Goal: Information Seeking & Learning: Learn about a topic

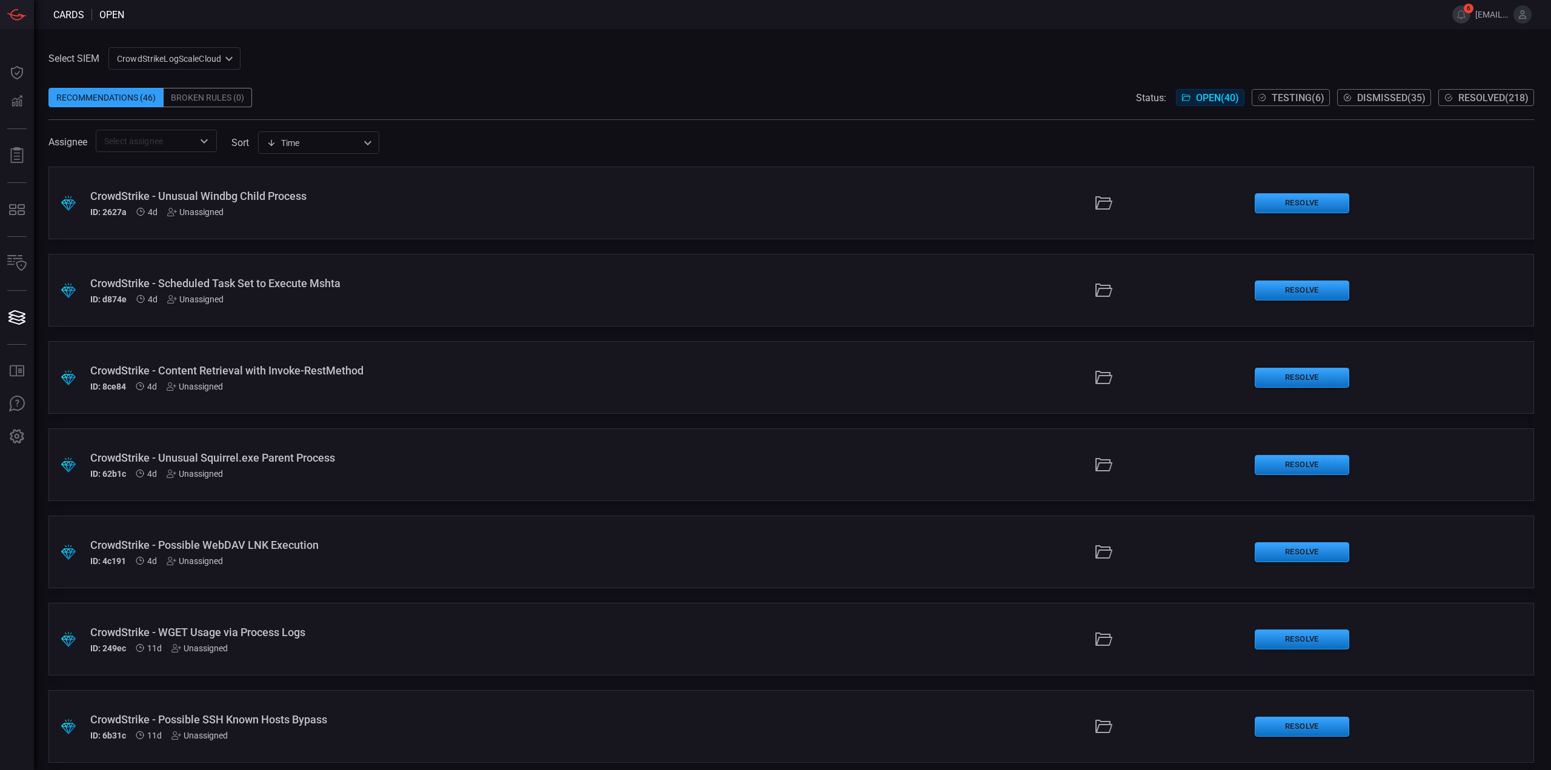
click at [367, 196] on div "CrowdStrike - Unusual Windbg Child Process" at bounding box center [379, 196] width 578 height 13
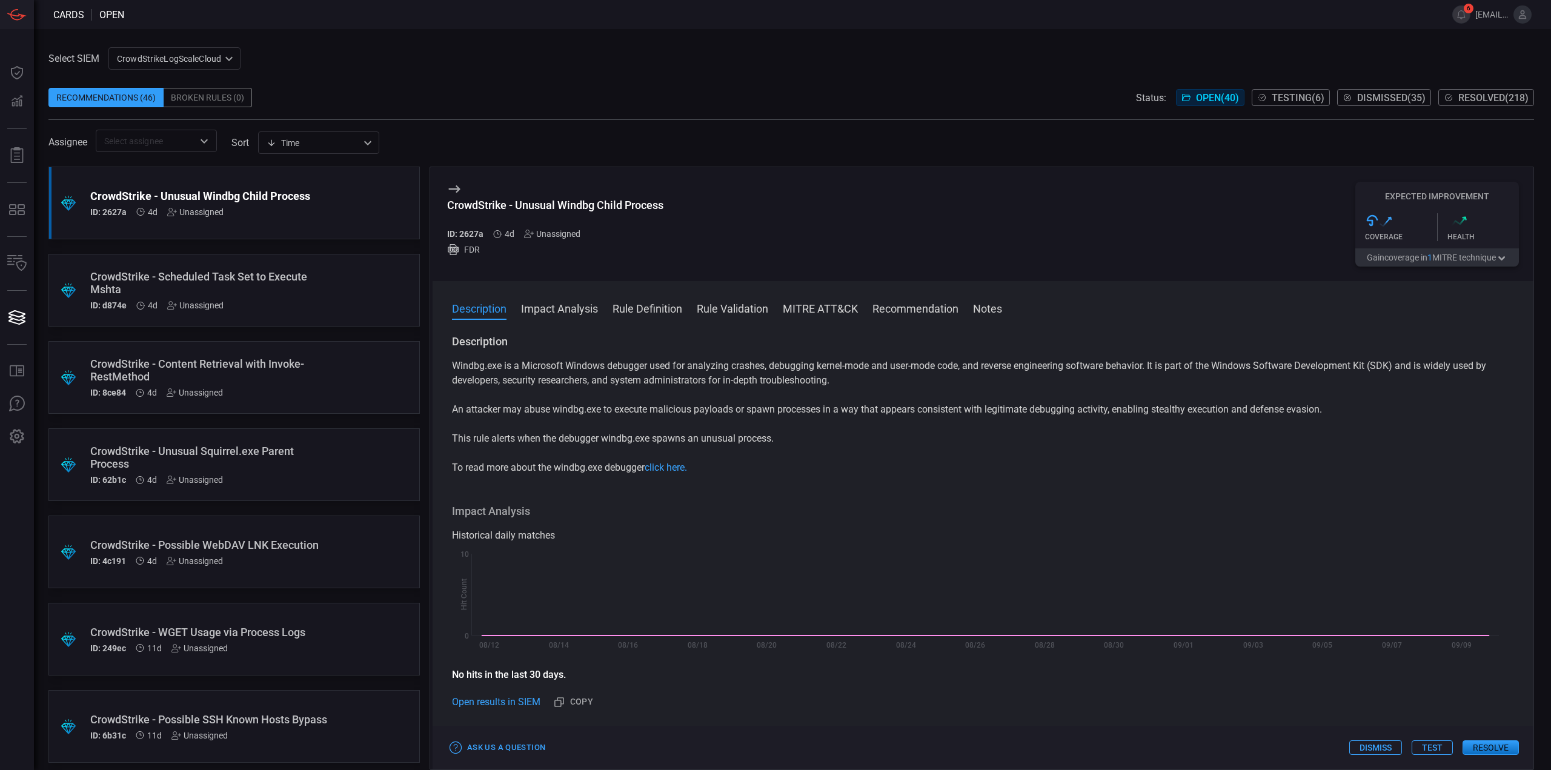
click at [242, 279] on div "CrowdStrike - Scheduled Task Set to Execute Mshta" at bounding box center [211, 282] width 242 height 25
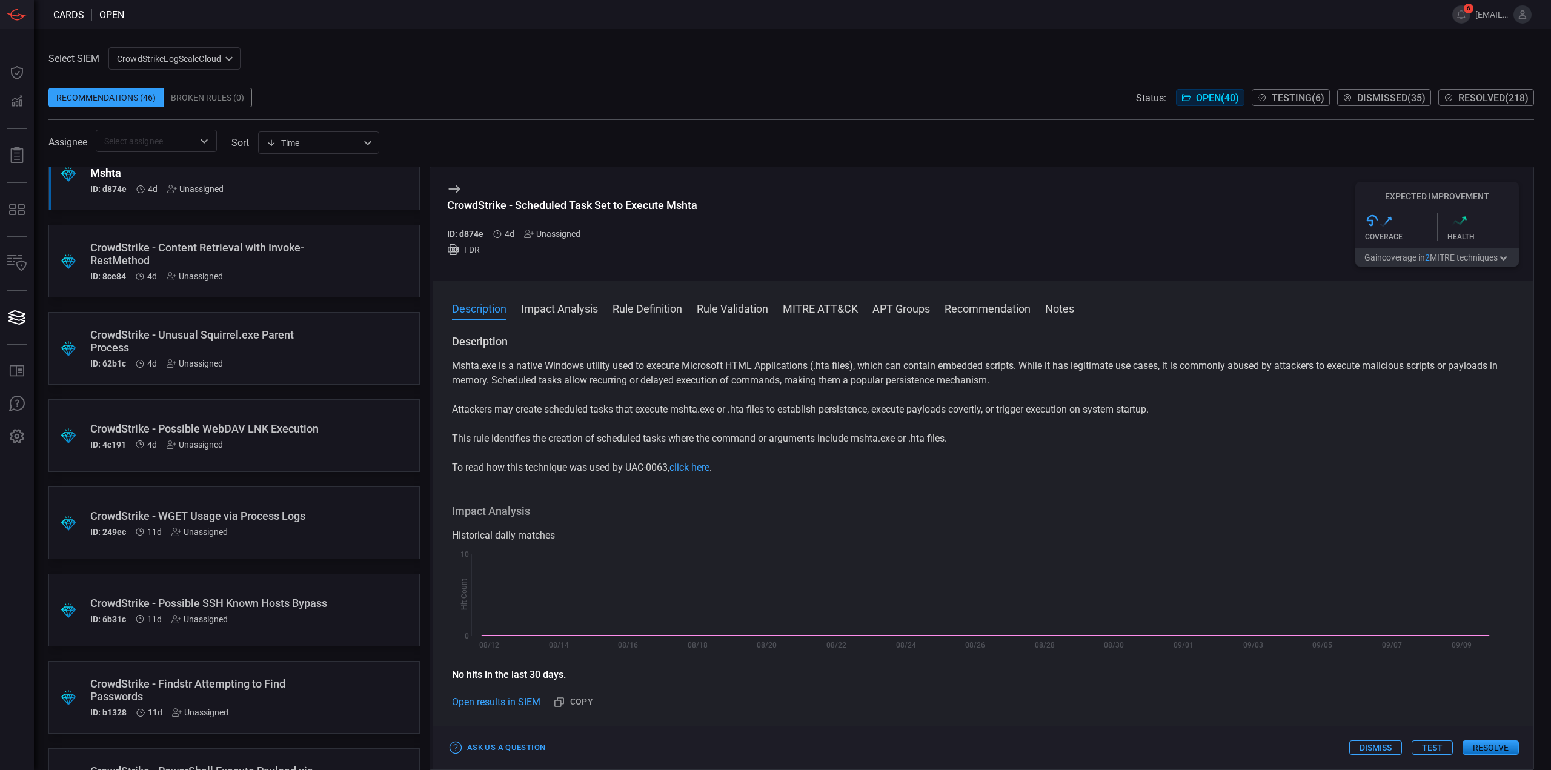
scroll to position [121, 0]
click at [281, 334] on div "CrowdStrike - Unusual Squirrel.exe Parent Process" at bounding box center [211, 335] width 242 height 25
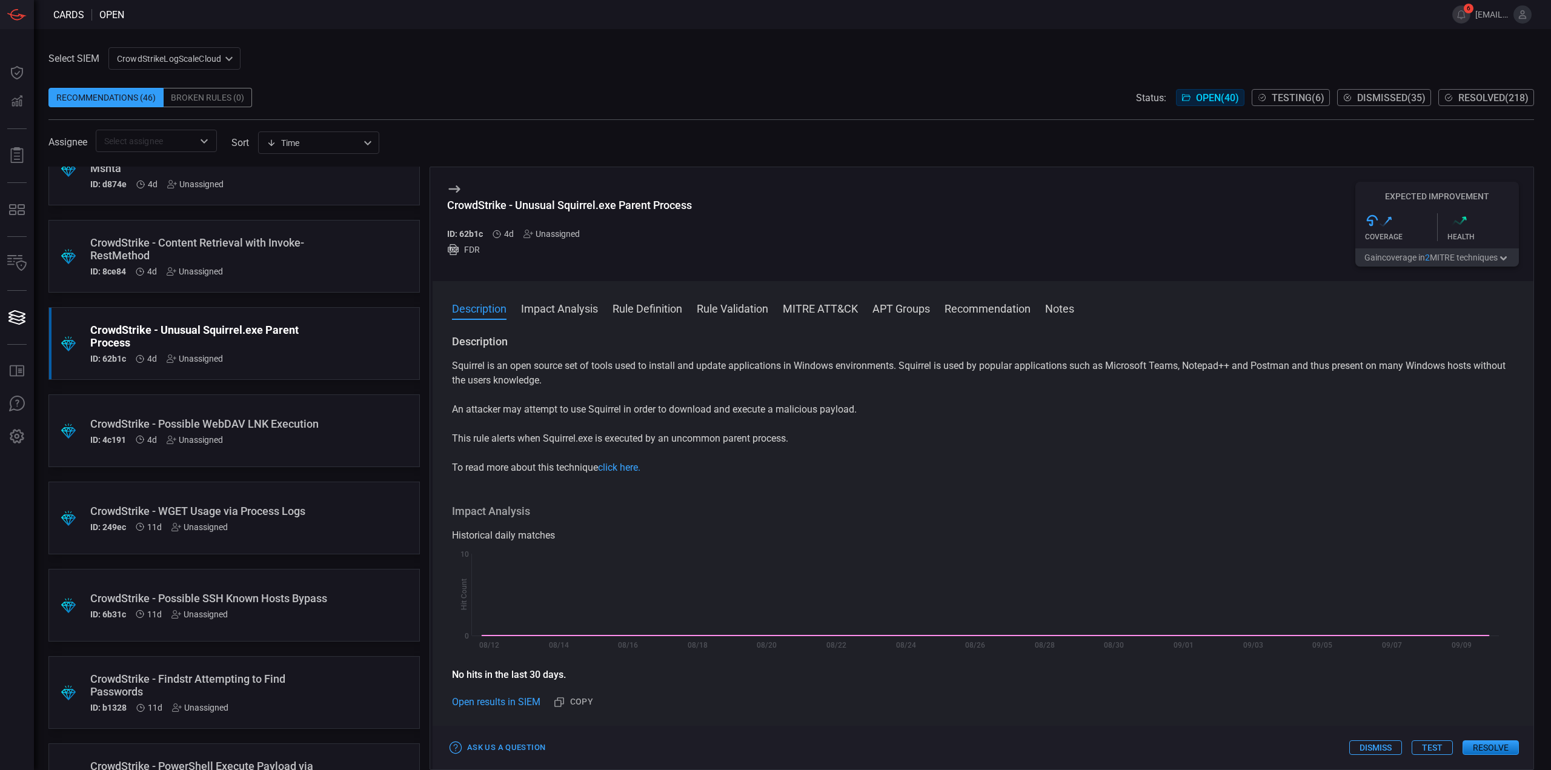
click at [316, 427] on div "CrowdStrike - Possible WebDAV LNK Execution" at bounding box center [211, 423] width 242 height 13
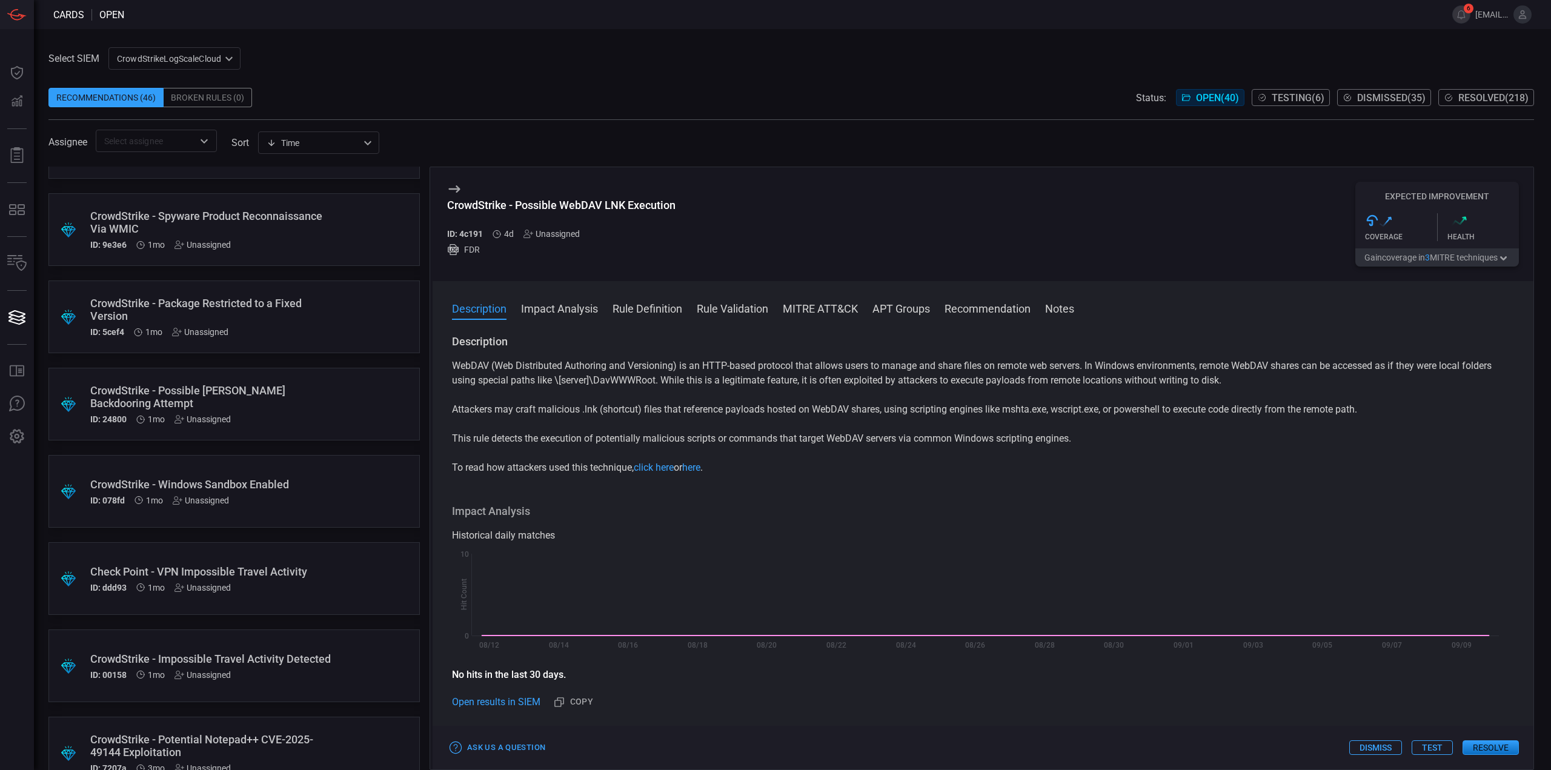
scroll to position [2219, 0]
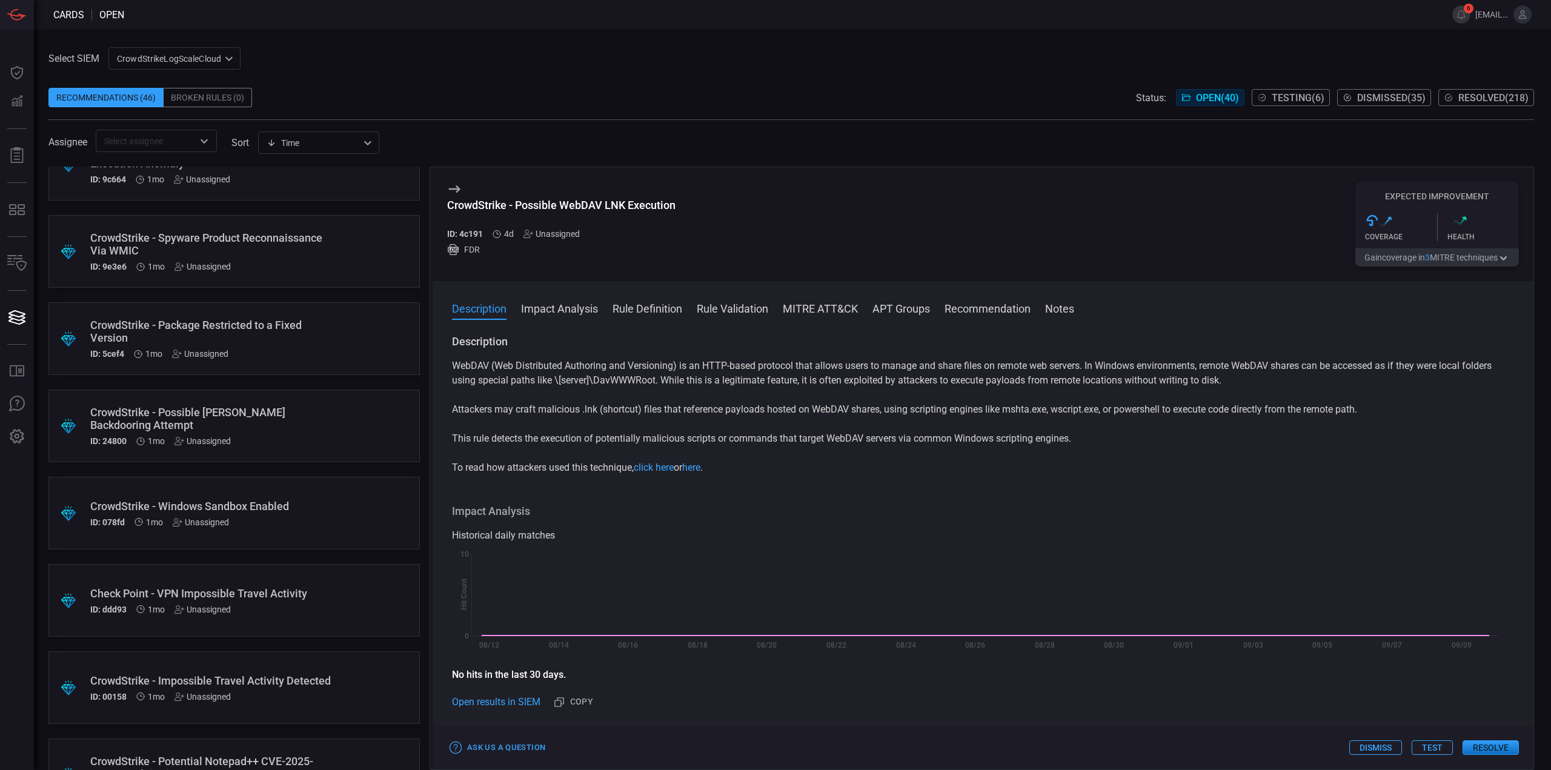
click at [296, 511] on div "CrowdStrike - Windows Sandbox Enabled" at bounding box center [211, 506] width 242 height 13
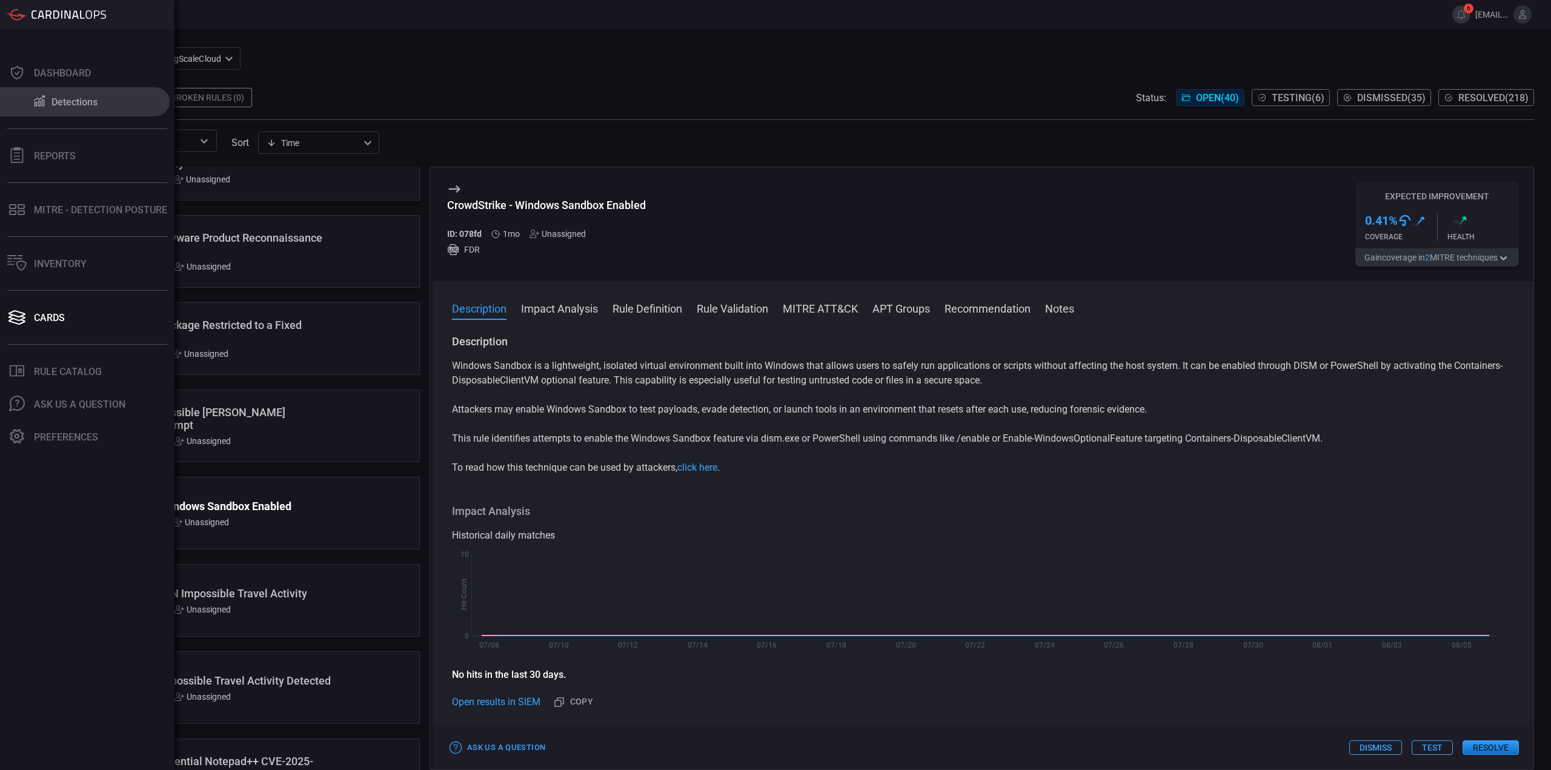
click at [57, 106] on div "Detections" at bounding box center [74, 102] width 46 height 12
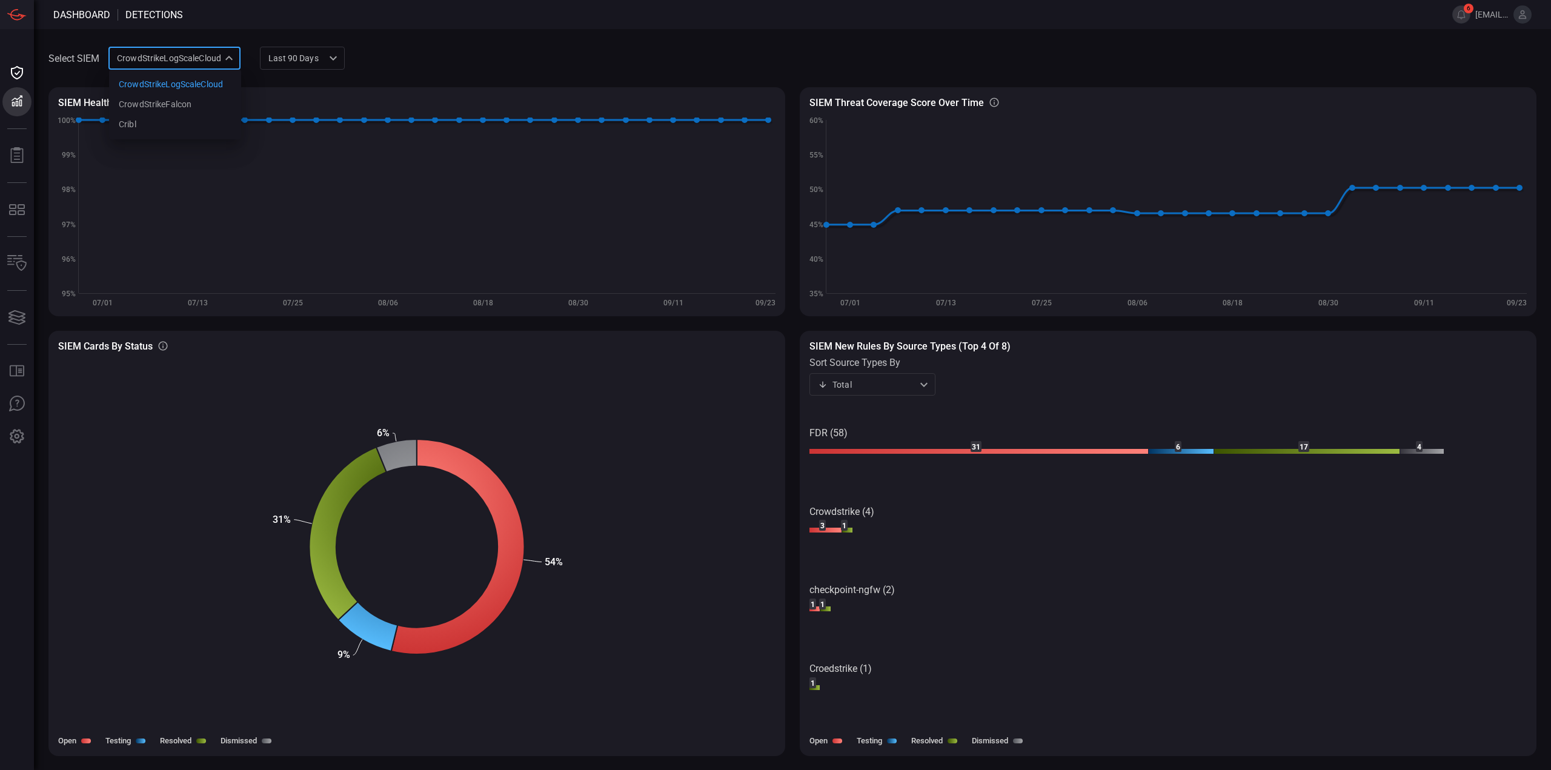
click at [192, 59] on div "CrowdStrikeLogScaleCloud 78f20ec8-c797-40bc-8367-483aa705ff6d CrowdStrikeLogSca…" at bounding box center [174, 58] width 132 height 22
click at [174, 104] on div "CrowdStrikeFalcon" at bounding box center [155, 104] width 73 height 13
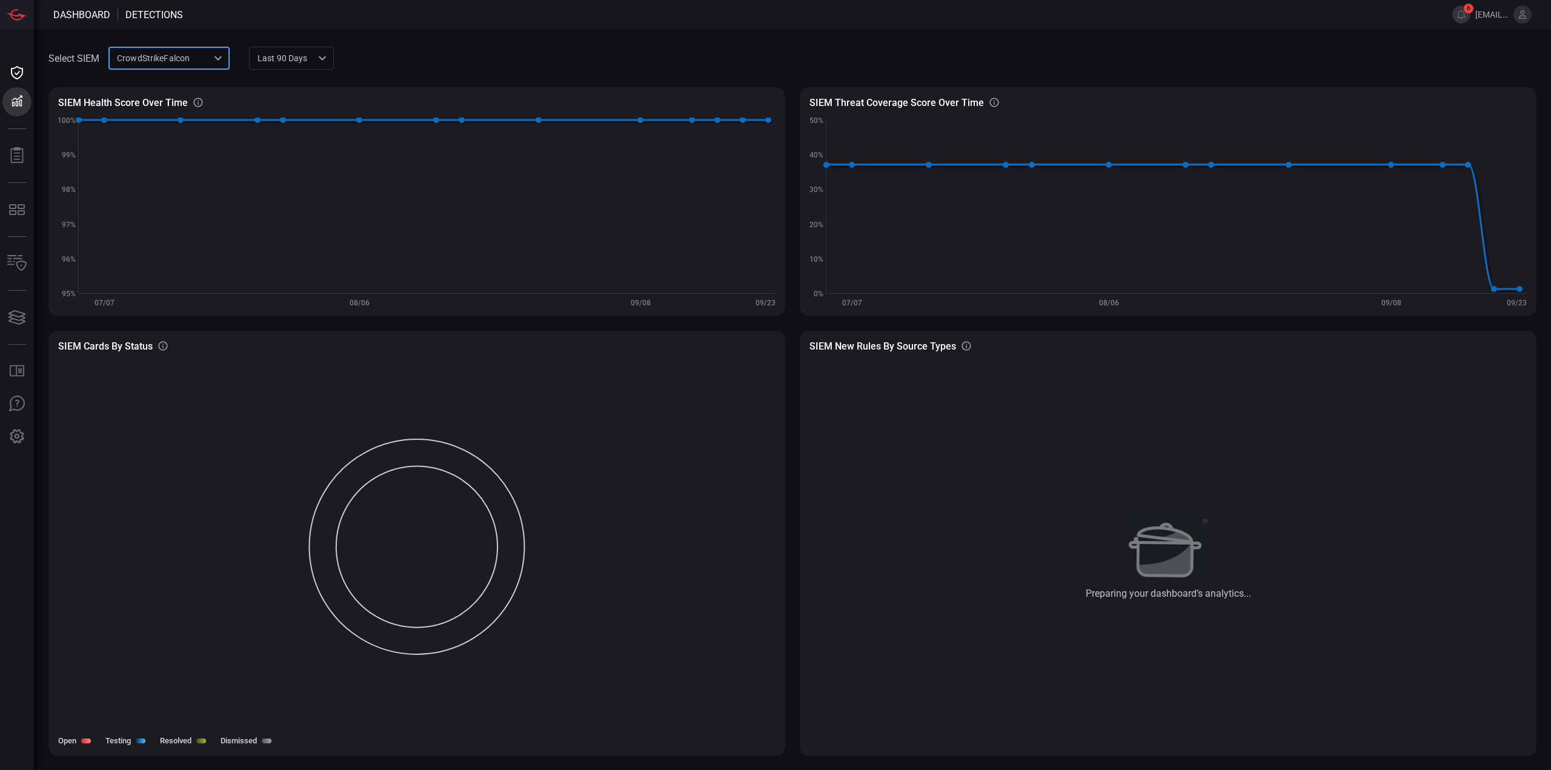
click at [167, 64] on div "CrowdStrikeFalcon 7ee43d83-ed12-40bb-b720-c9bbf306bf9f ​" at bounding box center [168, 58] width 121 height 22
click at [174, 87] on div "CrowdStrikeLogScaleCloud" at bounding box center [170, 84] width 104 height 13
type input "78f20ec8-c797-40bc-8367-483aa705ff6d"
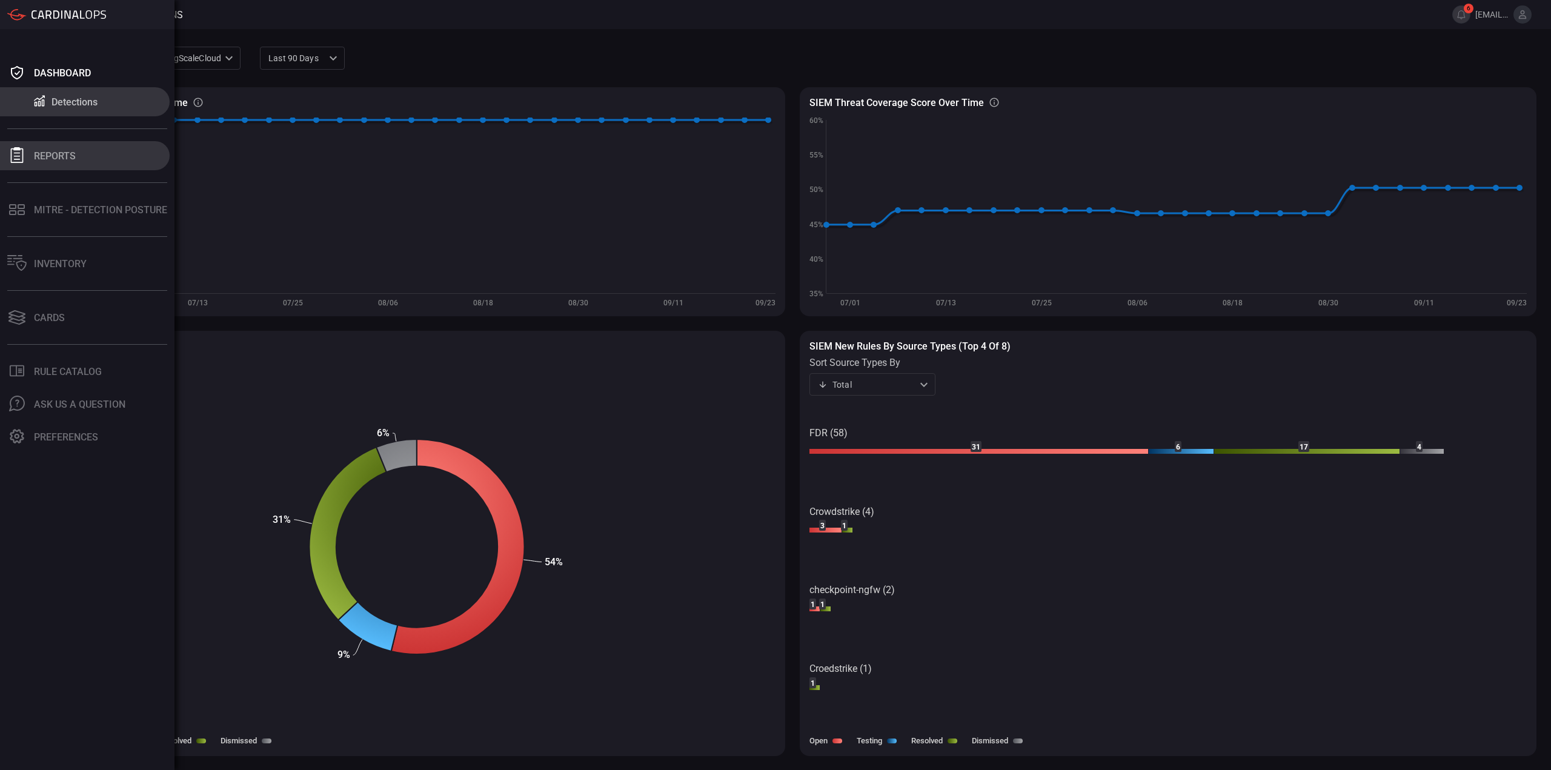
click at [41, 154] on div "Reports" at bounding box center [55, 156] width 42 height 12
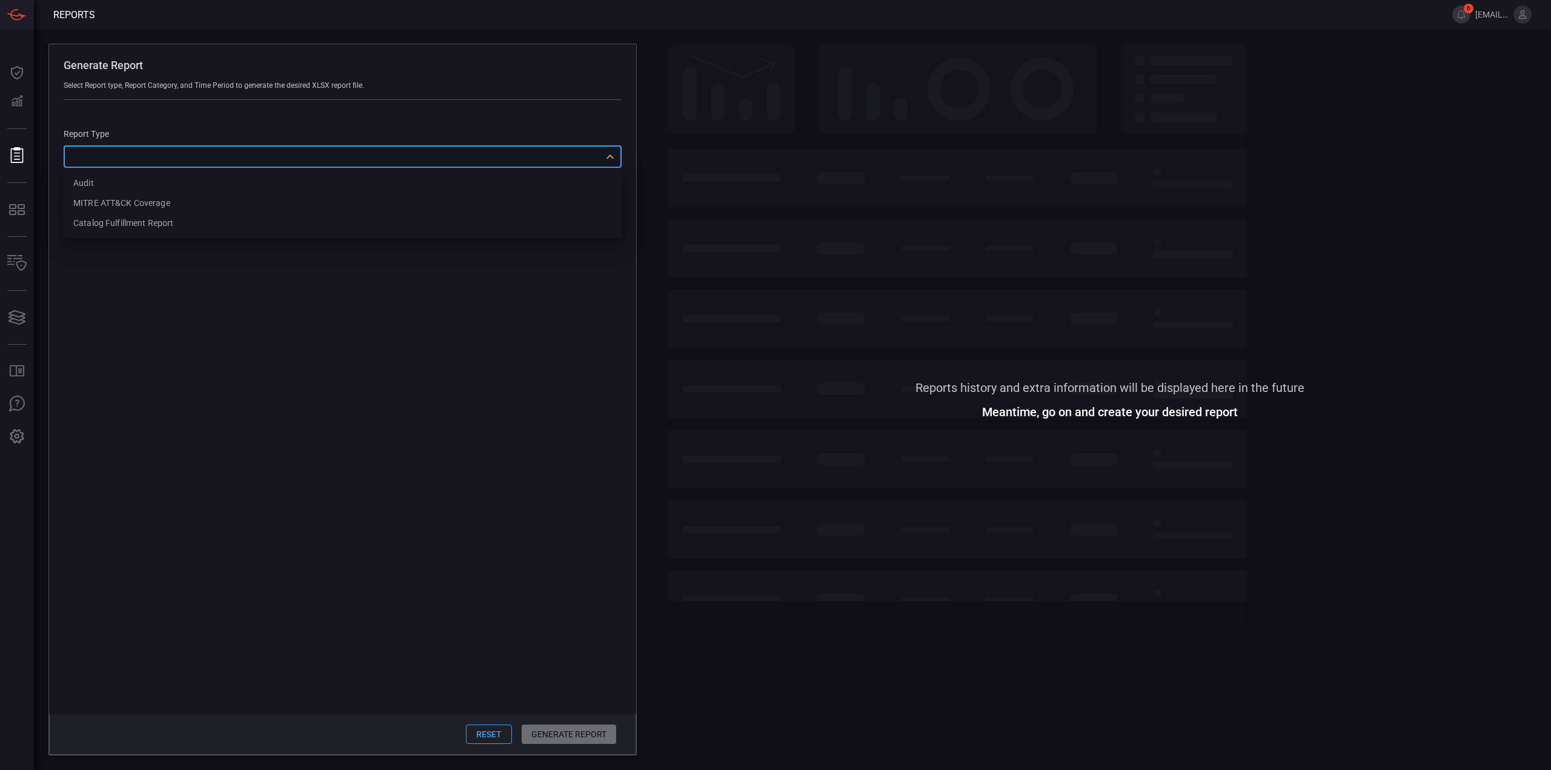
click at [318, 146] on div "​ Audit MITRE ATT&CK Coverage Catalog fulfillment report ​" at bounding box center [343, 156] width 558 height 22
click at [311, 125] on div at bounding box center [775, 385] width 1551 height 770
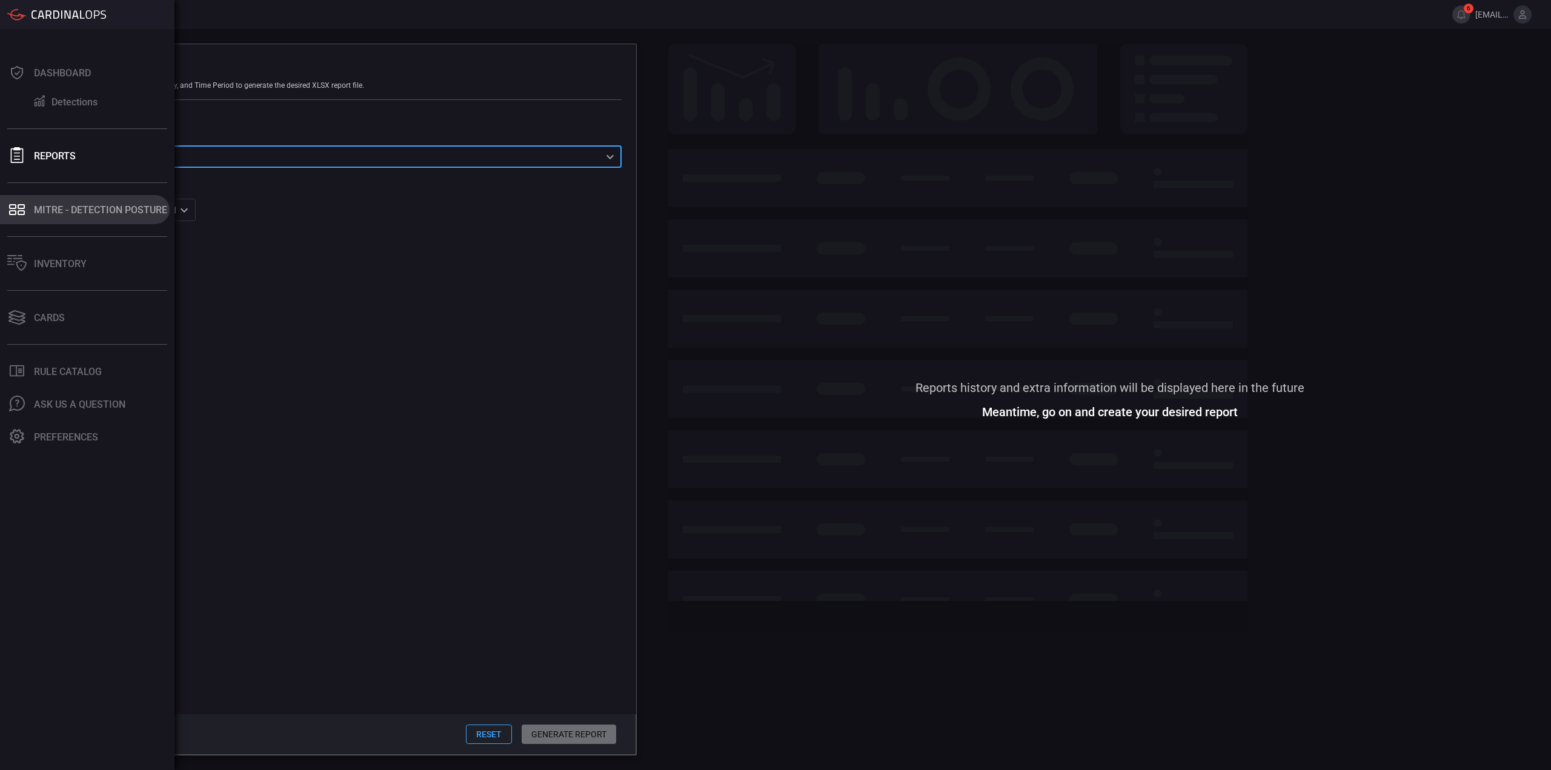
click at [25, 205] on icon at bounding box center [16, 209] width 19 height 17
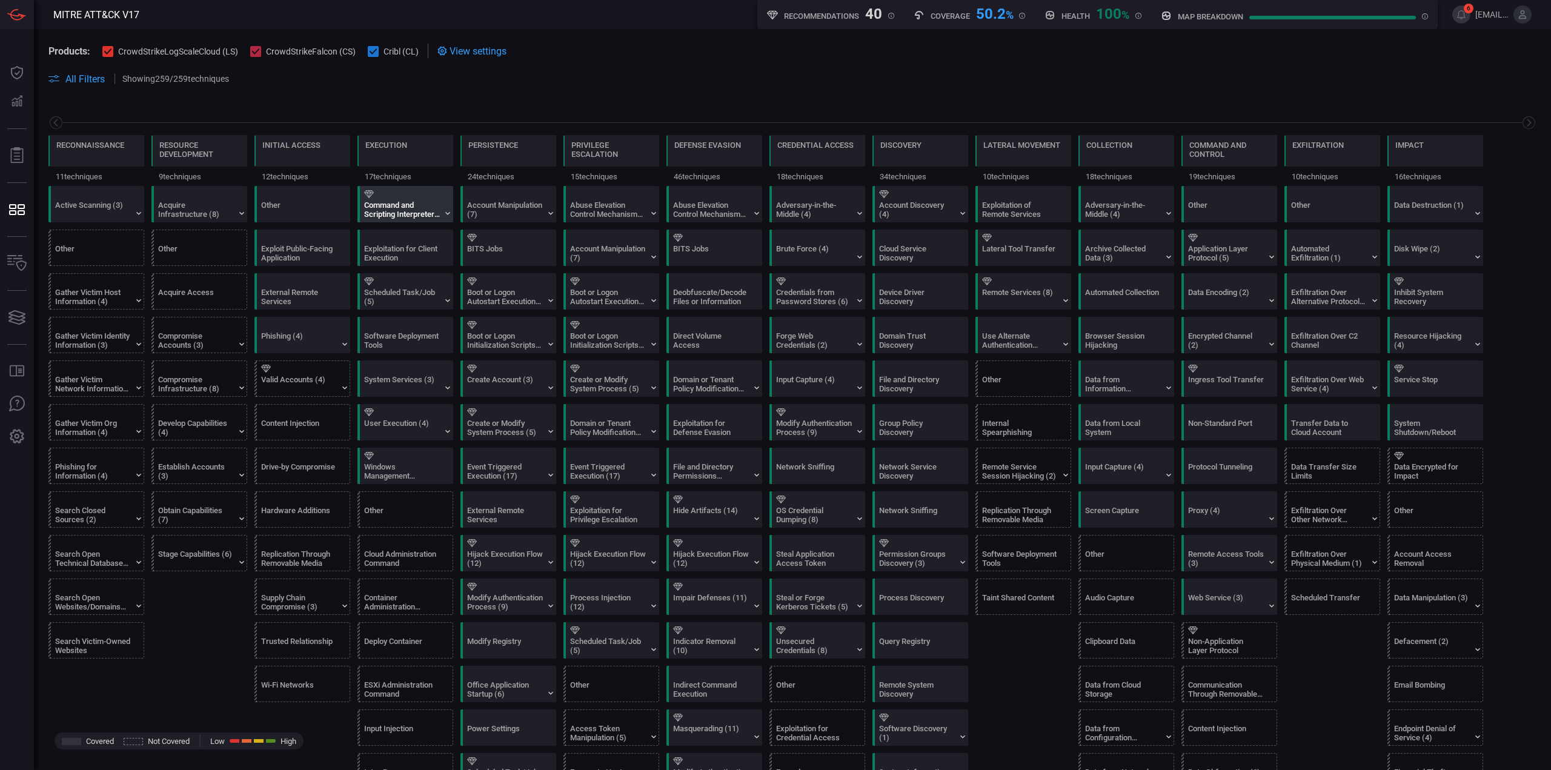
click at [394, 205] on div "Command and Scripting Interpreter (12)" at bounding box center [402, 210] width 76 height 18
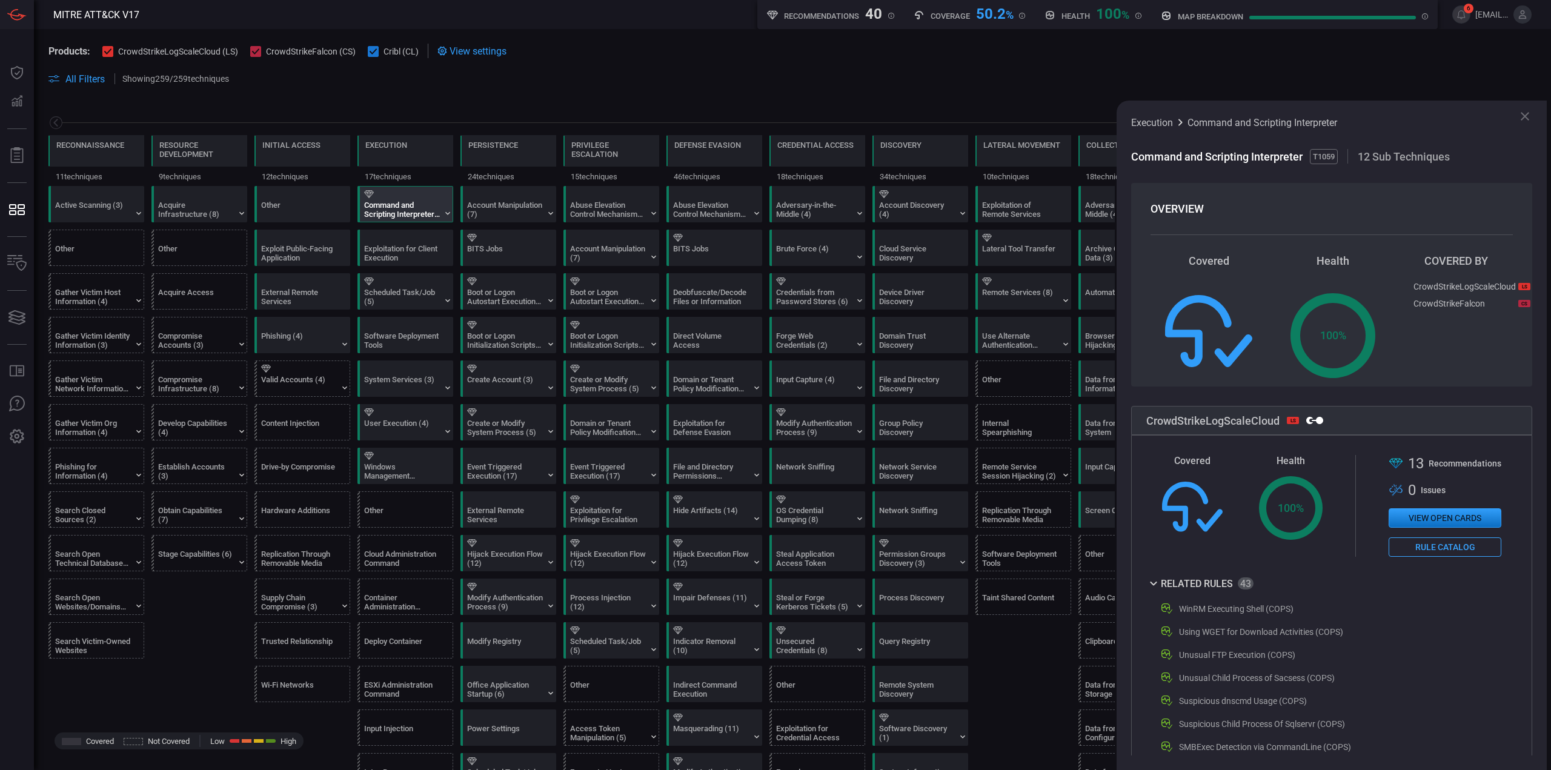
click at [499, 92] on span at bounding box center [792, 93] width 1488 height 15
click at [1530, 117] on icon at bounding box center [1524, 116] width 15 height 15
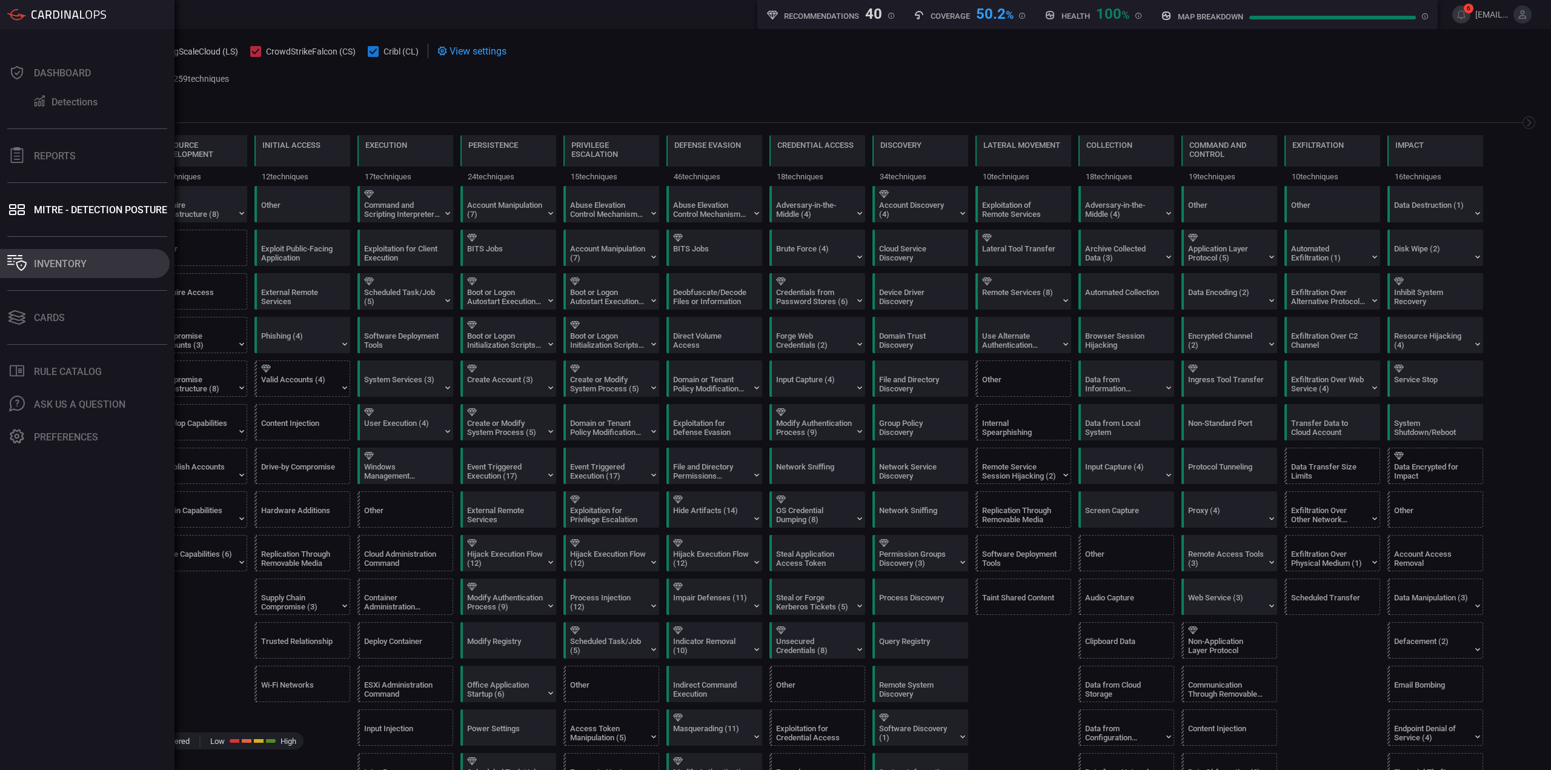
click at [62, 270] on button "Inventory" at bounding box center [85, 263] width 170 height 29
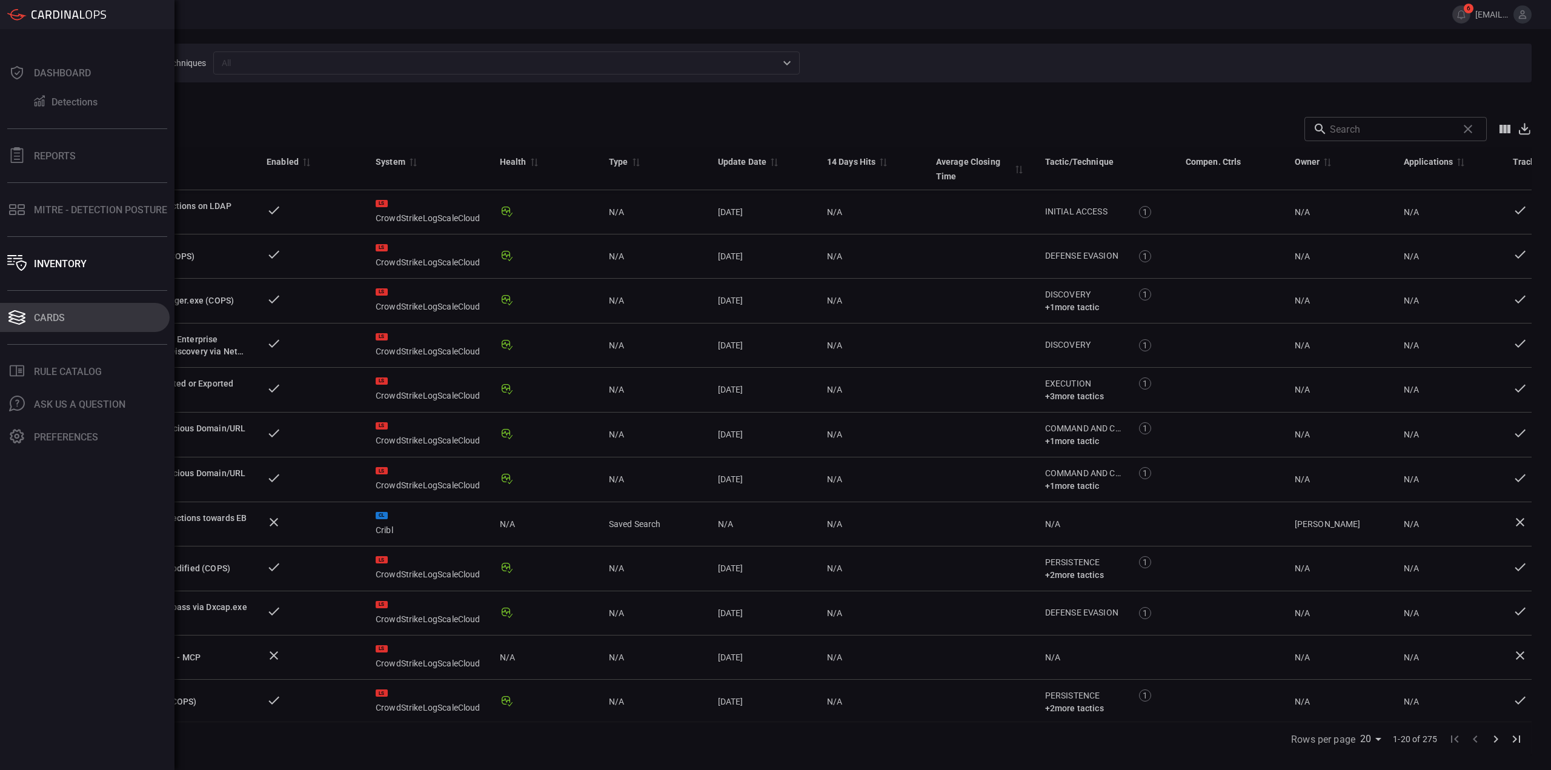
click at [30, 319] on button "Cards" at bounding box center [85, 317] width 170 height 29
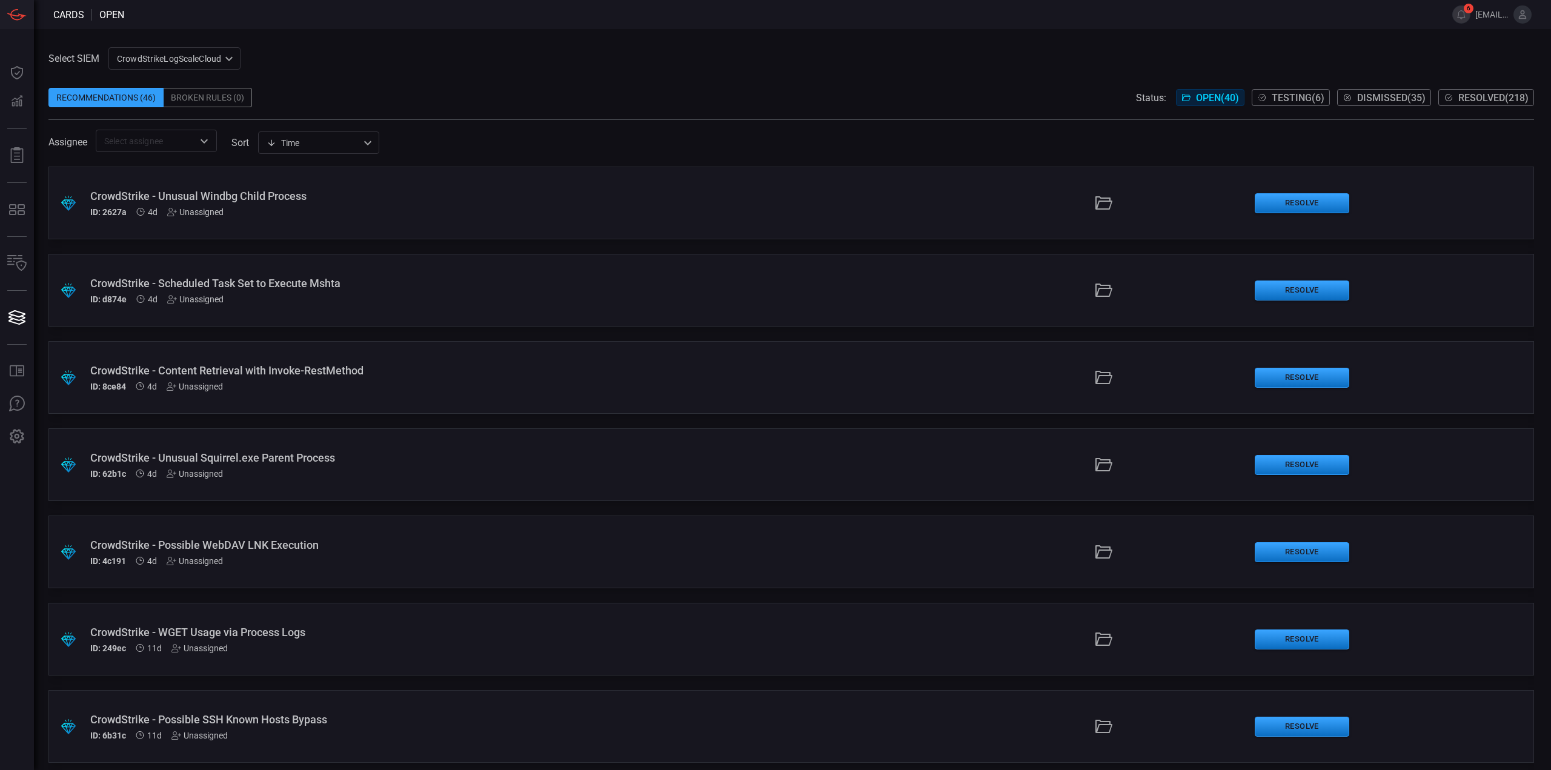
click at [223, 59] on div "CrowdStrikeLogScaleCloud 78f20ec8-c797-40bc-8367-483aa705ff6d ​" at bounding box center [174, 58] width 132 height 22
click at [413, 58] on div at bounding box center [775, 385] width 1551 height 770
click at [215, 56] on div "CrowdStrikeLogScaleCloud 78f20ec8-c797-40bc-8367-483aa705ff6d CrowdStrikeLogSca…" at bounding box center [174, 58] width 132 height 22
click at [173, 124] on li "Cribl" at bounding box center [175, 124] width 132 height 20
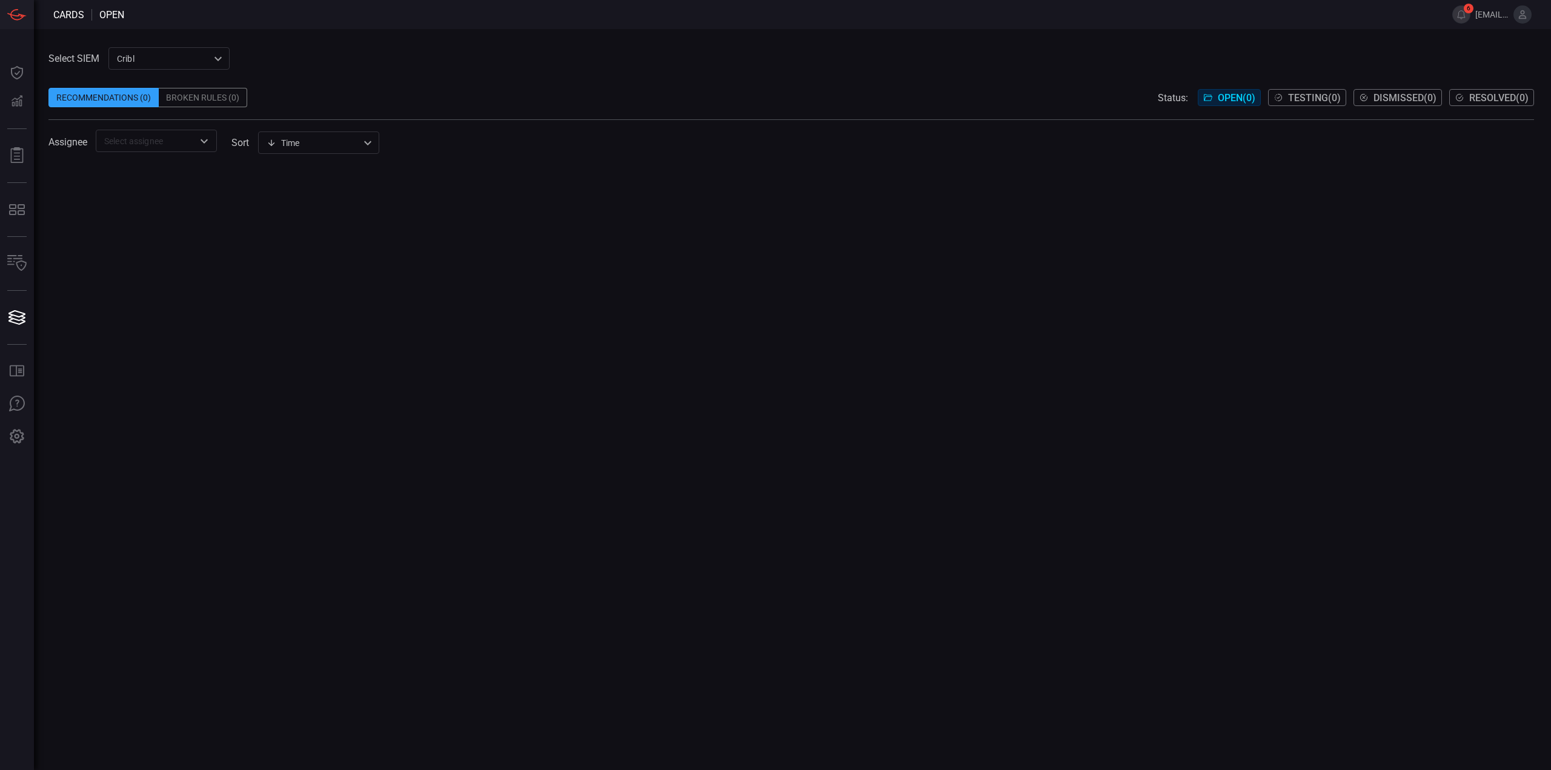
click at [197, 65] on div "Cribl 1b83e882-3aef-4f94-b868-545f04fc2a08 ​" at bounding box center [168, 58] width 121 height 22
click at [177, 110] on div "CrowdStrikeFalcon" at bounding box center [154, 104] width 73 height 13
click at [183, 58] on div "CrowdStrikeFalcon 7ee43d83-ed12-40bb-b720-c9bbf306bf9f ​" at bounding box center [168, 58] width 121 height 22
click at [174, 87] on div "CrowdStrikeLogScaleCloud" at bounding box center [170, 84] width 104 height 13
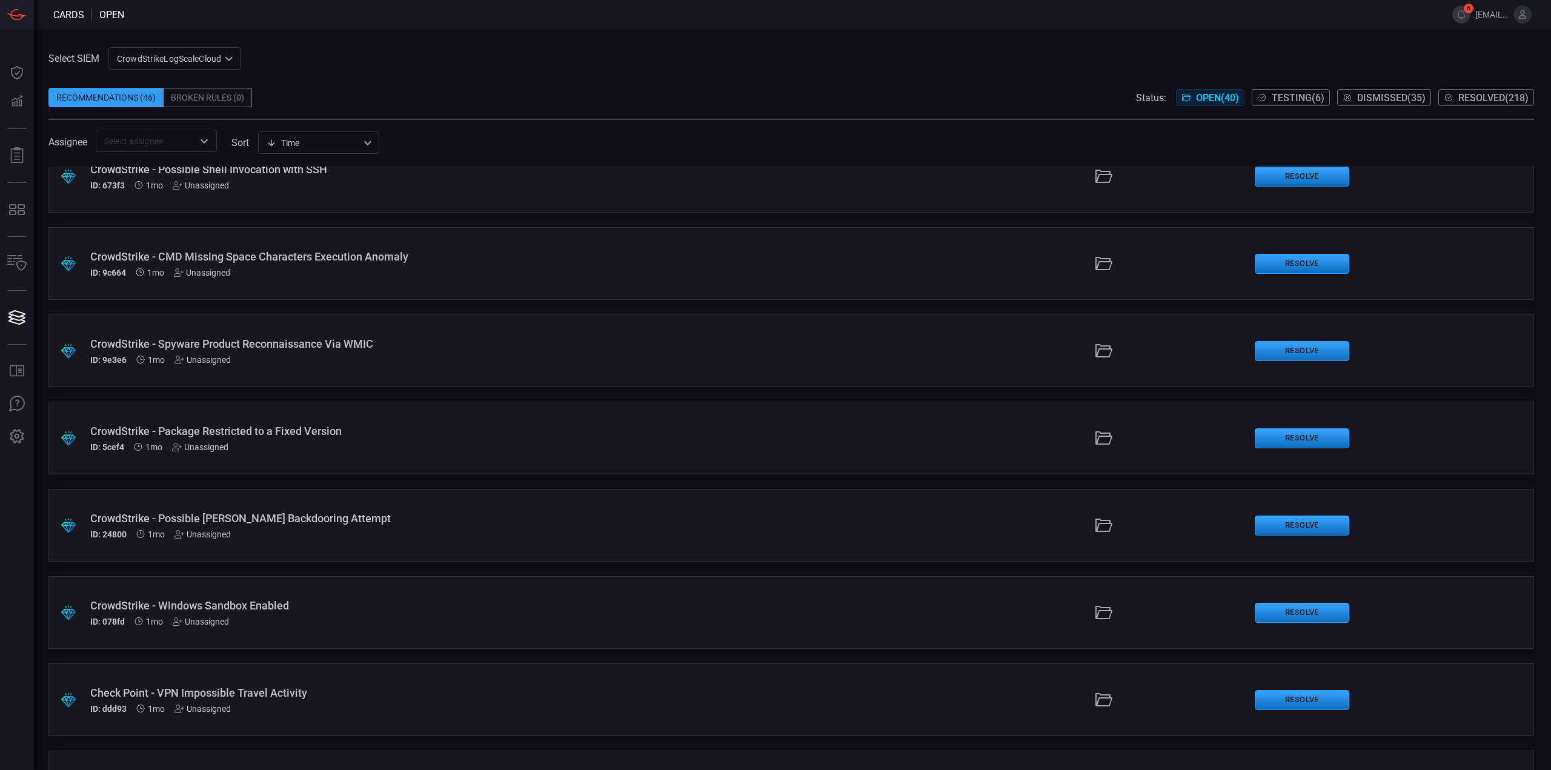
scroll to position [2098, 0]
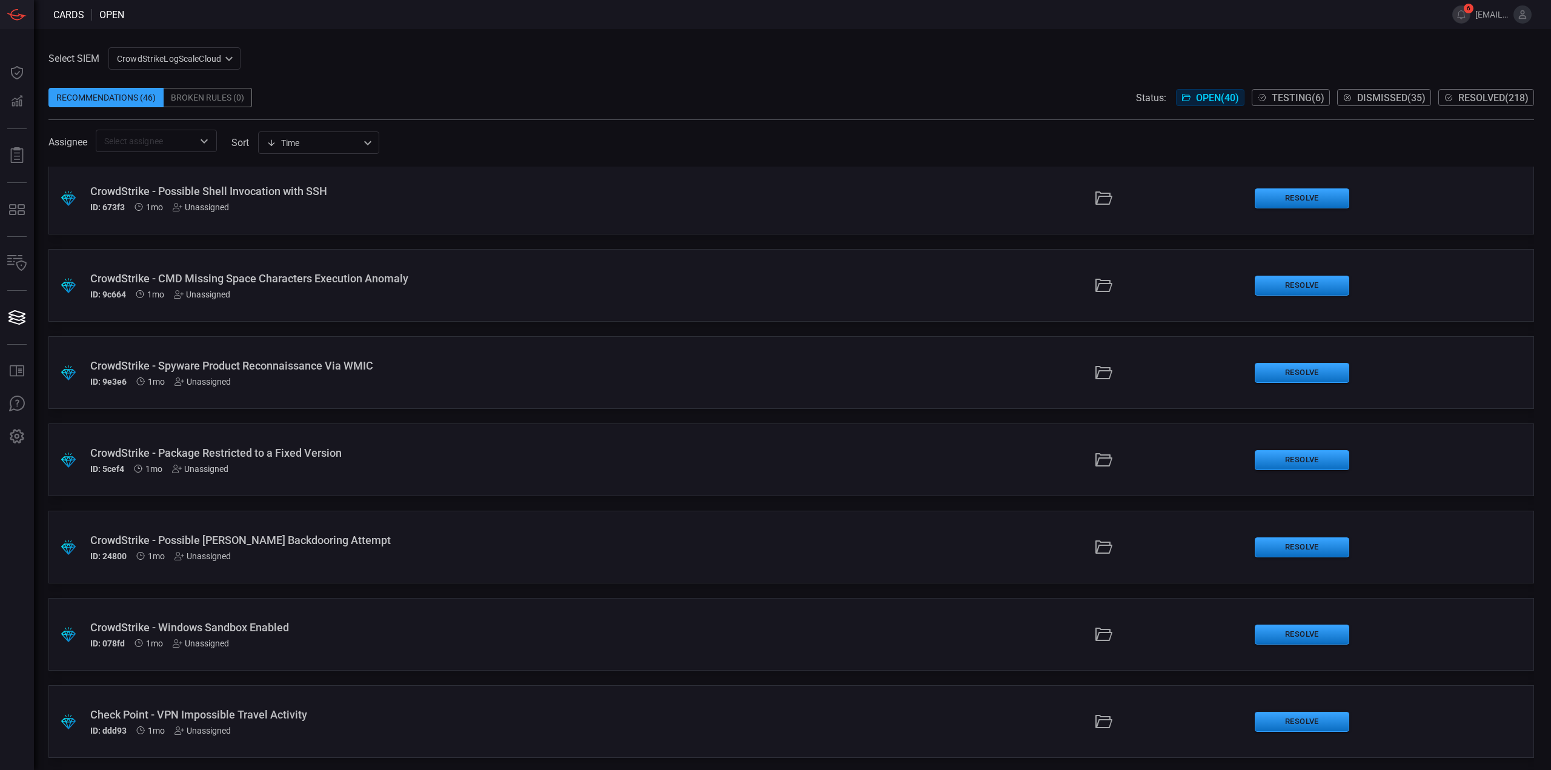
click at [618, 85] on span at bounding box center [790, 79] width 1485 height 18
click at [1133, 35] on div "Select SIEM CrowdStrikeLogScaleCloud 78f20ec8-c797-40bc-8367-483aa705ff6d ​ Rec…" at bounding box center [792, 399] width 1517 height 741
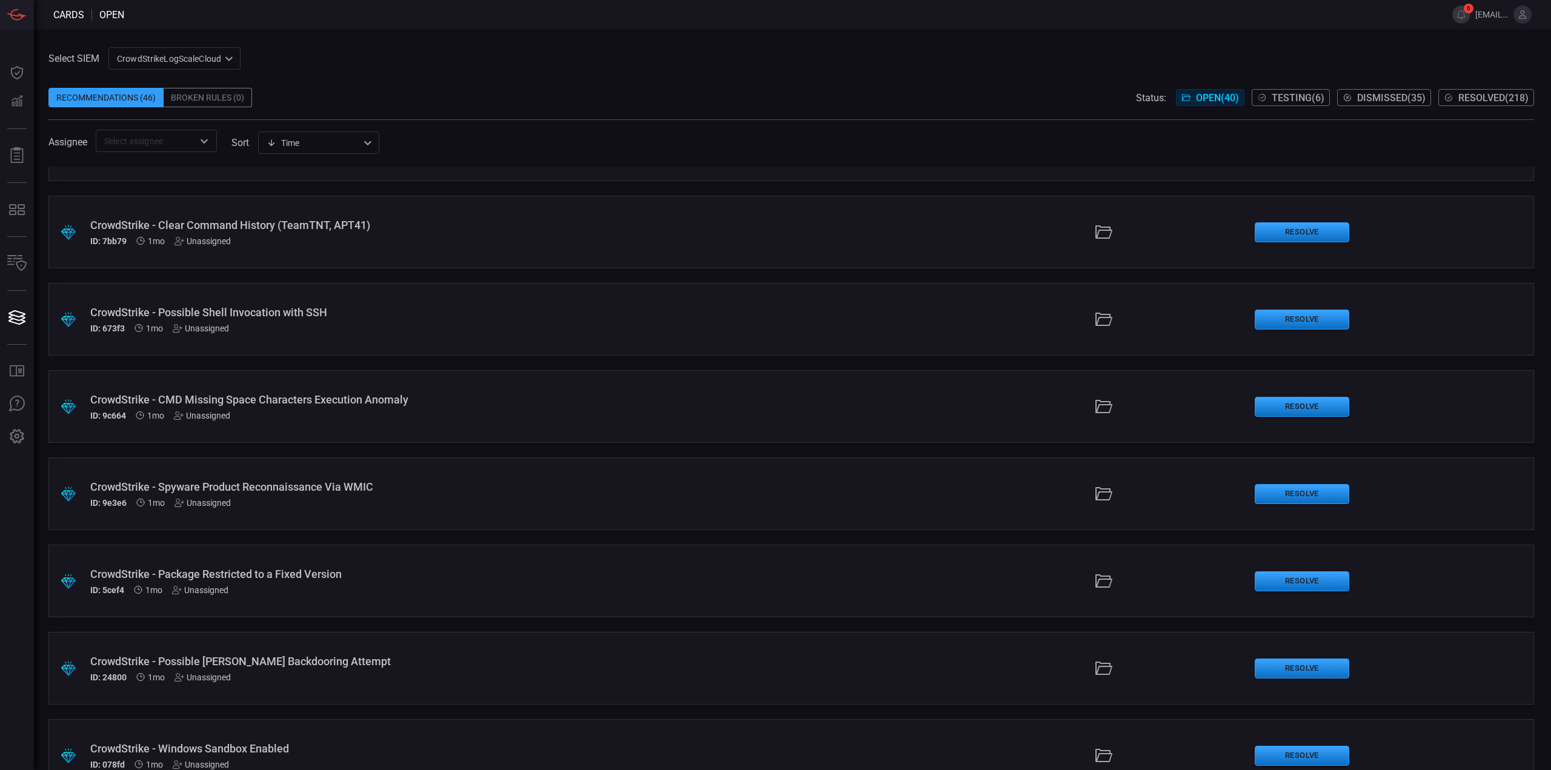
scroll to position [2038, 0]
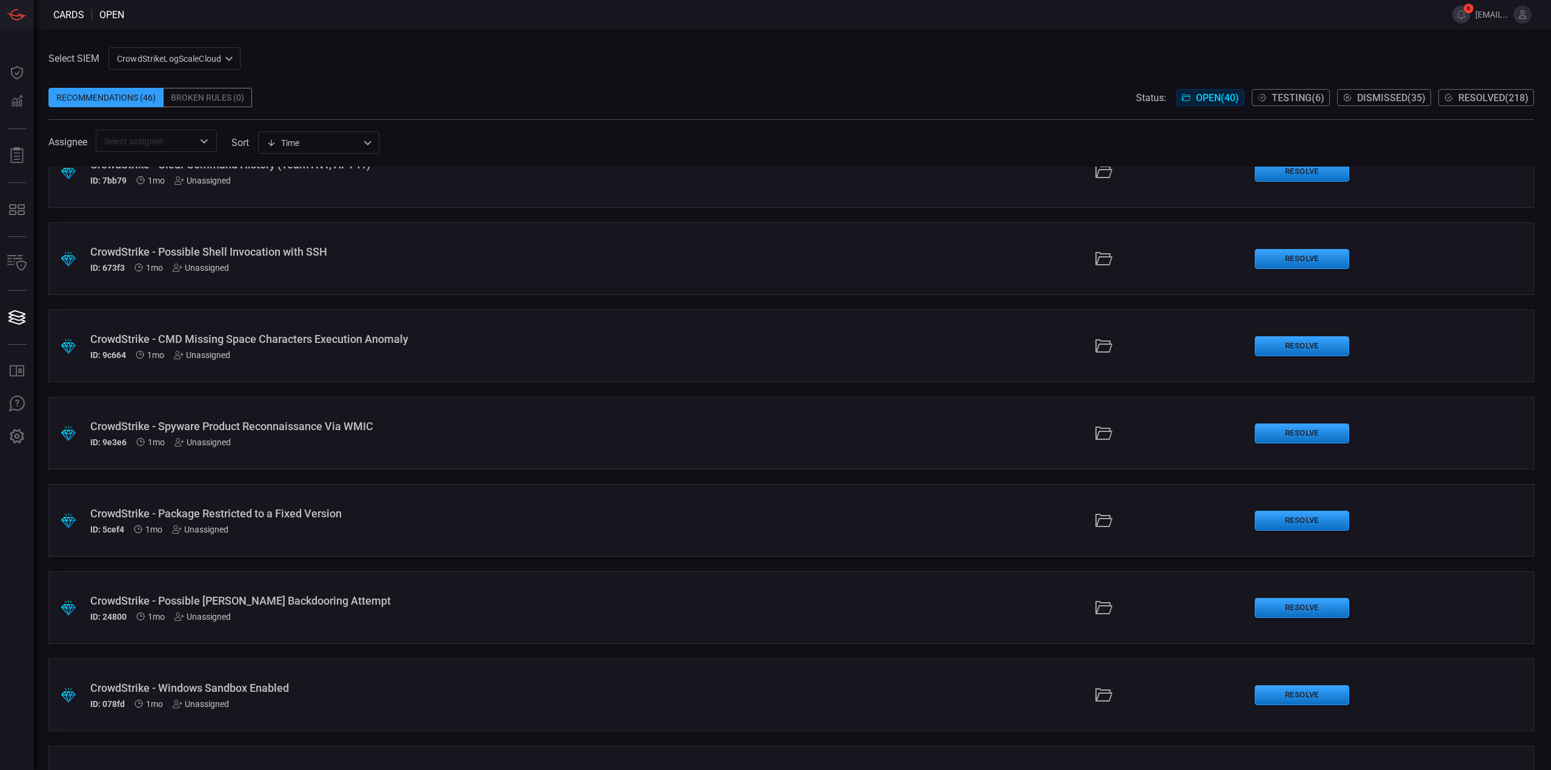
click at [1486, 16] on span "[EMAIL_ADDRESS][DOMAIN_NAME]" at bounding box center [1491, 15] width 33 height 10
click at [1361, 17] on span at bounding box center [780, 14] width 1313 height 29
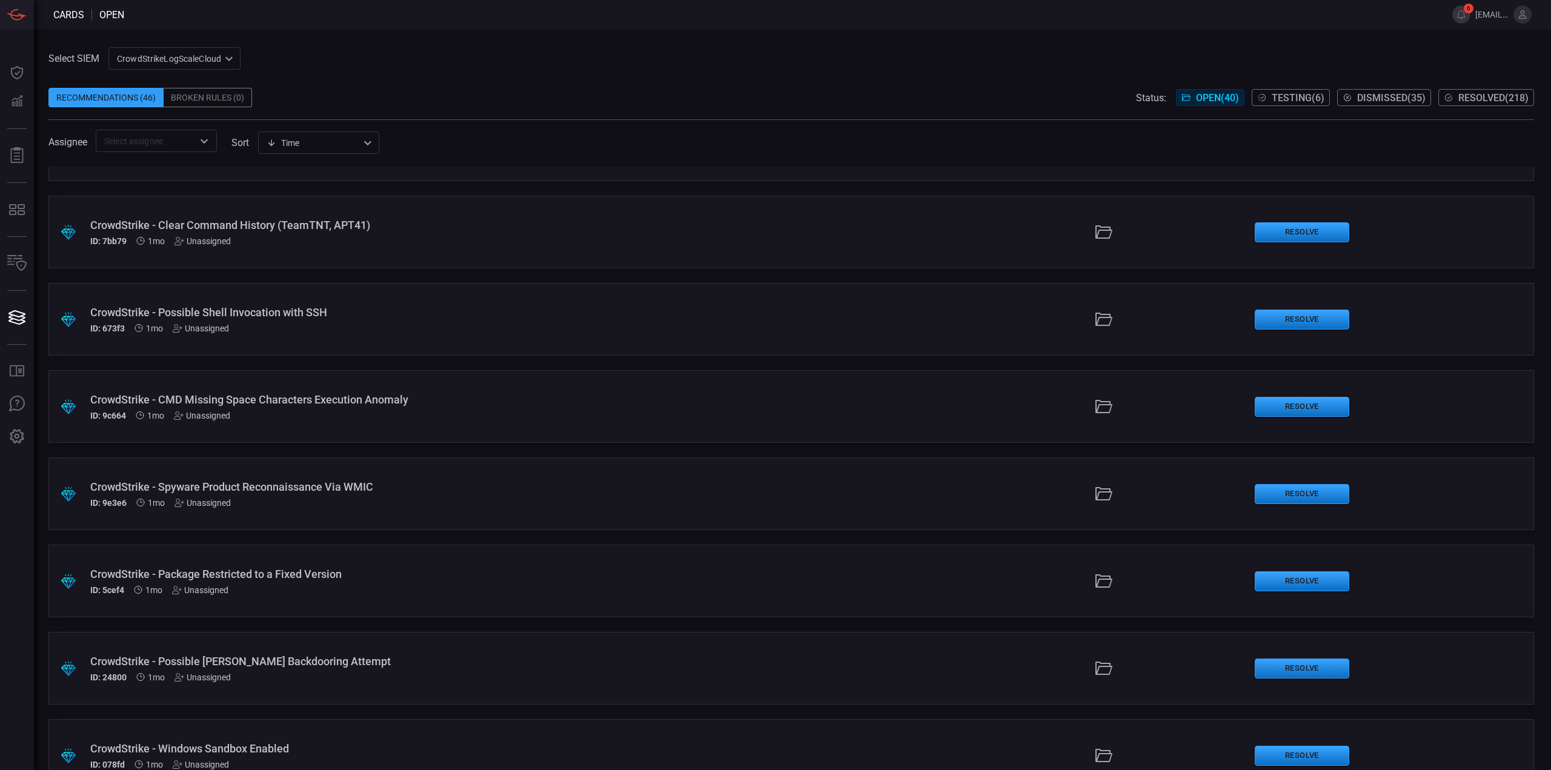
scroll to position [1917, 0]
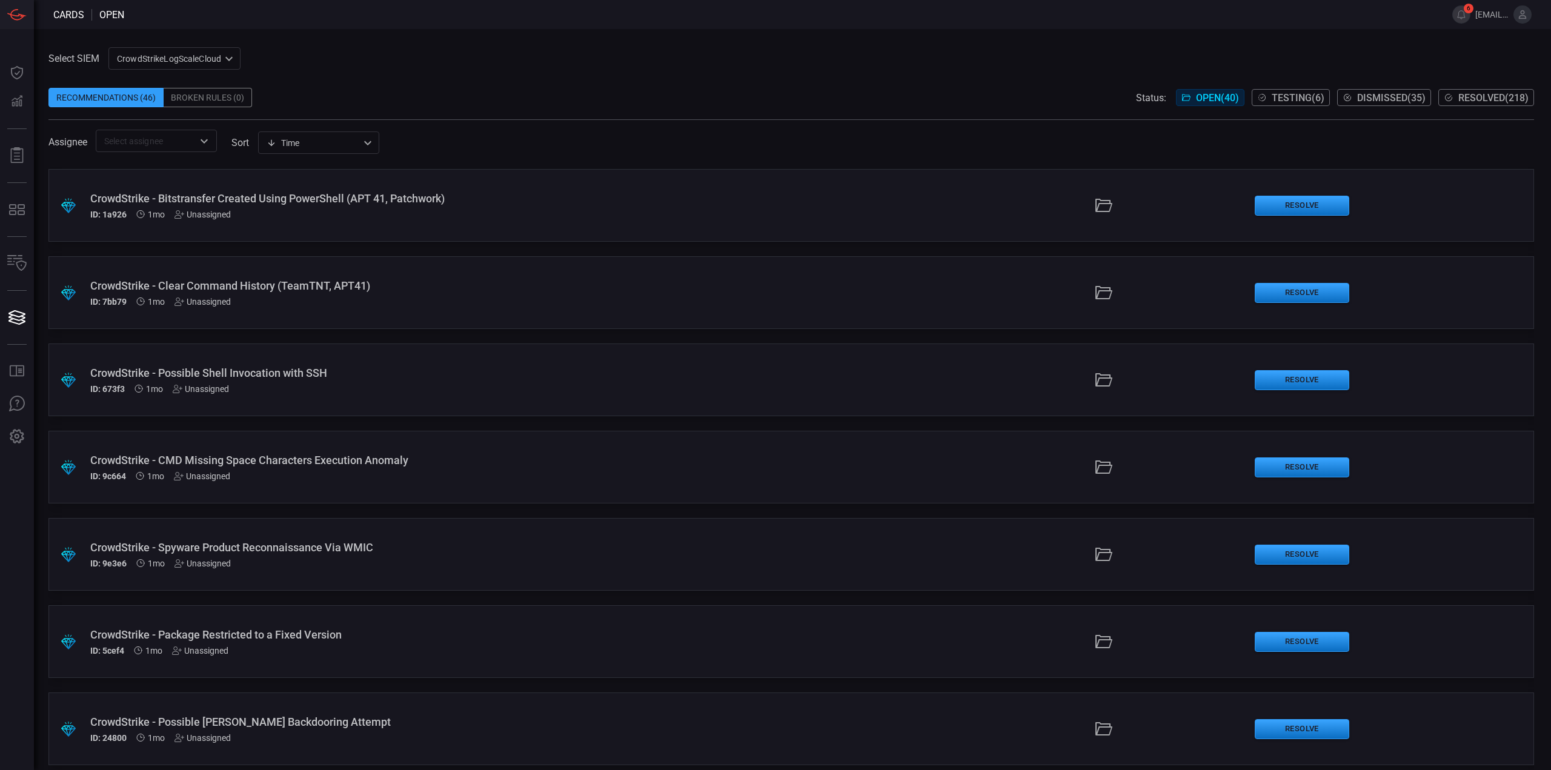
click at [531, 53] on div "Select SIEM CrowdStrikeLogScaleCloud 78f20ec8-c797-40bc-8367-483aa705ff6d ​ Rec…" at bounding box center [790, 99] width 1485 height 105
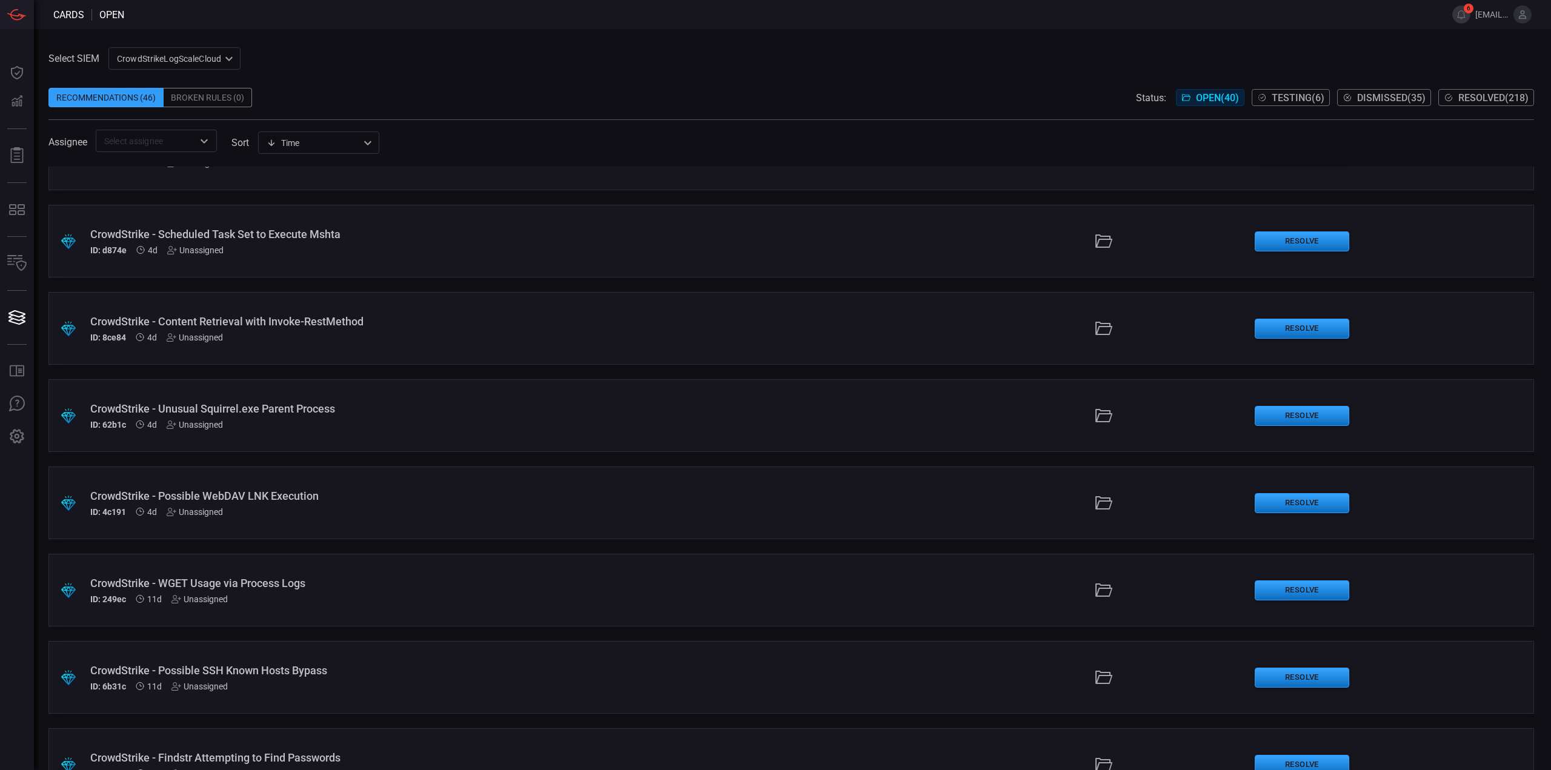
scroll to position [0, 0]
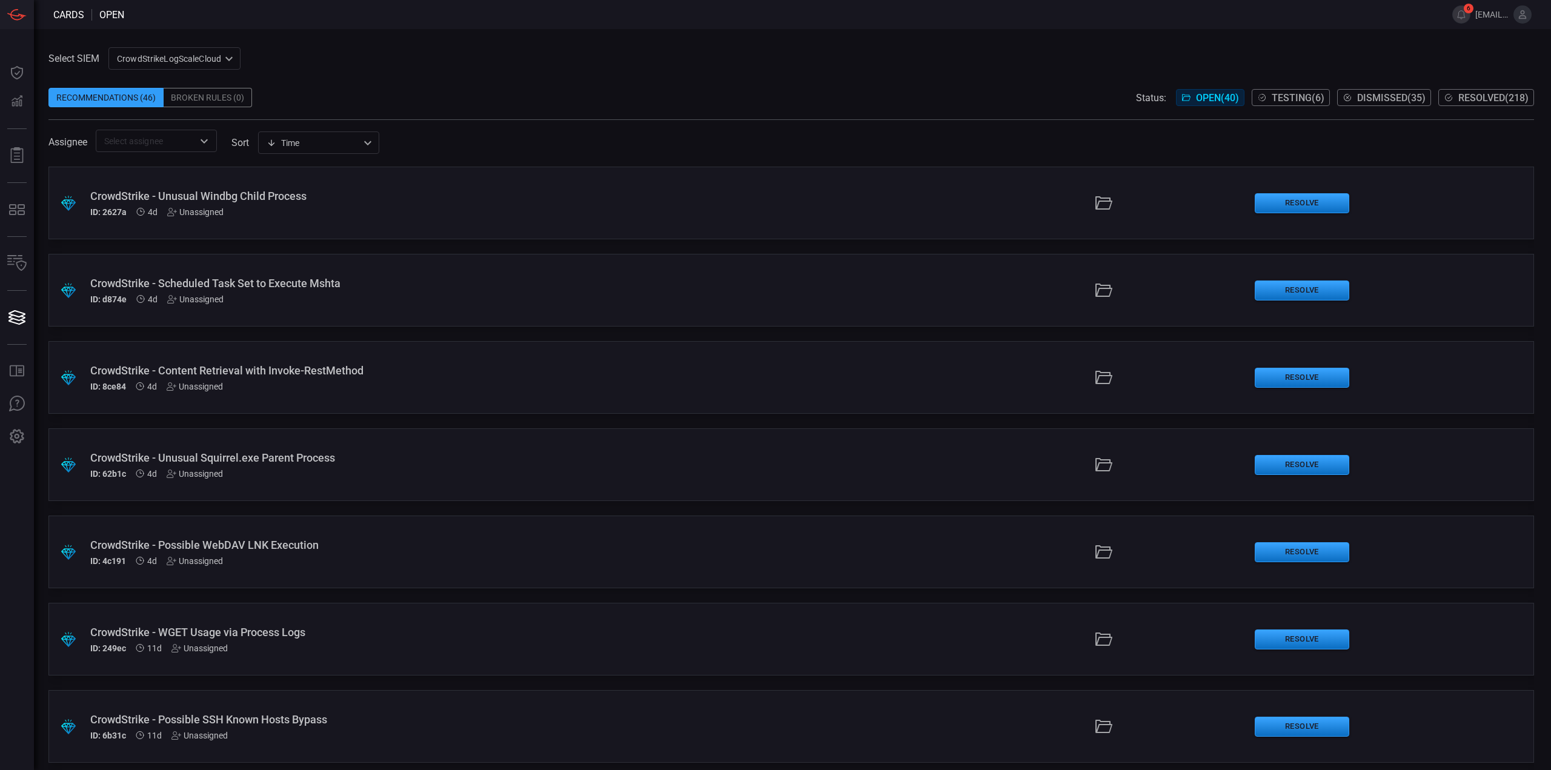
click at [353, 550] on div "CrowdStrike - Possible WebDAV LNK Execution" at bounding box center [379, 545] width 578 height 13
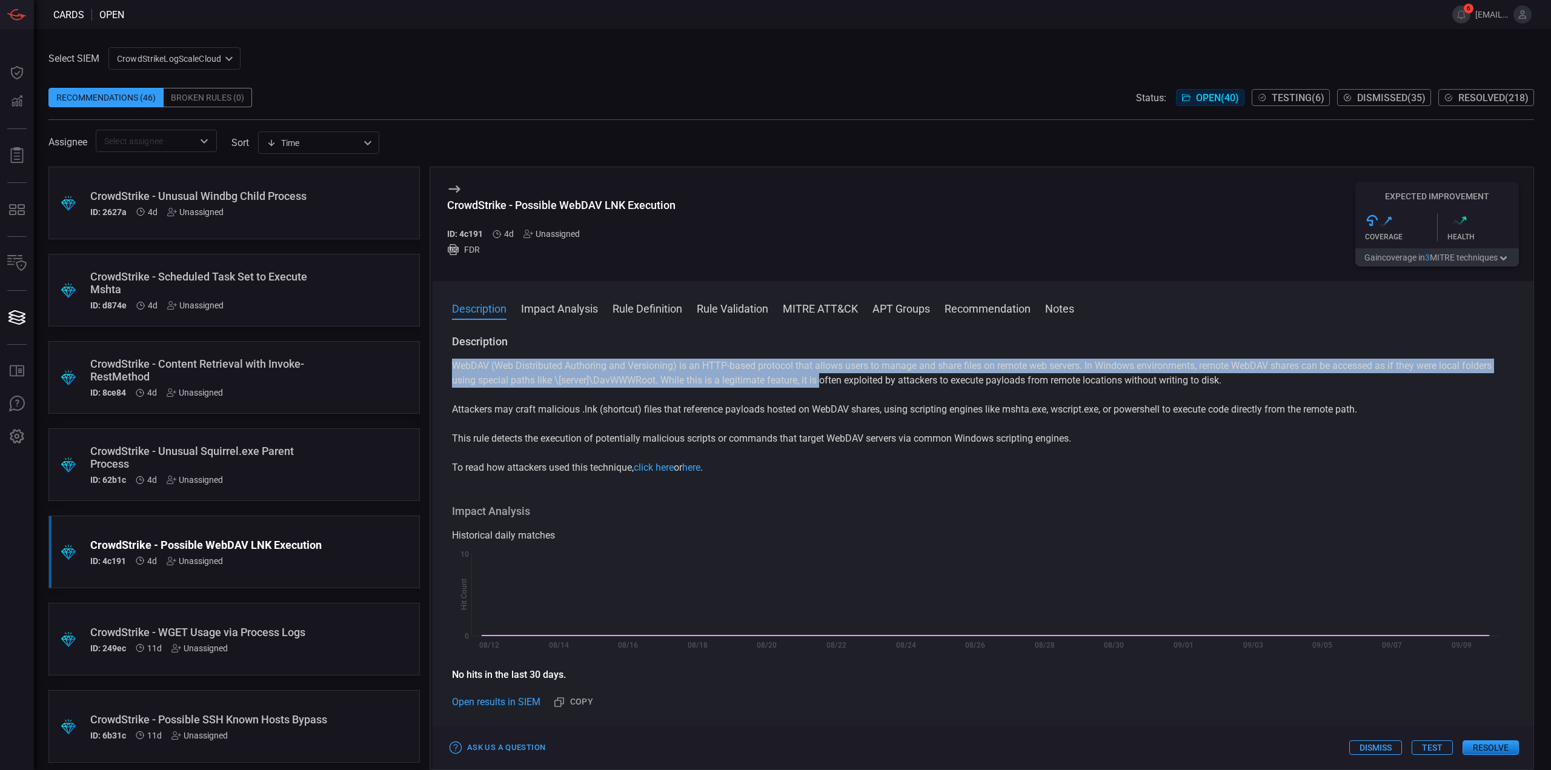
drag, startPoint x: 453, startPoint y: 364, endPoint x: 823, endPoint y: 383, distance: 370.0
click at [823, 383] on p "WebDAV (Web Distributed Authoring and Versioning) is an HTTP-based protocol tha…" at bounding box center [983, 373] width 1062 height 29
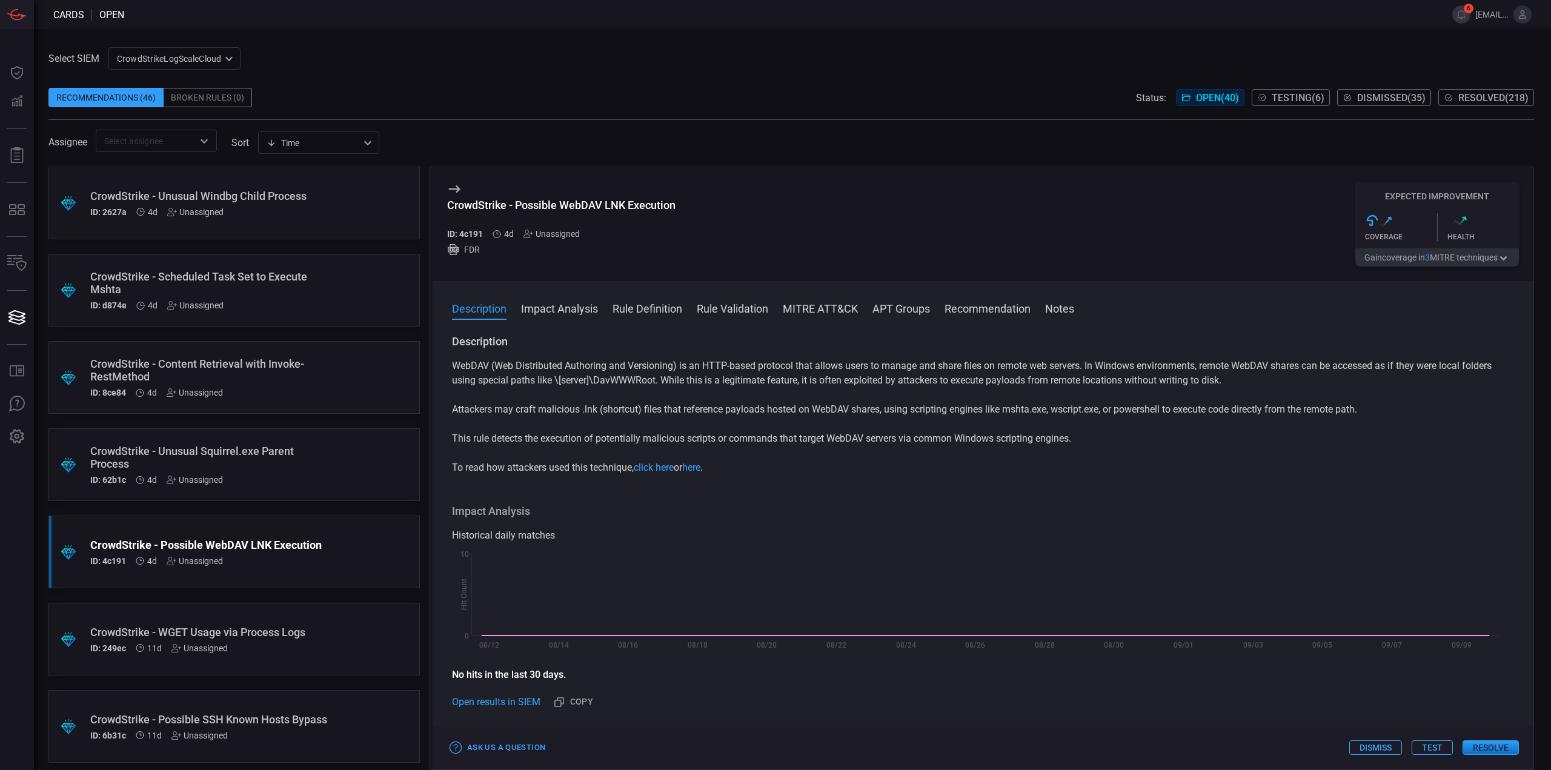
click at [826, 383] on p "WebDAV (Web Distributed Authoring and Versioning) is an HTTP-based protocol tha…" at bounding box center [983, 373] width 1062 height 29
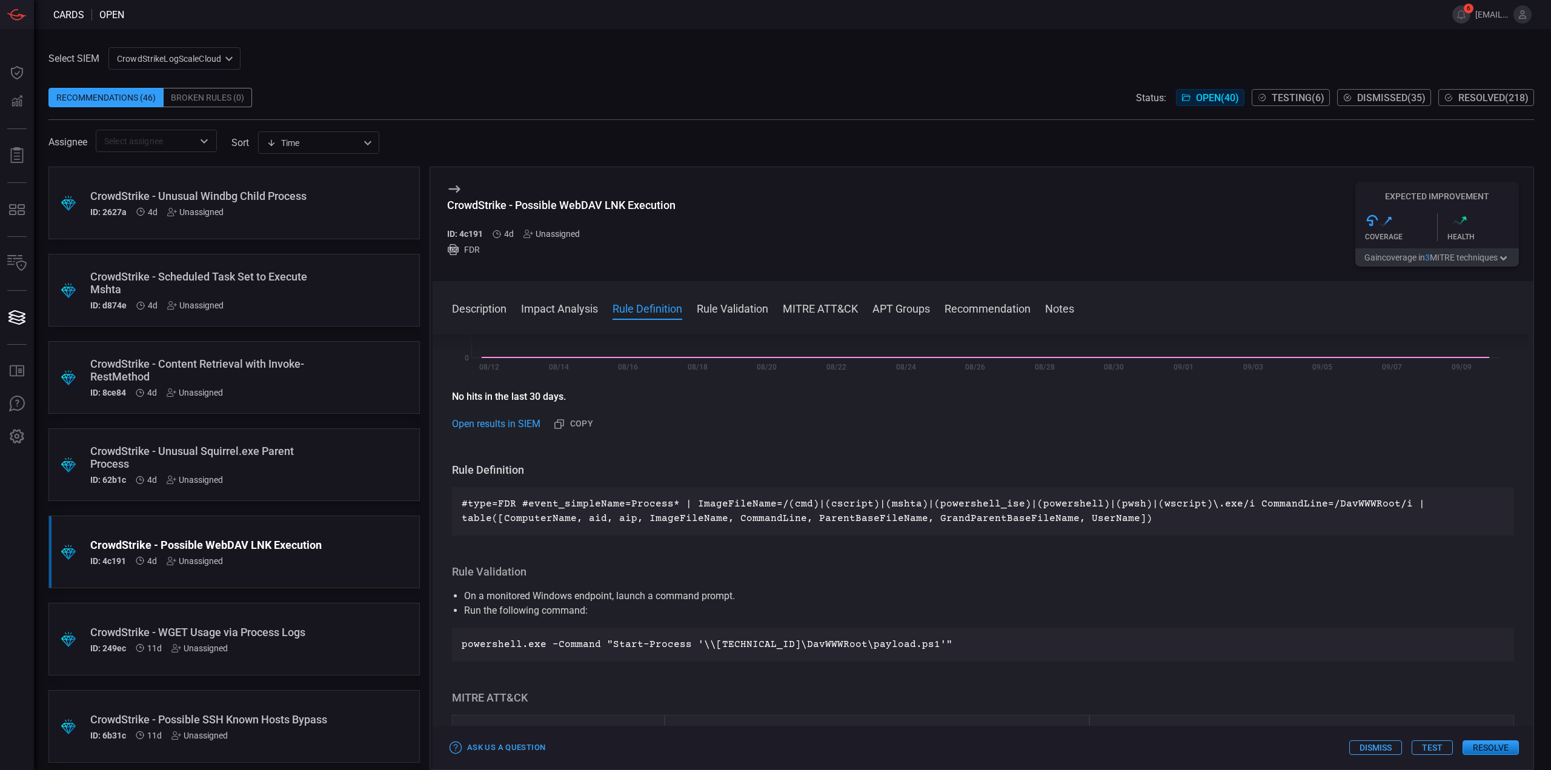
scroll to position [303, 0]
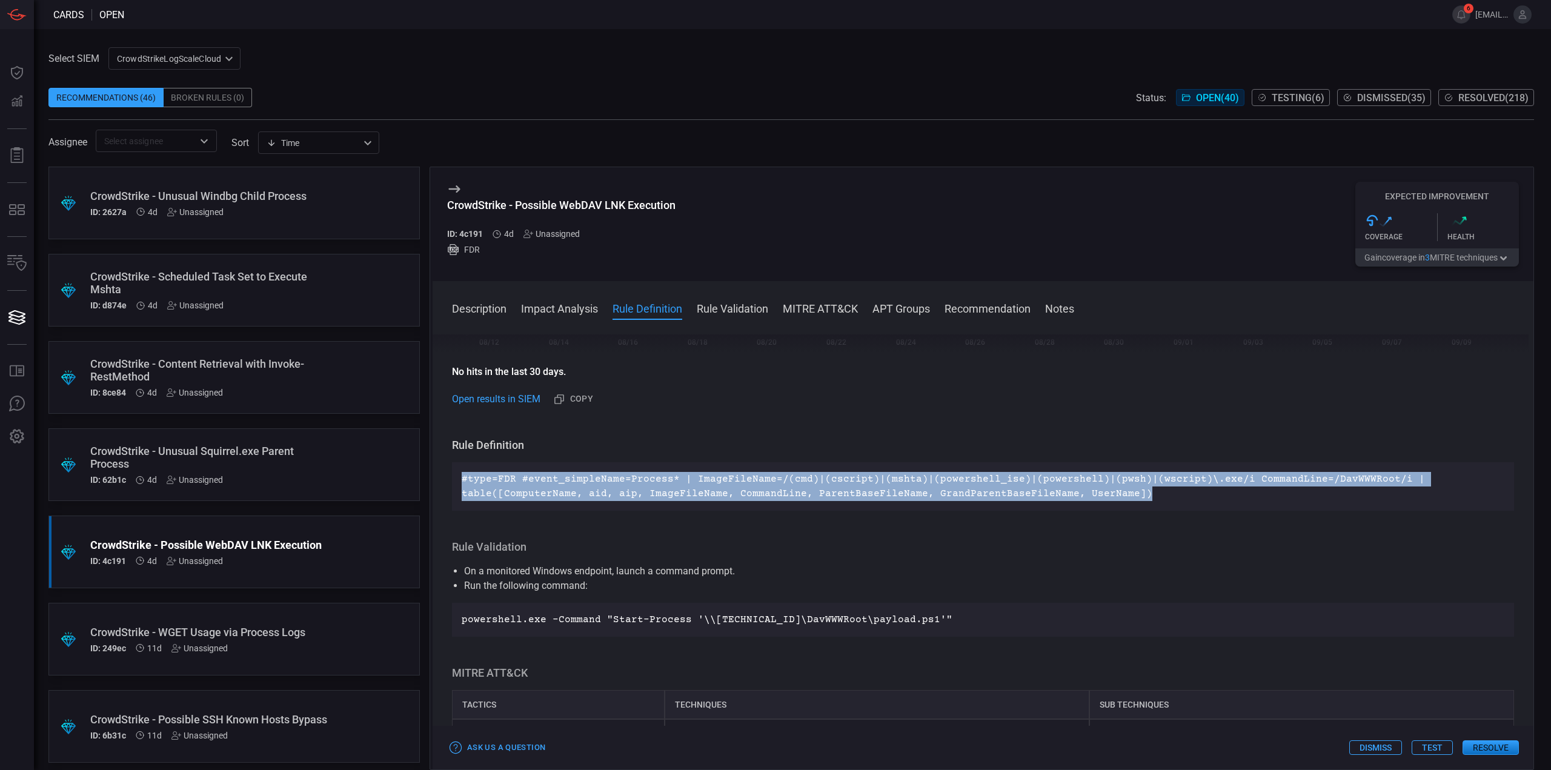
drag, startPoint x: 1132, startPoint y: 493, endPoint x: 448, endPoint y: 477, distance: 684.7
click at [448, 477] on div "Description WebDAV (Web Distributed Authoring and Versioning) is an HTTP-based …" at bounding box center [982, 549] width 1101 height 431
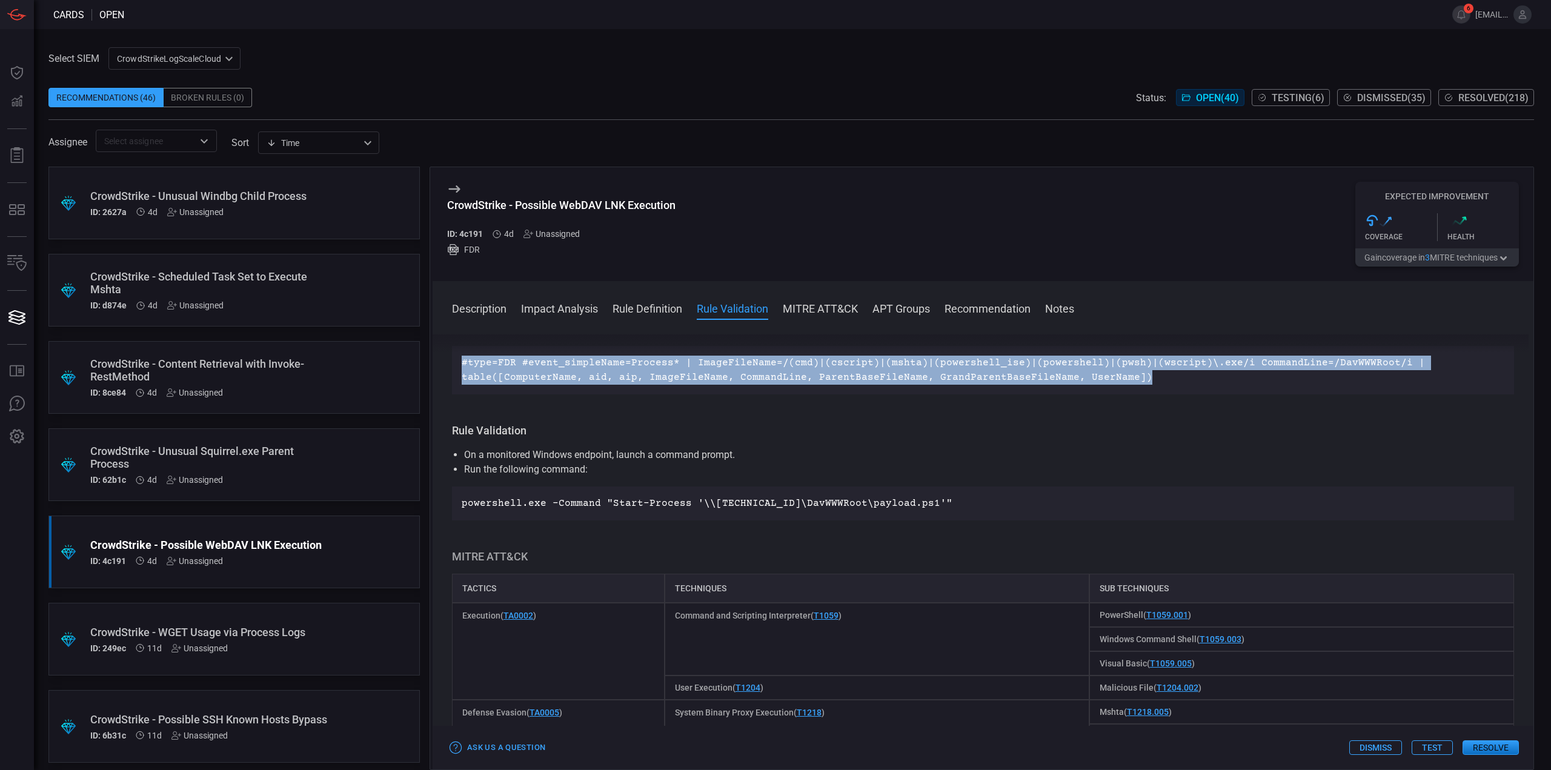
scroll to position [424, 0]
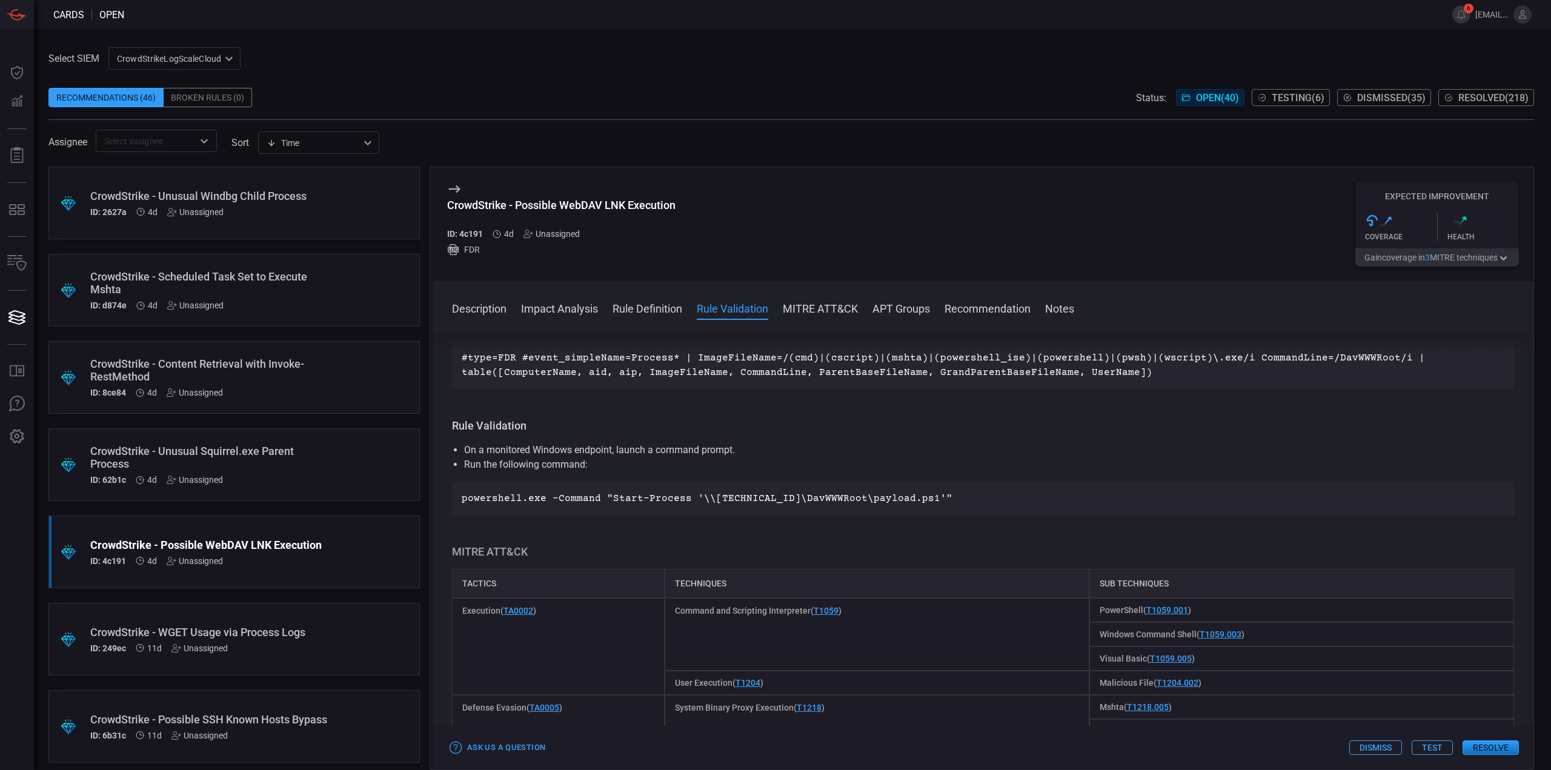
click at [853, 509] on div "powershell.exe -Command "Start-Process '\\[TECHNICAL_ID]\DavWWWRoot\payload.ps1…" at bounding box center [983, 499] width 1062 height 34
drag, startPoint x: 936, startPoint y: 505, endPoint x: 452, endPoint y: 502, distance: 483.4
click at [452, 502] on div "powershell.exe -Command "Start-Process '\\[TECHNICAL_ID]\DavWWWRoot\payload.ps1…" at bounding box center [983, 499] width 1062 height 34
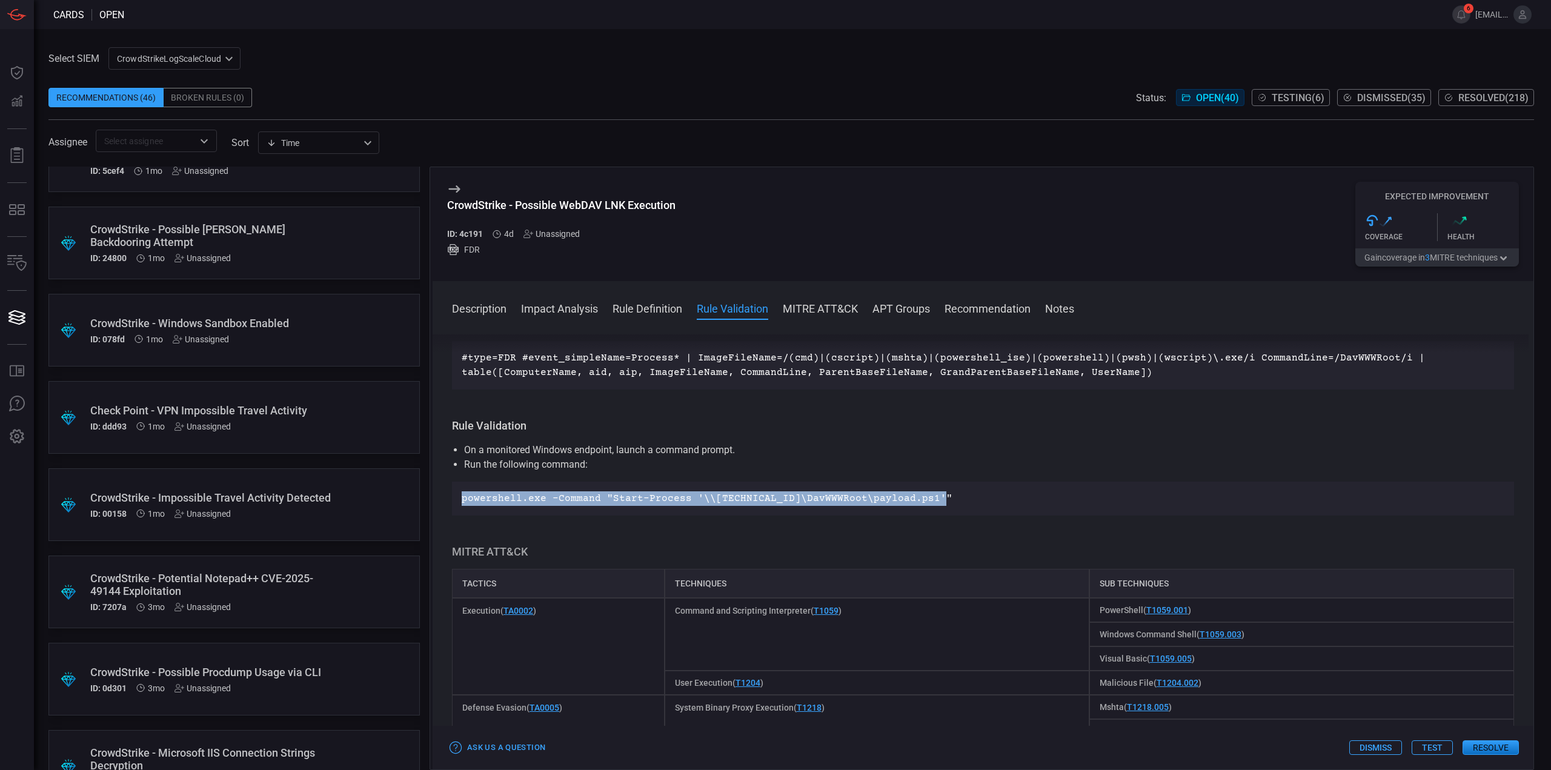
scroll to position [2484, 0]
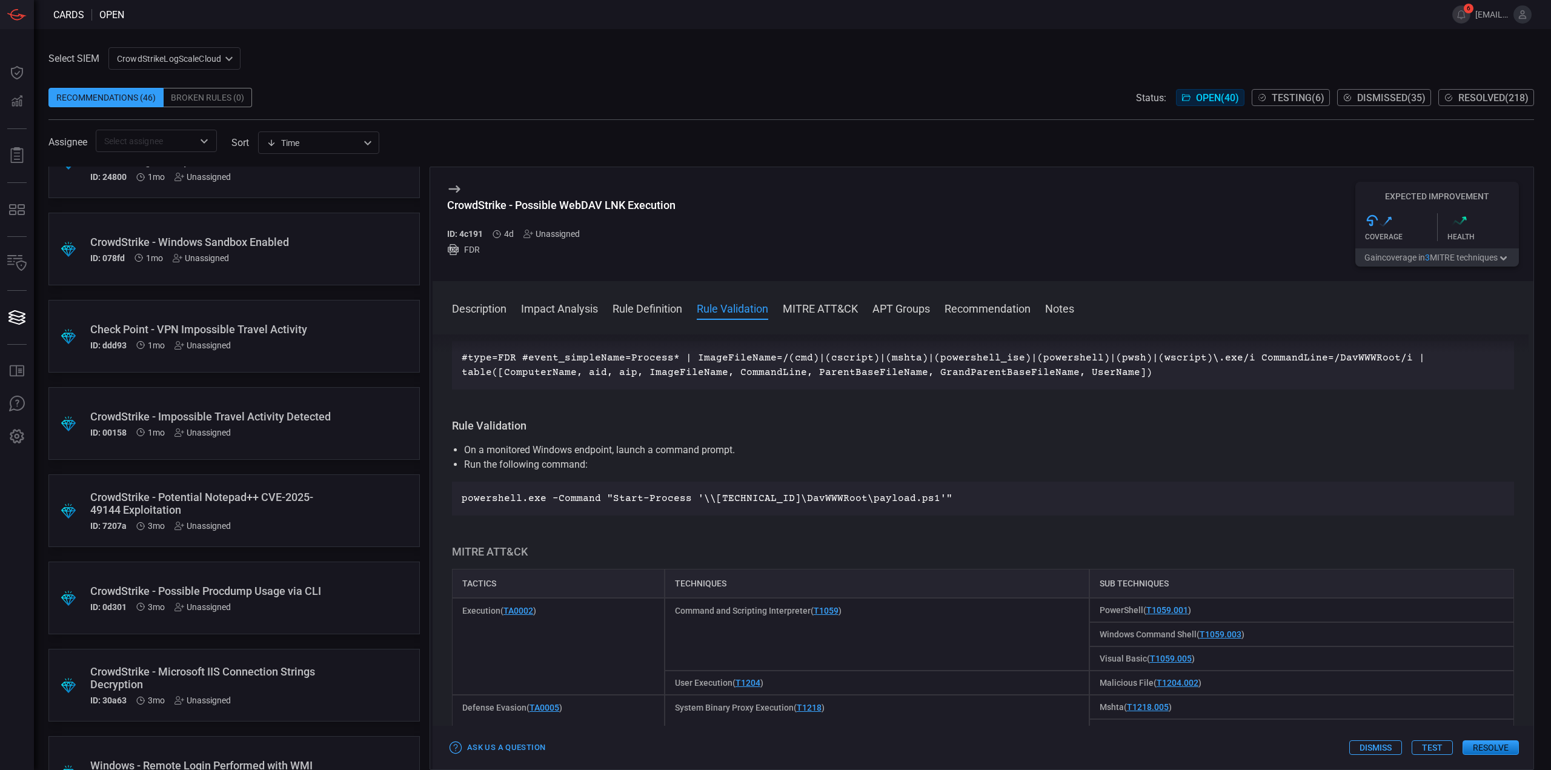
click at [256, 512] on div "CrowdStrike - Potential Notepad++ CVE-2025-49144 Exploitation" at bounding box center [211, 503] width 242 height 25
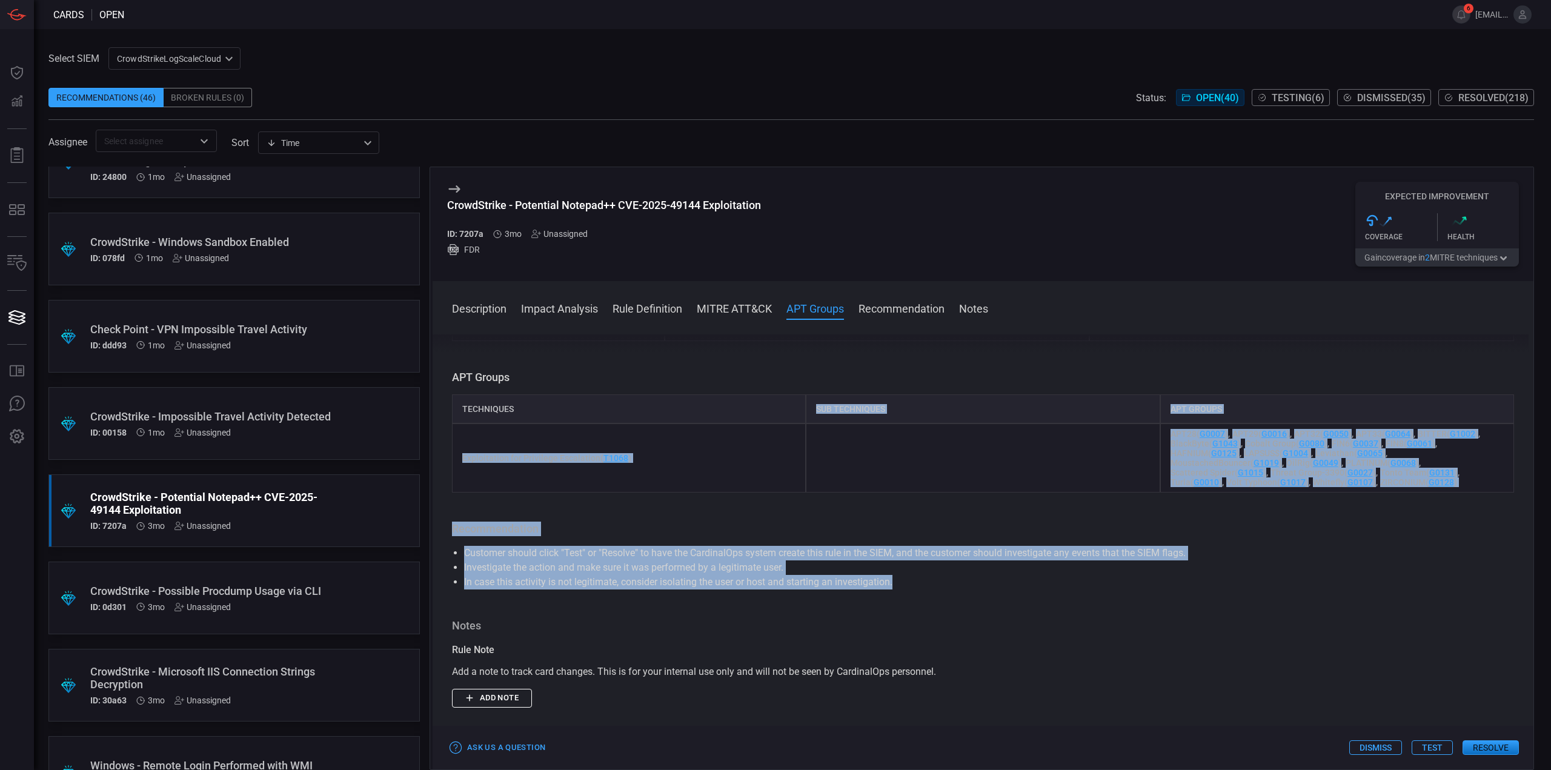
drag, startPoint x: 946, startPoint y: 582, endPoint x: 600, endPoint y: 400, distance: 390.4
click at [602, 391] on div "Description regsvr32.exe is a legitimate Windows command-line utility used to r…" at bounding box center [982, 549] width 1101 height 431
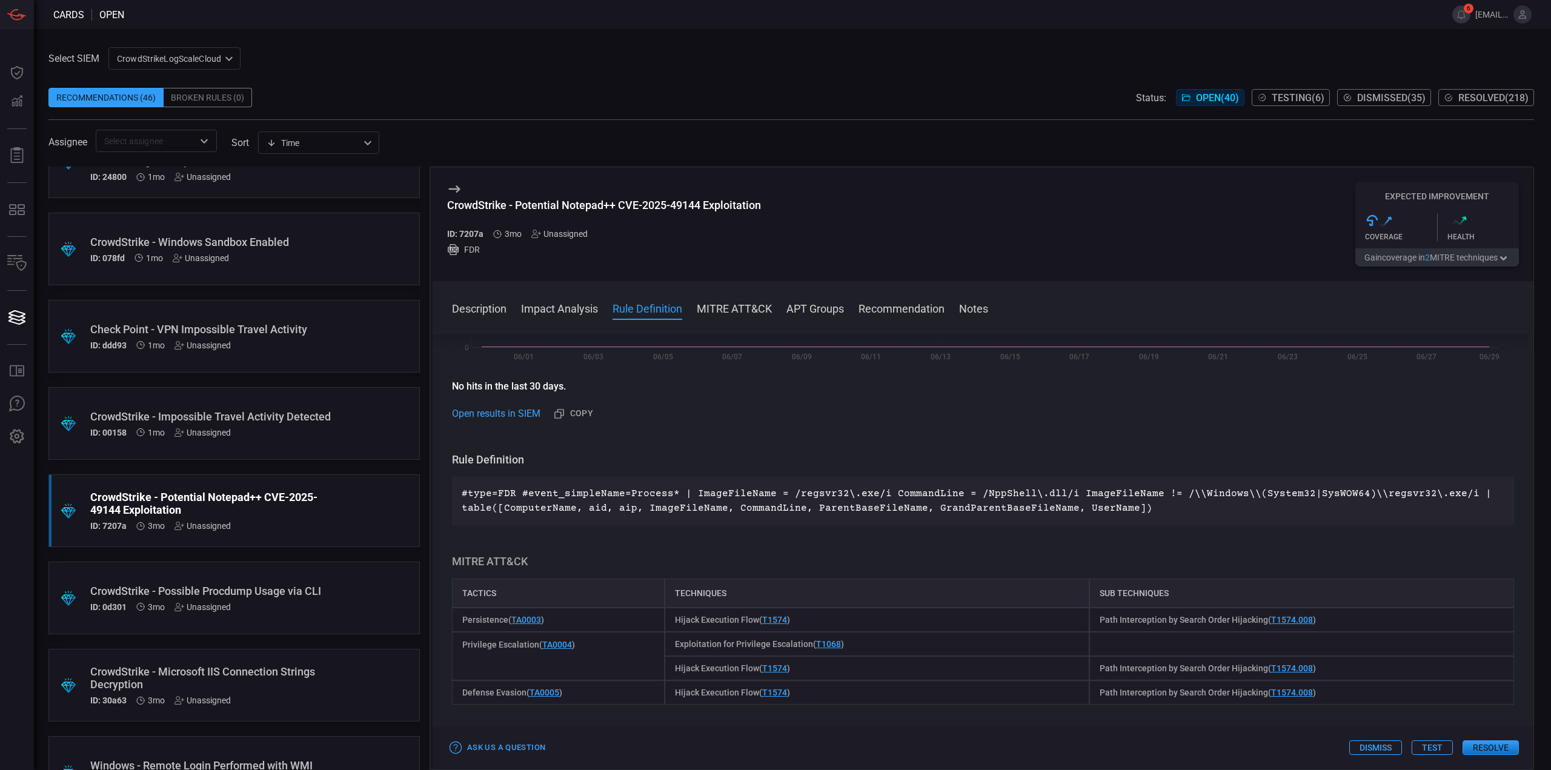
scroll to position [424, 0]
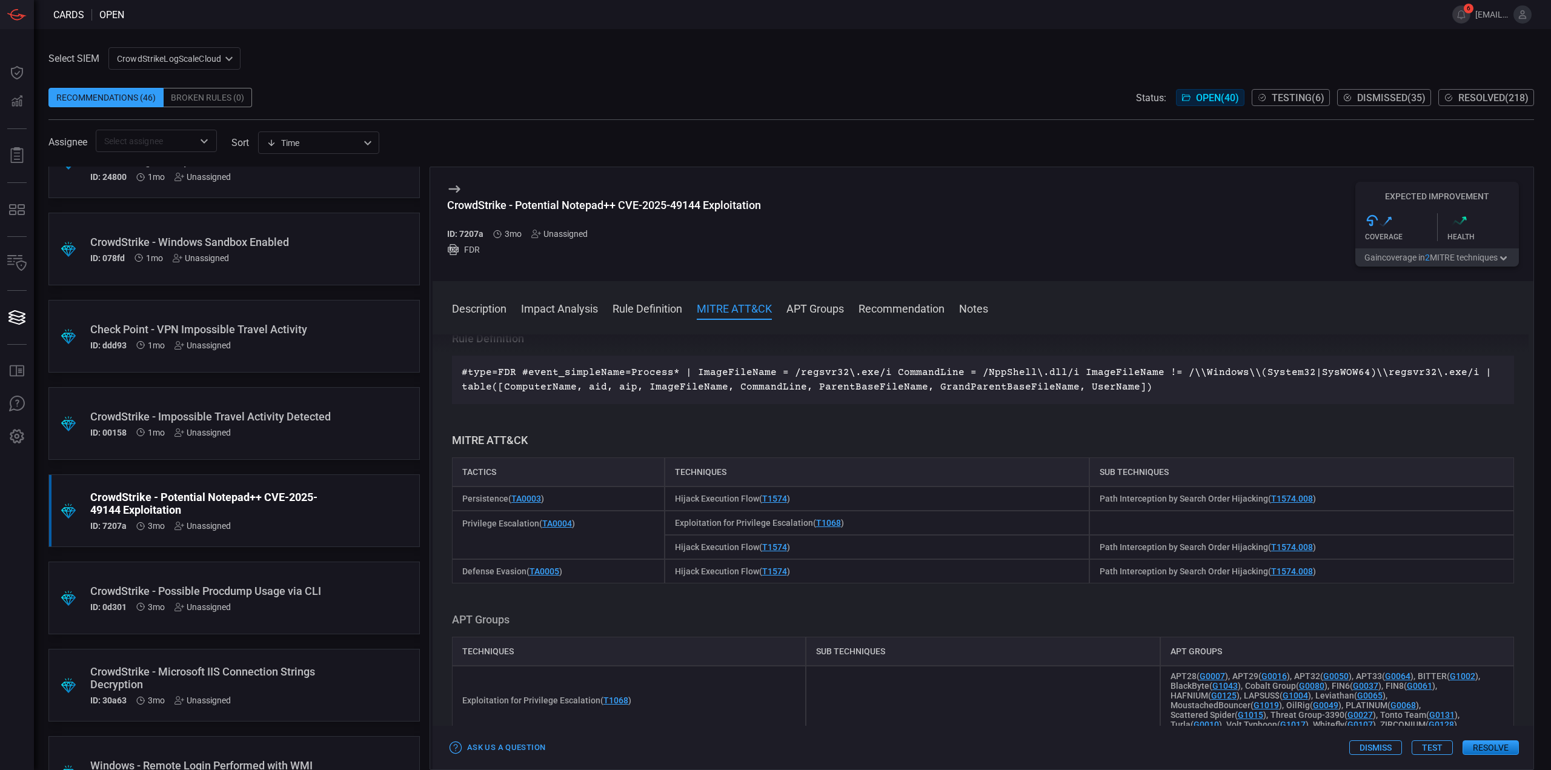
click at [648, 412] on div "Description regsvr32.exe is a legitimate Windows command-line utility used to r…" at bounding box center [982, 549] width 1101 height 431
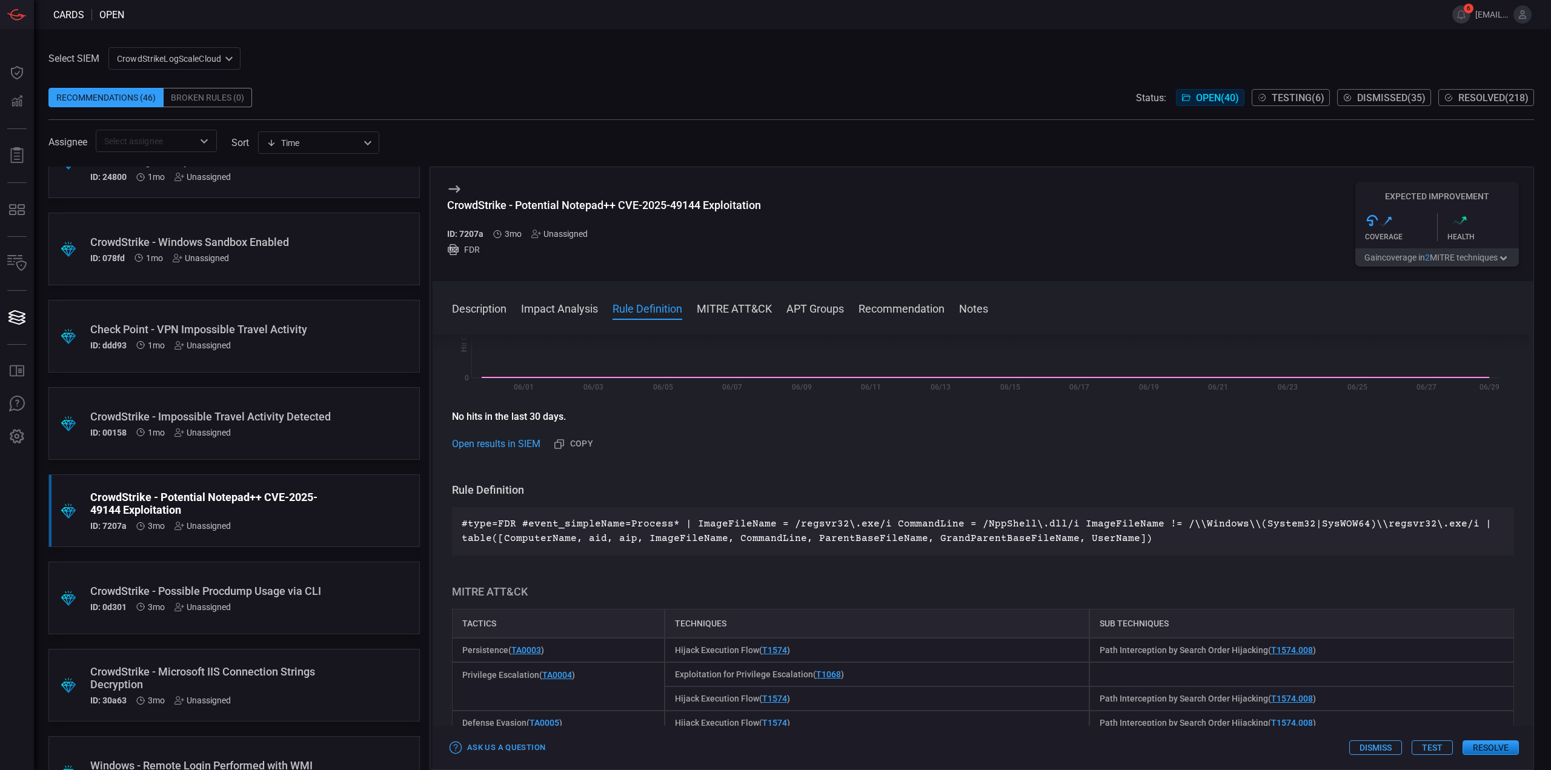
scroll to position [242, 0]
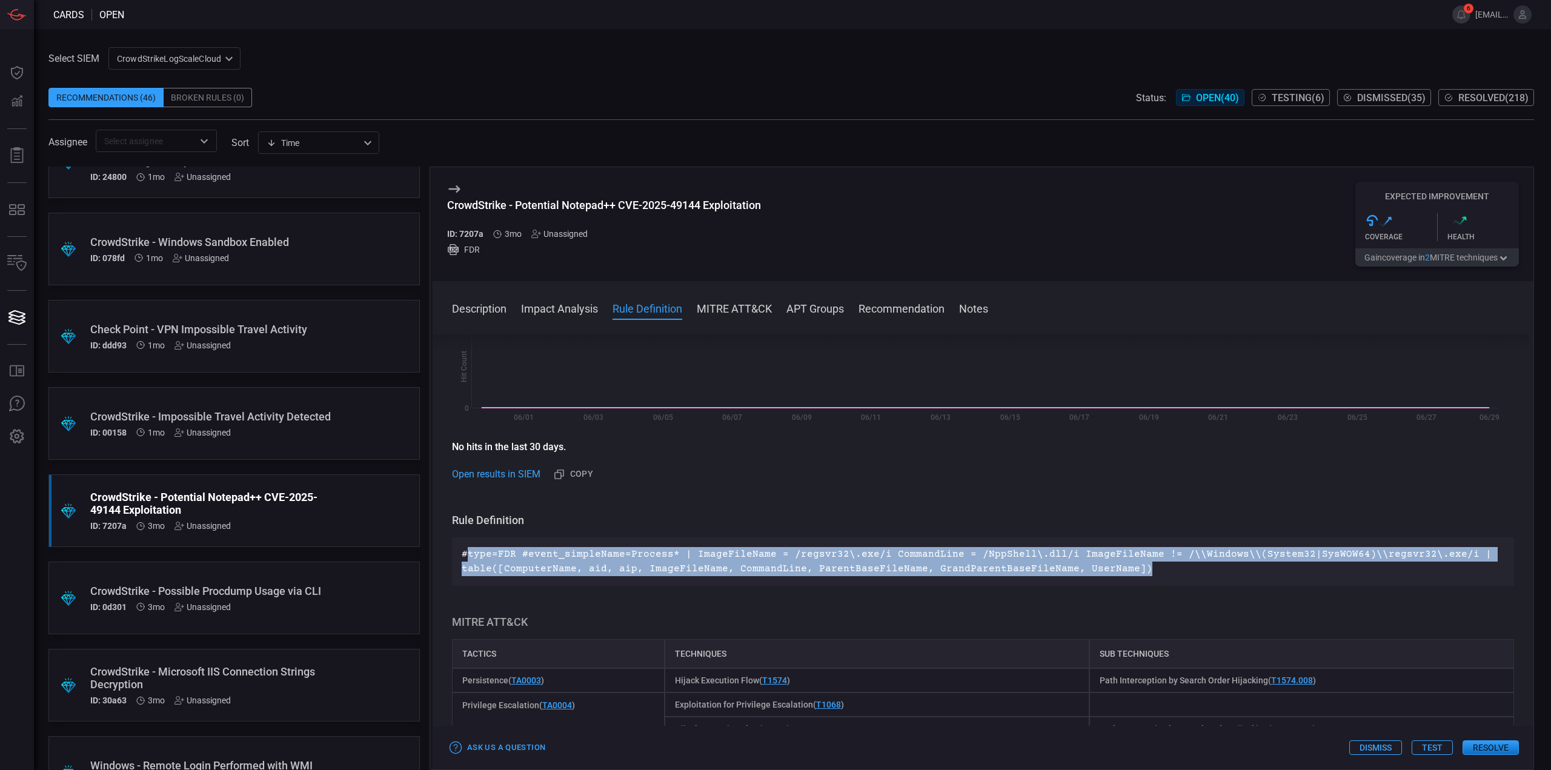
drag, startPoint x: 1144, startPoint y: 567, endPoint x: 465, endPoint y: 540, distance: 679.6
click at [468, 541] on div "#type=FDR #event_simpleName=Process* | ImageFileName = /regsvr32\.exe/i Command…" at bounding box center [983, 561] width 1062 height 48
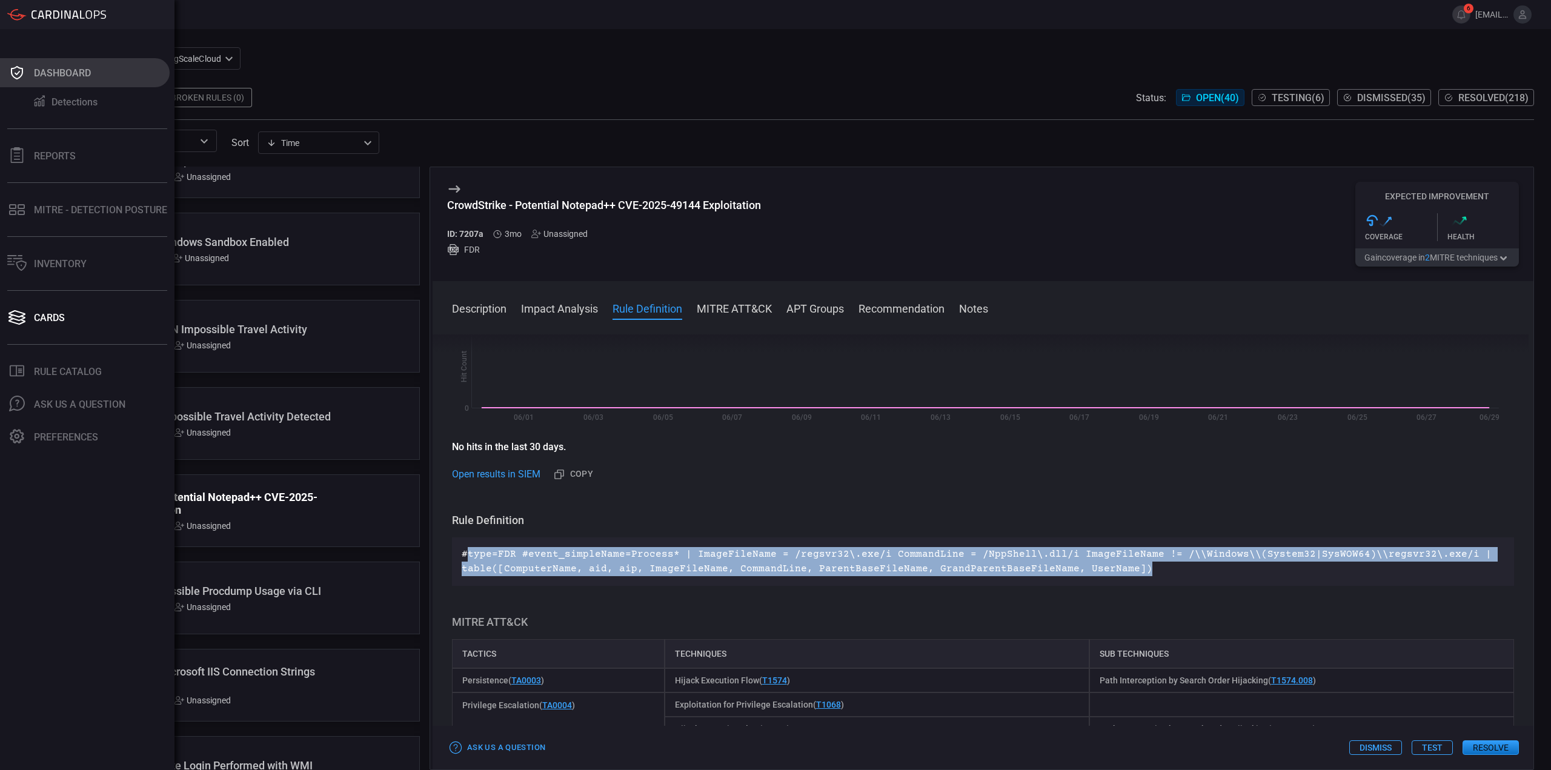
click at [64, 78] on div "Dashboard" at bounding box center [62, 73] width 57 height 12
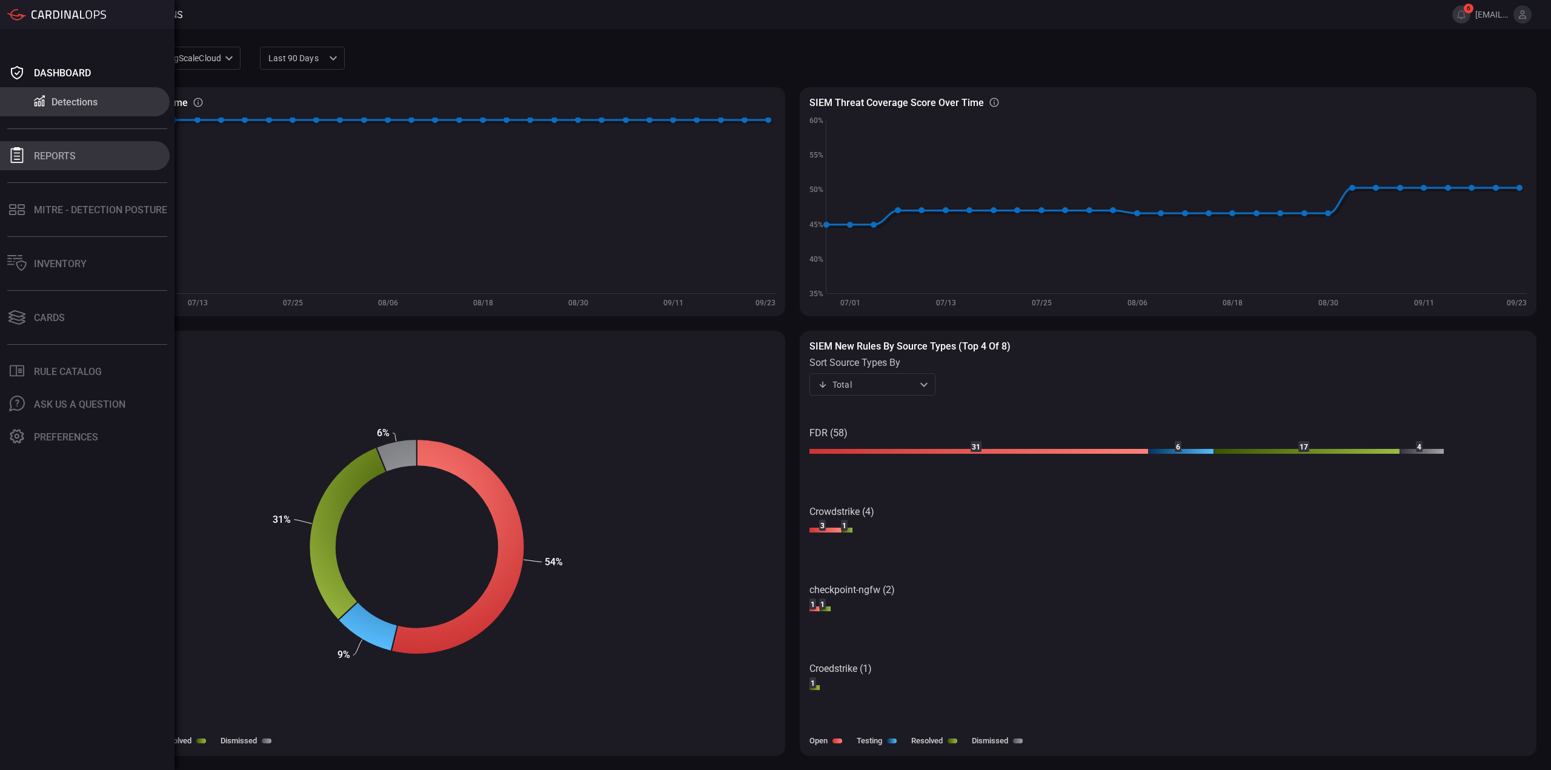
click at [53, 151] on div "Reports" at bounding box center [55, 156] width 42 height 12
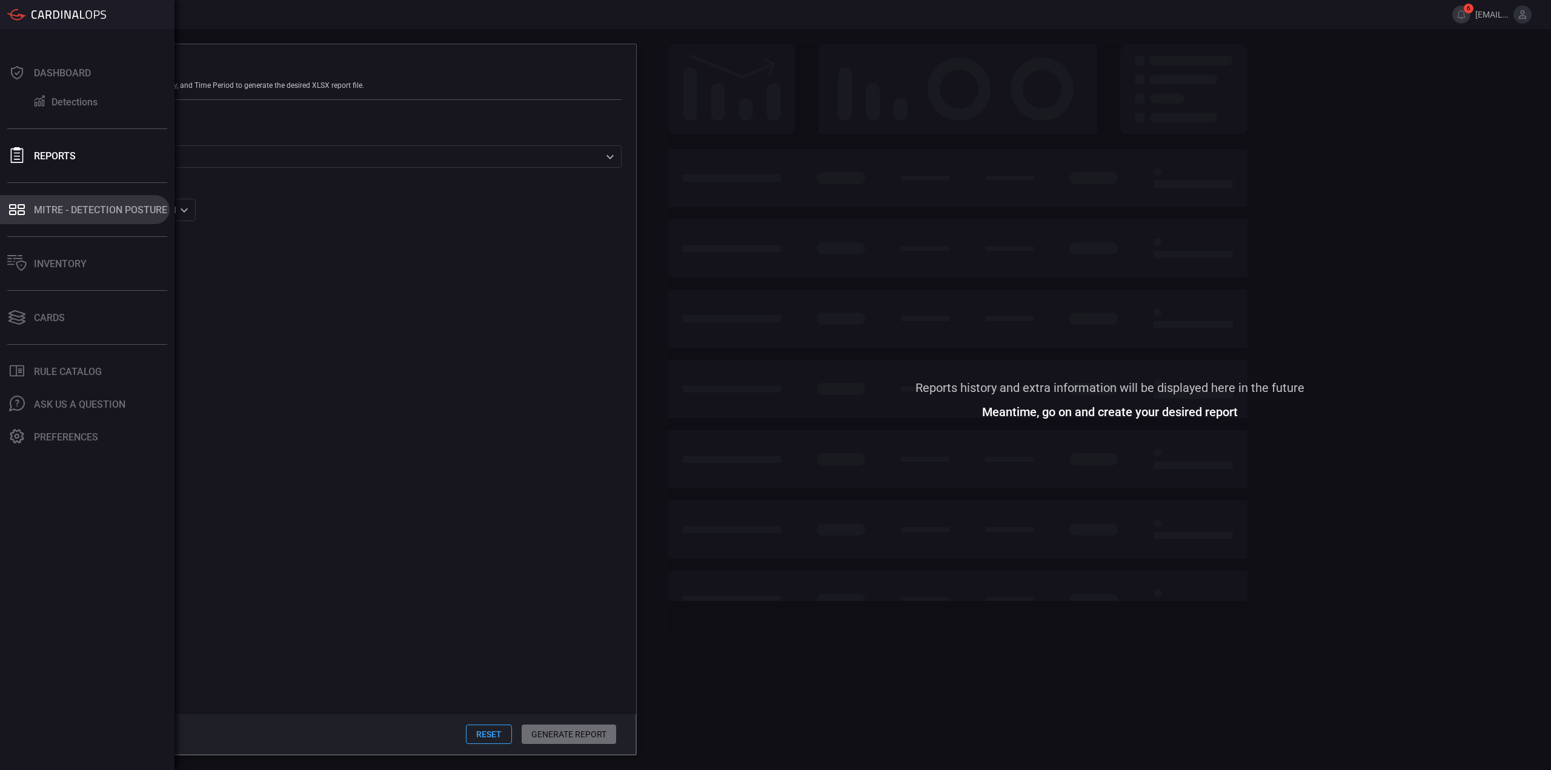
click at [62, 212] on div "MITRE - Detection Posture" at bounding box center [100, 210] width 133 height 12
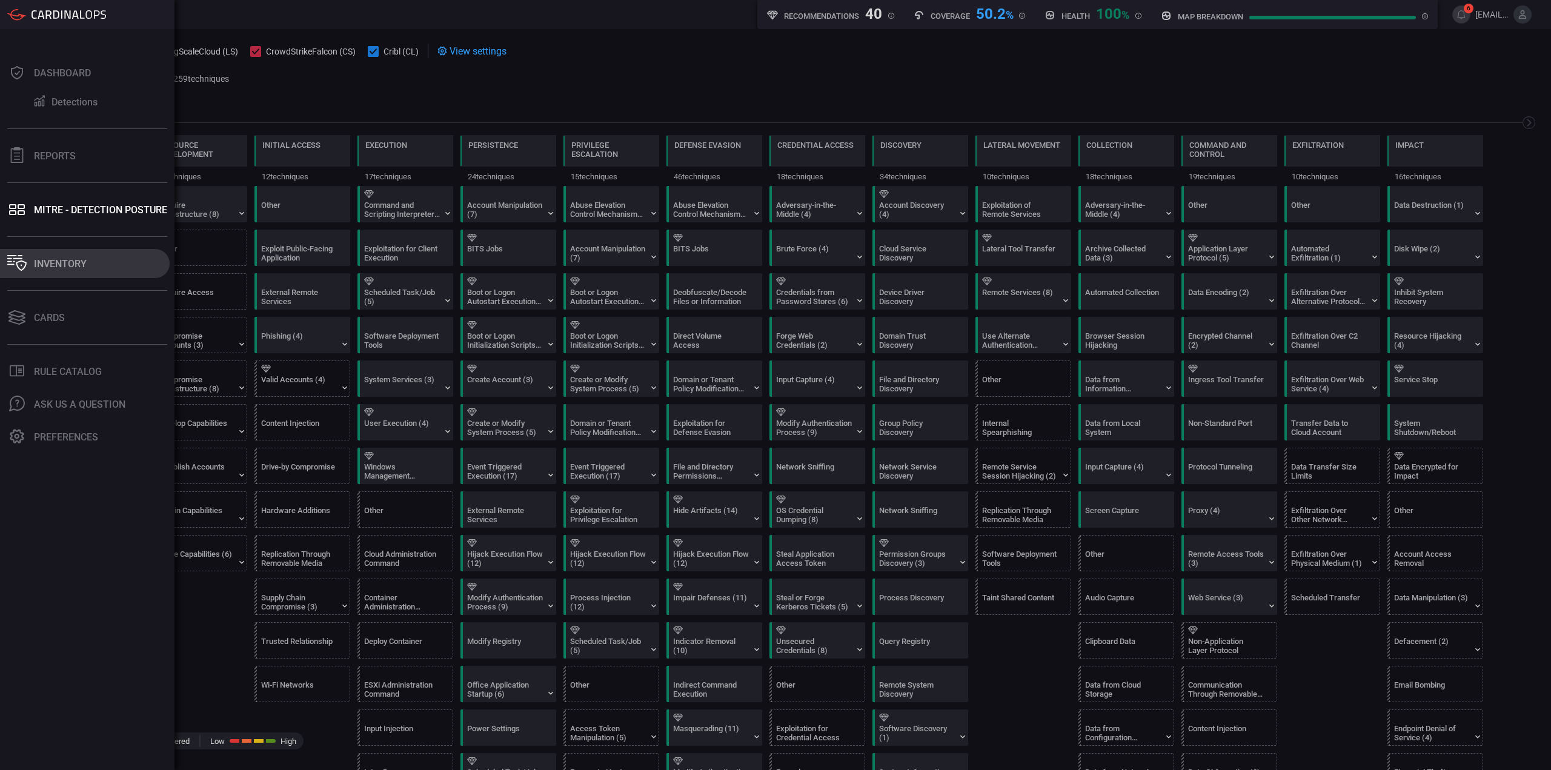
click at [71, 265] on div "Inventory" at bounding box center [60, 264] width 53 height 12
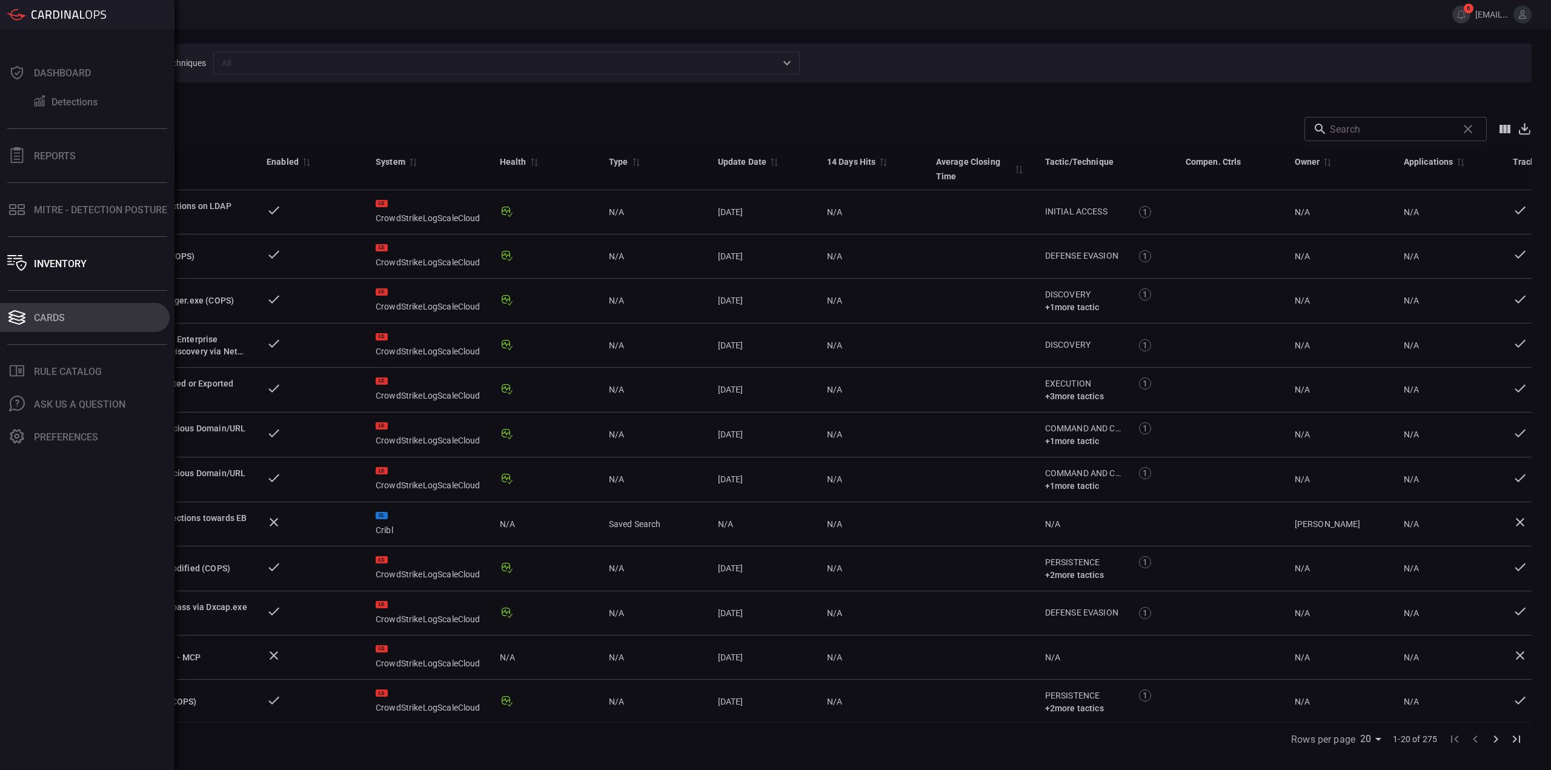
click at [62, 318] on div "Cards" at bounding box center [49, 318] width 31 height 12
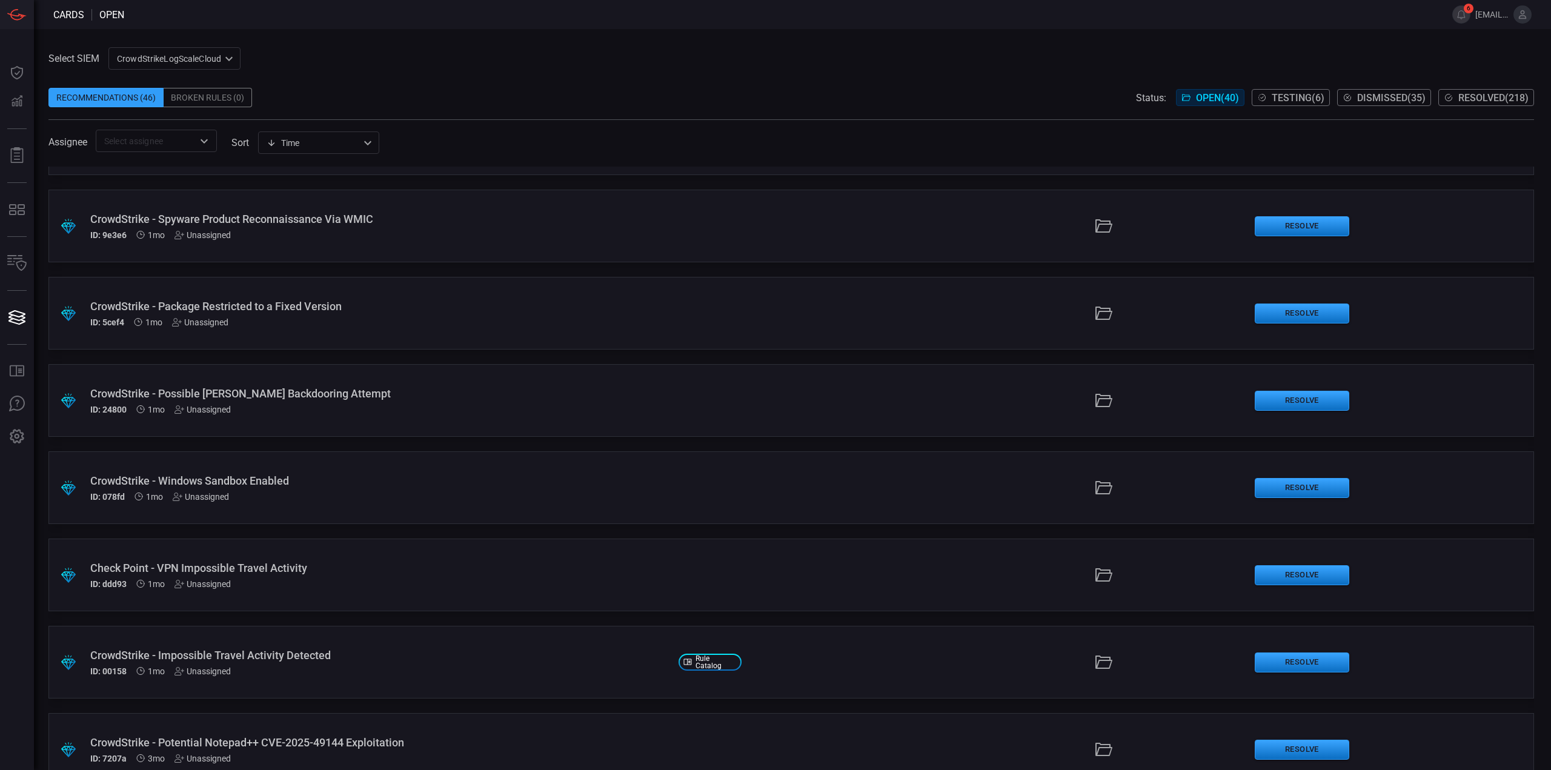
scroll to position [2241, 0]
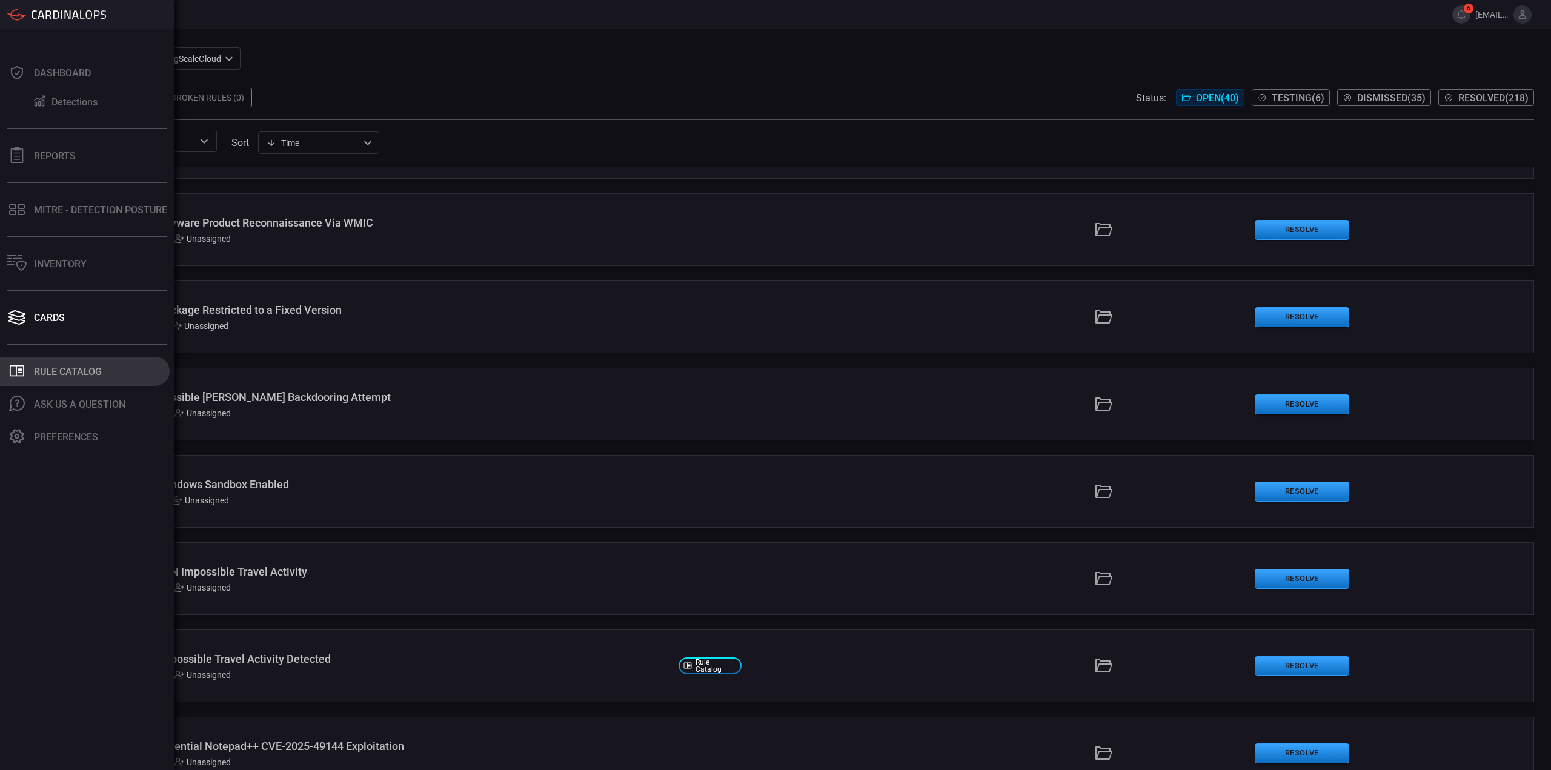
click at [76, 377] on div "Rule Catalog" at bounding box center [68, 372] width 68 height 12
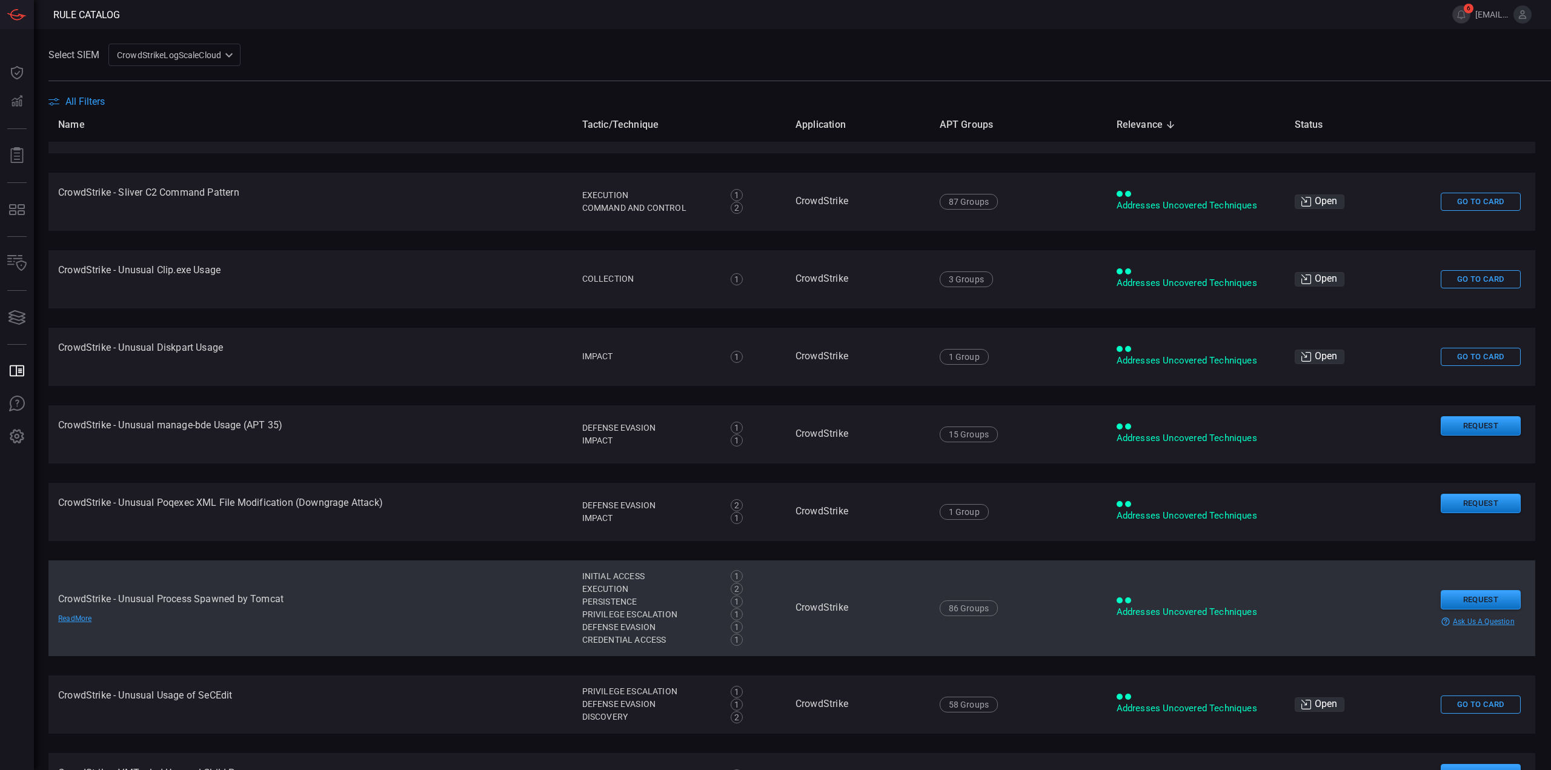
scroll to position [1377, 0]
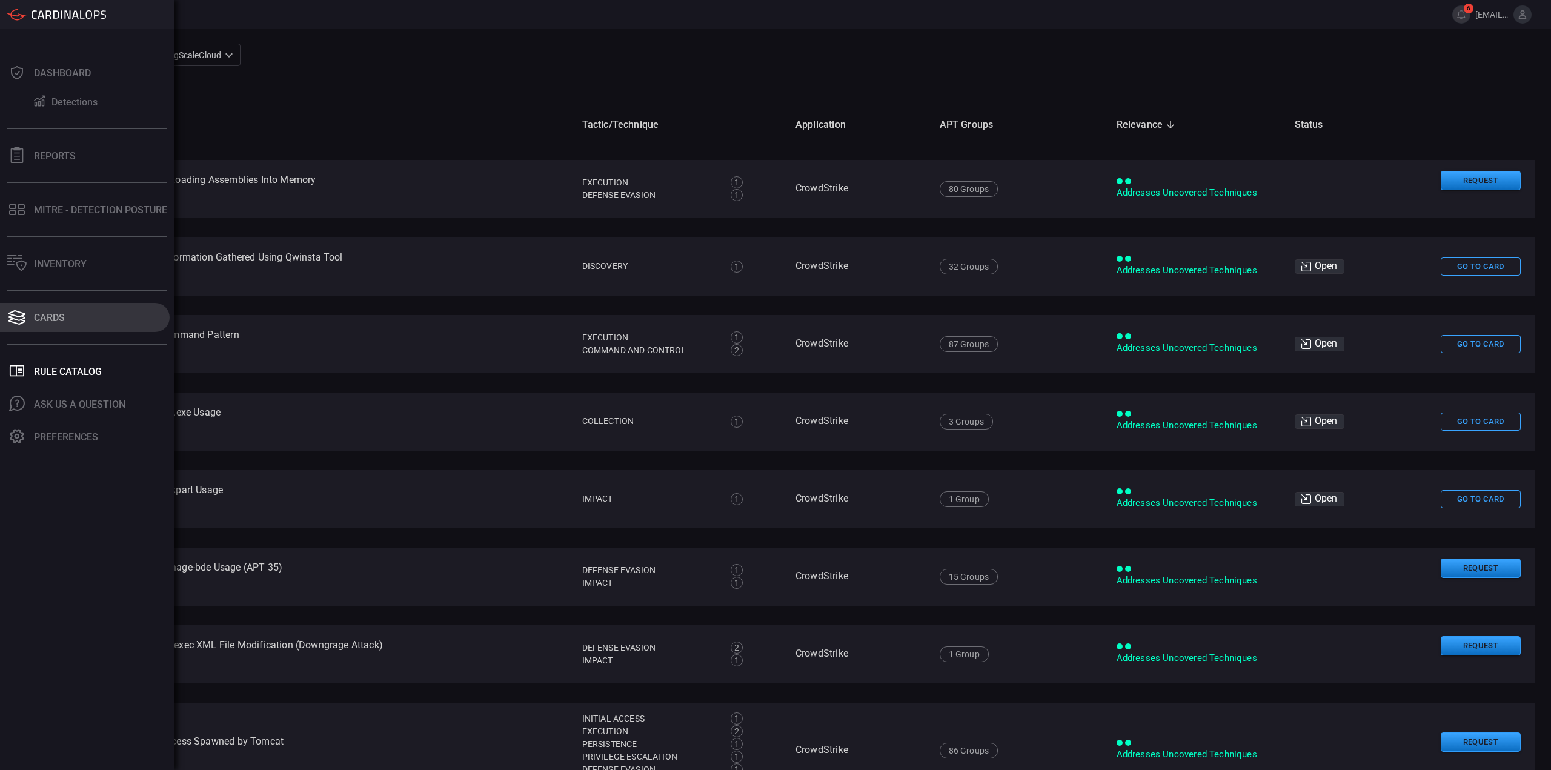
click at [16, 322] on icon at bounding box center [16, 317] width 19 height 17
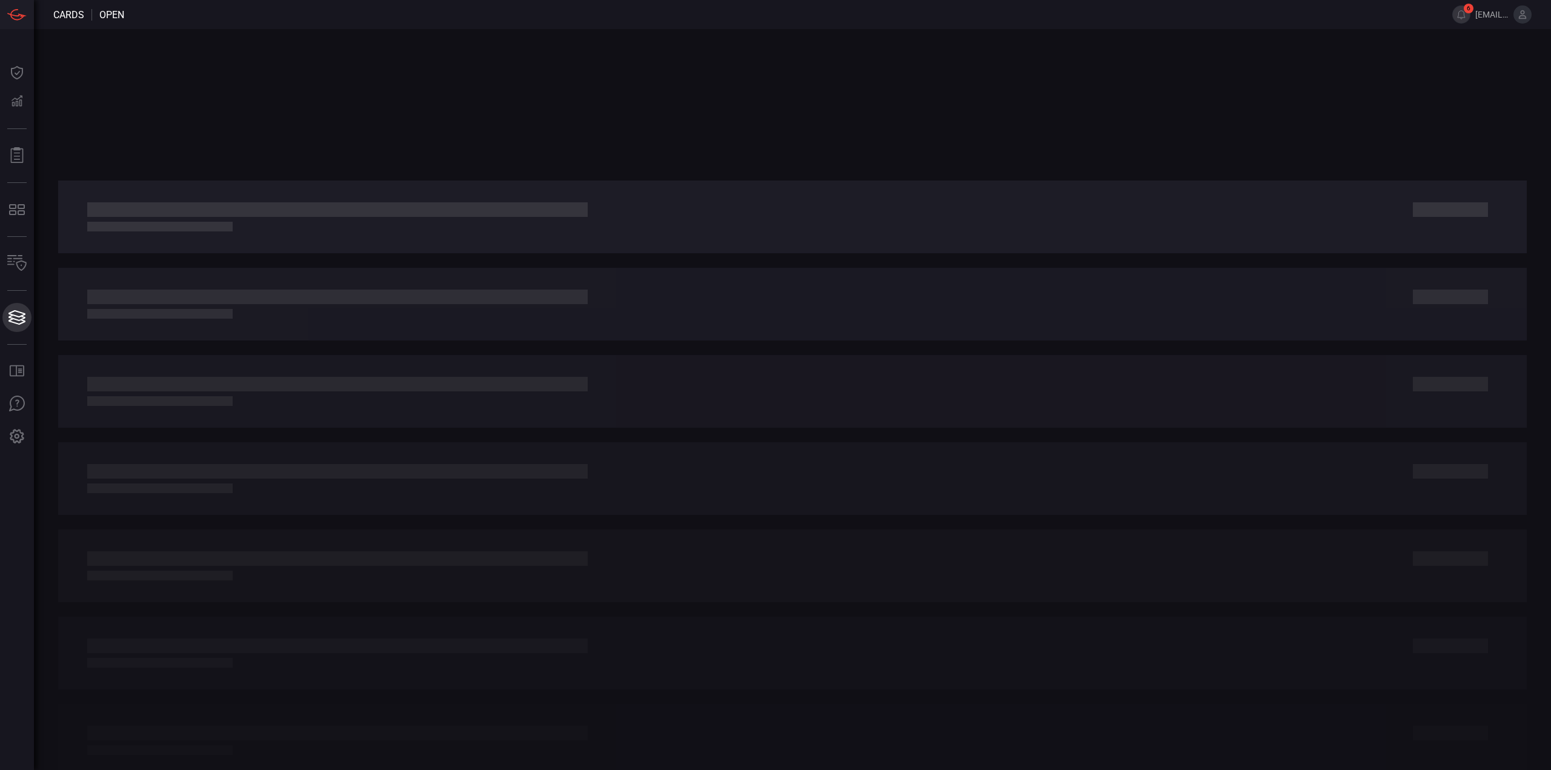
click at [15, 315] on icon at bounding box center [16, 313] width 17 height 7
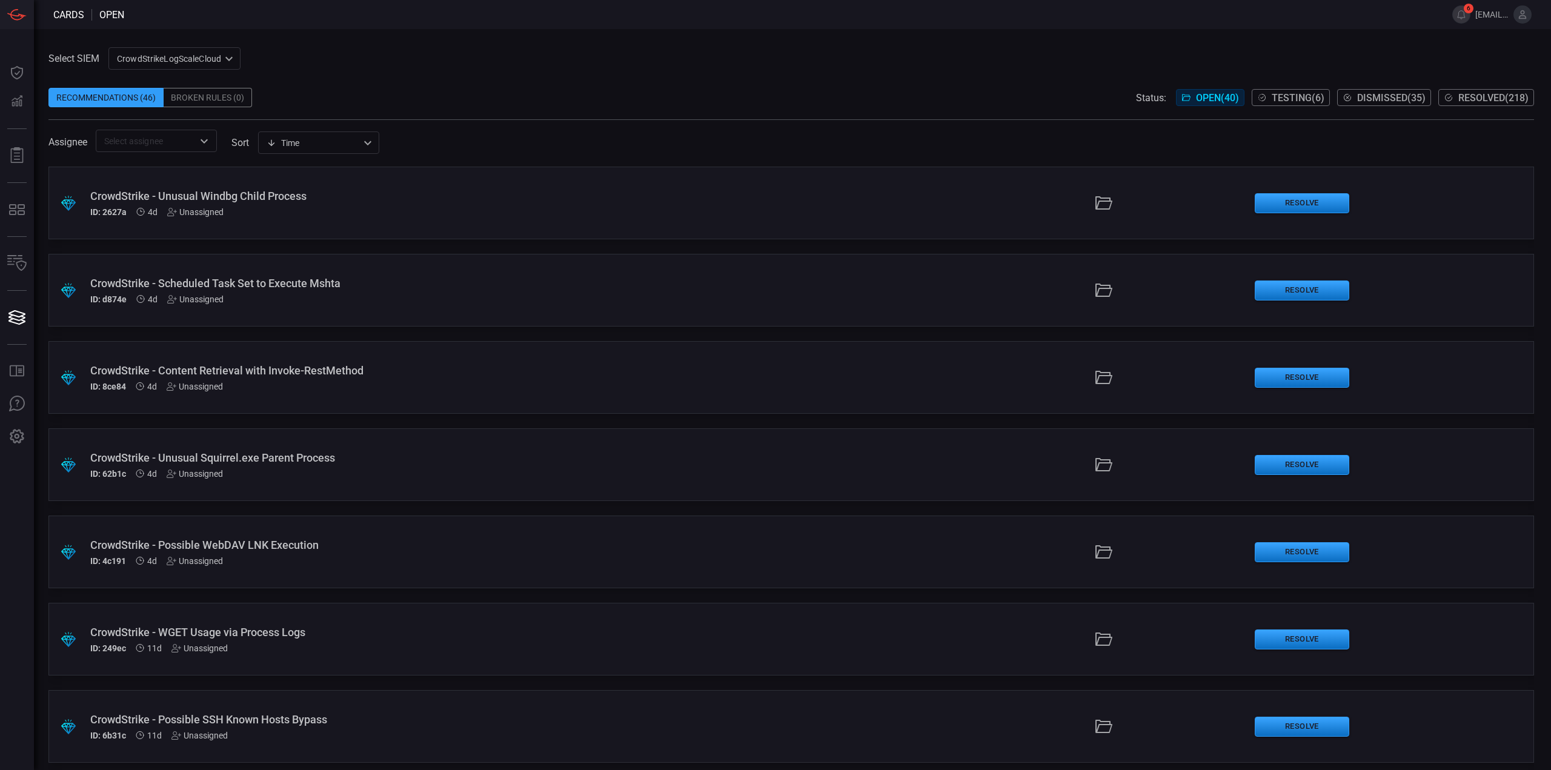
drag, startPoint x: 1238, startPoint y: 29, endPoint x: 1064, endPoint y: 64, distance: 177.4
click at [1238, 29] on div "Select SIEM CrowdStrikeLogScaleCloud 78f20ec8-c797-40bc-8367-483aa705ff6d ​ Rec…" at bounding box center [792, 399] width 1517 height 741
click at [1300, 103] on span "Testing ( 6 )" at bounding box center [1297, 98] width 53 height 12
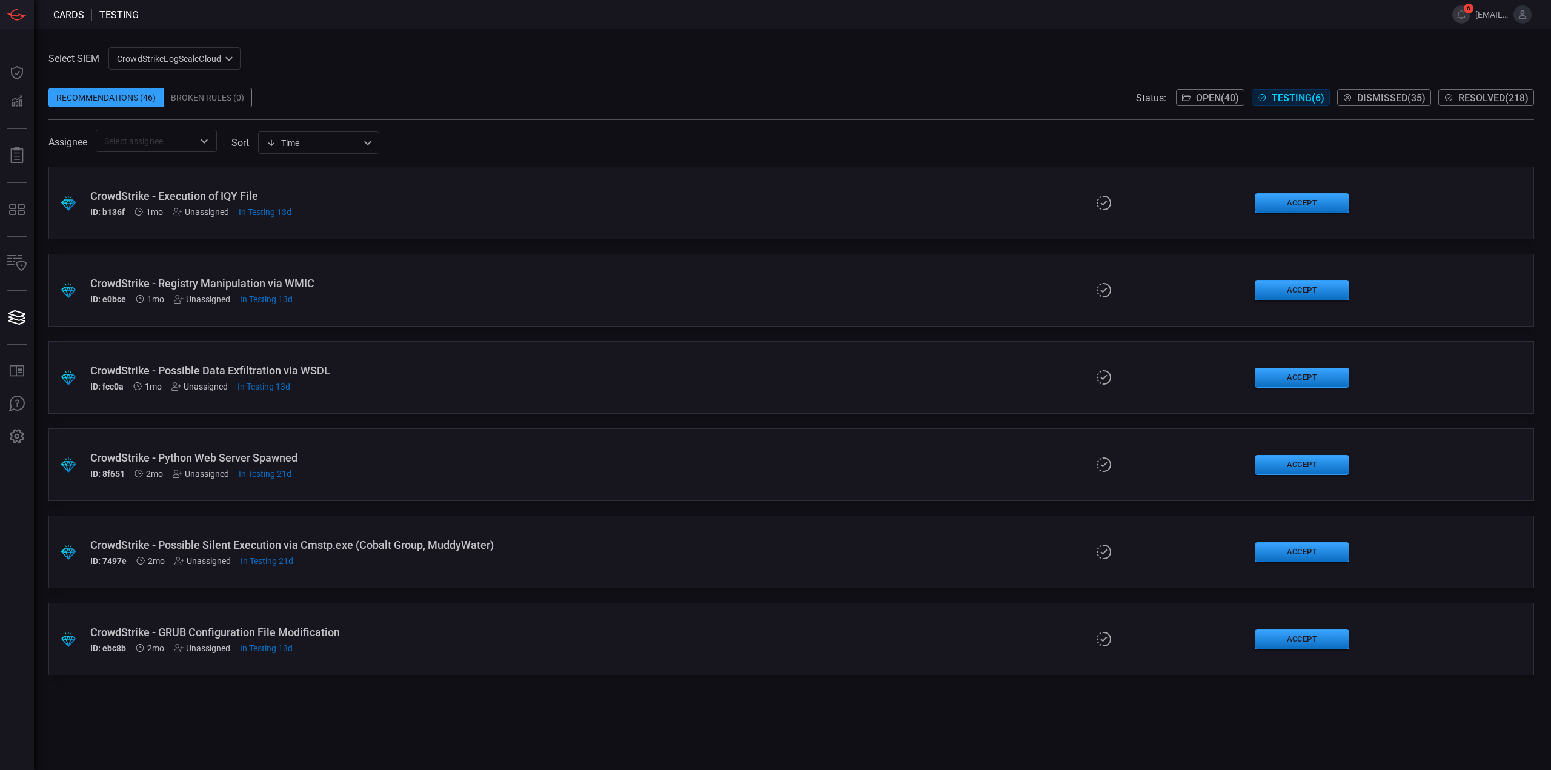
click at [1222, 98] on span "Open ( 40 )" at bounding box center [1217, 98] width 43 height 12
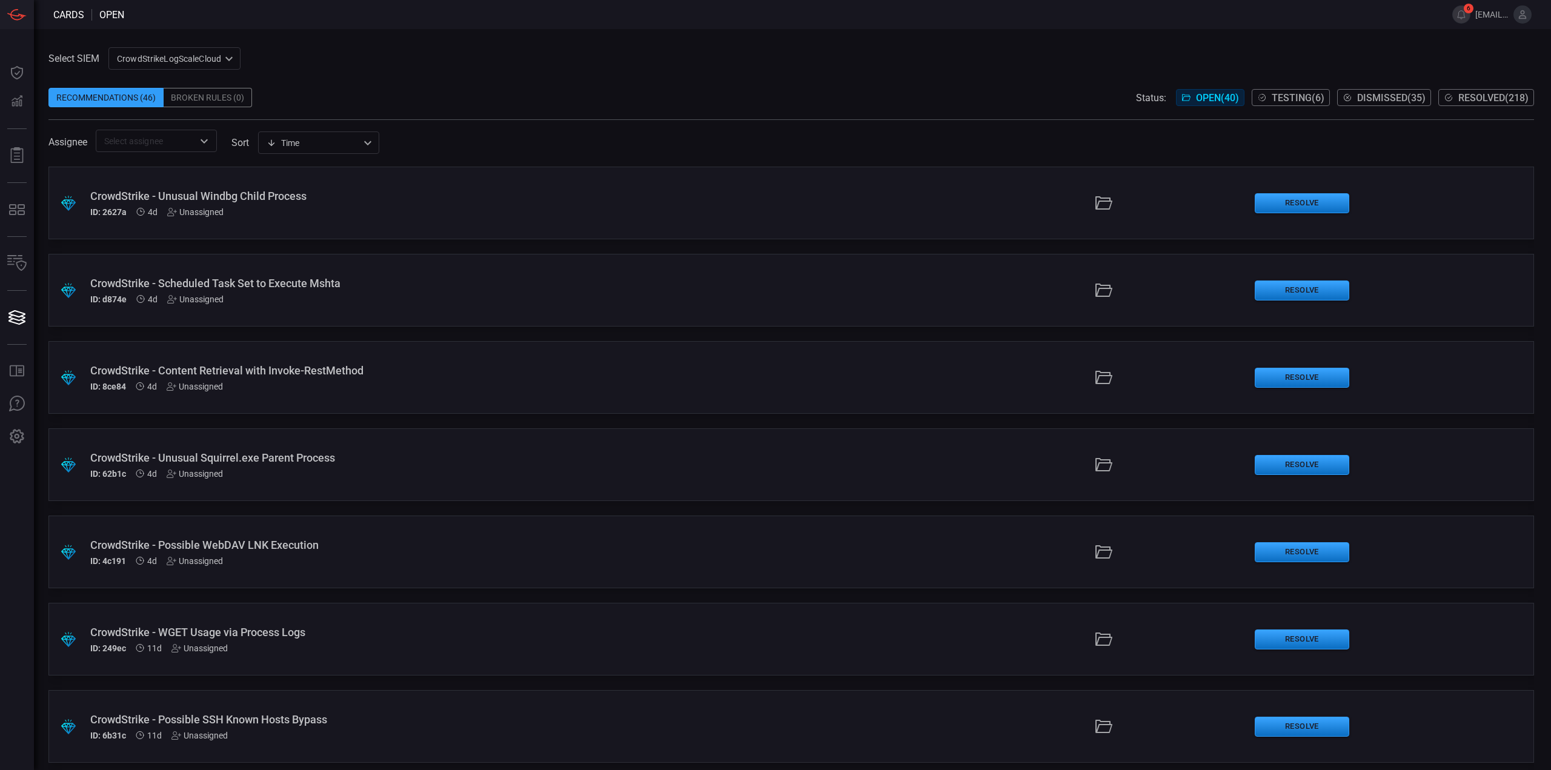
click at [417, 209] on div "ID: 2627a 4d Unassigned" at bounding box center [379, 212] width 578 height 10
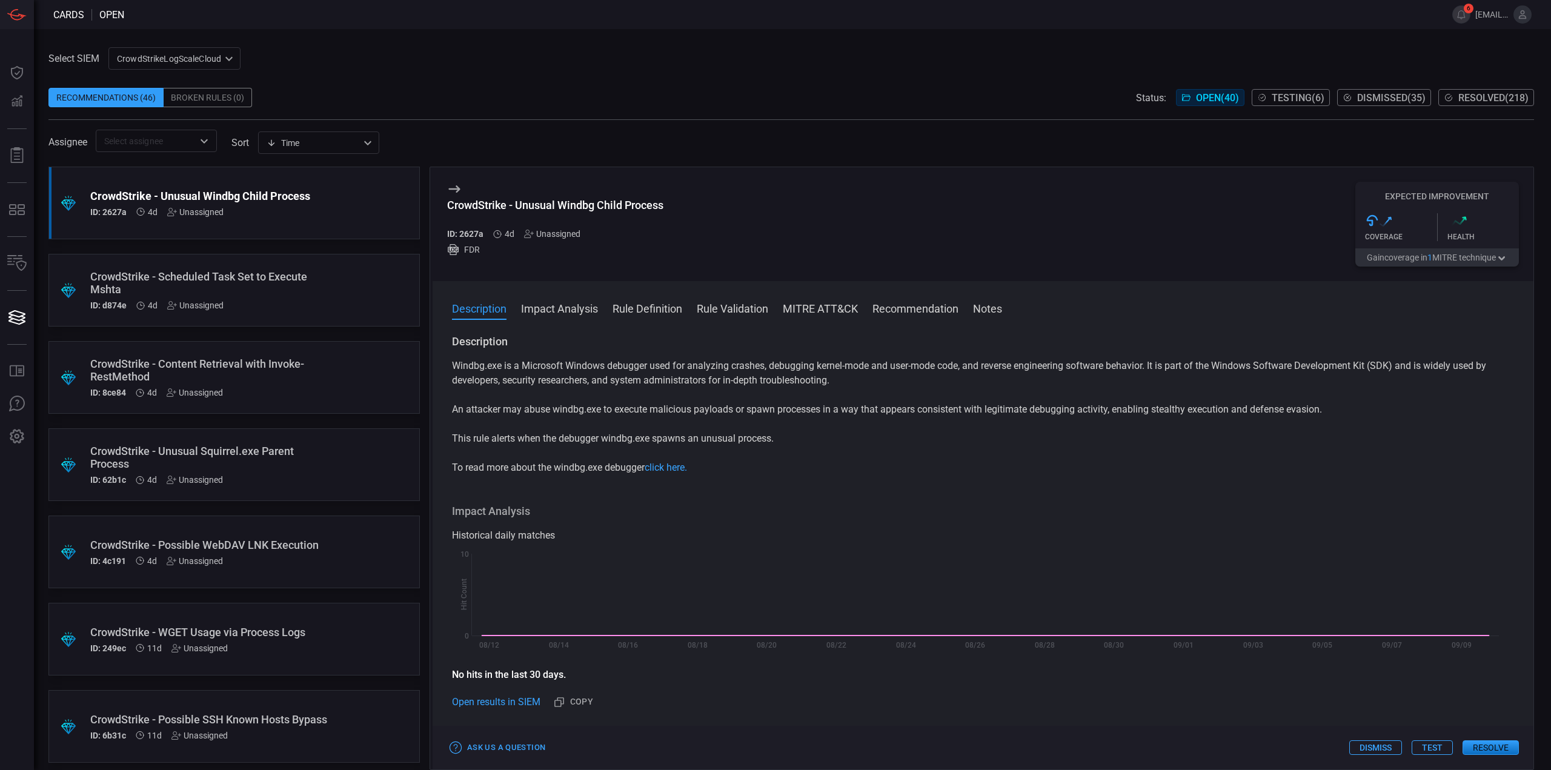
click at [1443, 751] on button "Test" at bounding box center [1431, 747] width 41 height 15
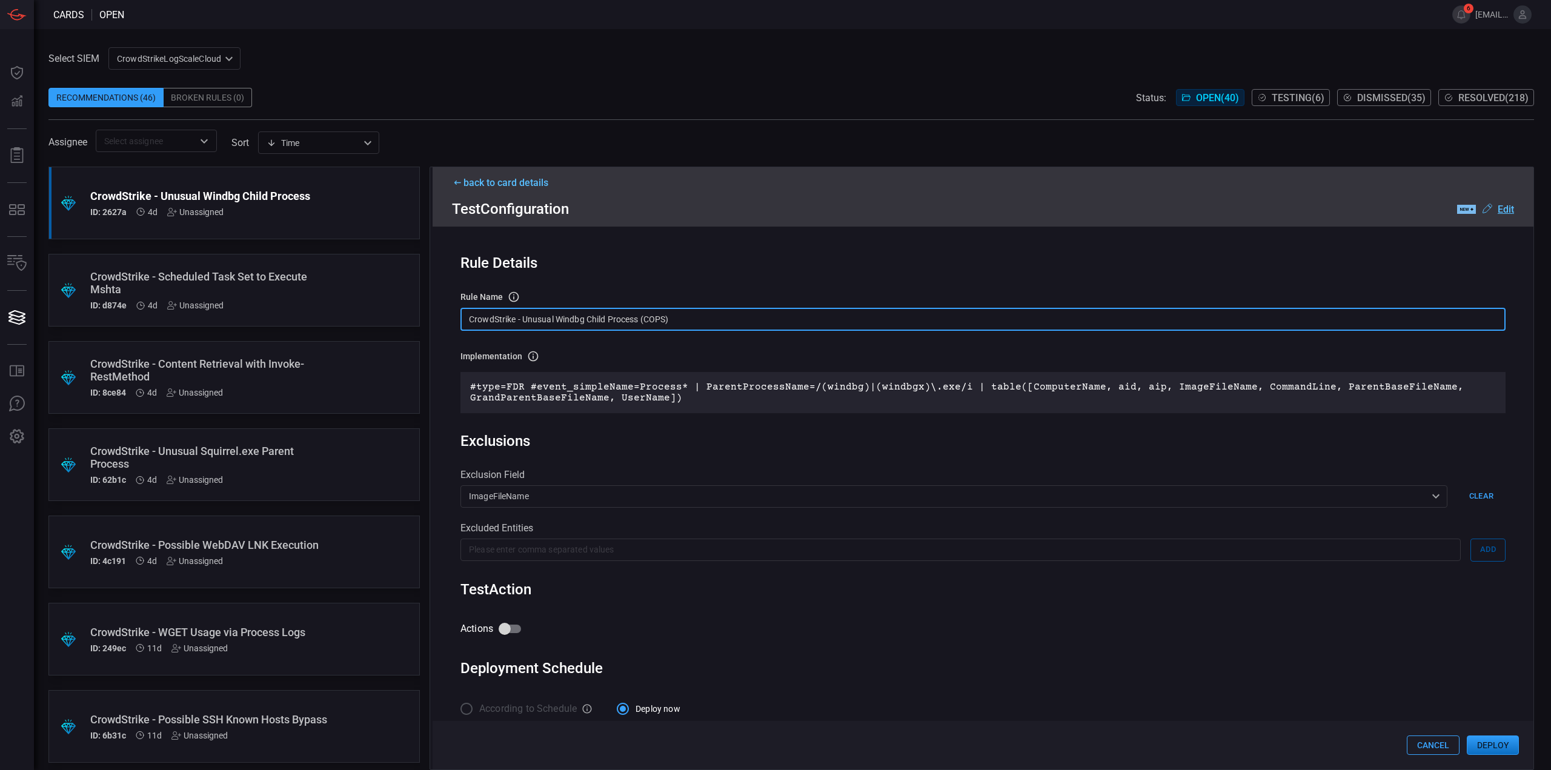
drag, startPoint x: 685, startPoint y: 323, endPoint x: 750, endPoint y: 320, distance: 64.9
click at [750, 320] on input "CrowdStrike - Unusual Windbg Child Process (COPS)" at bounding box center [982, 319] width 1045 height 22
click at [1511, 211] on u "Edit" at bounding box center [1505, 210] width 16 height 12
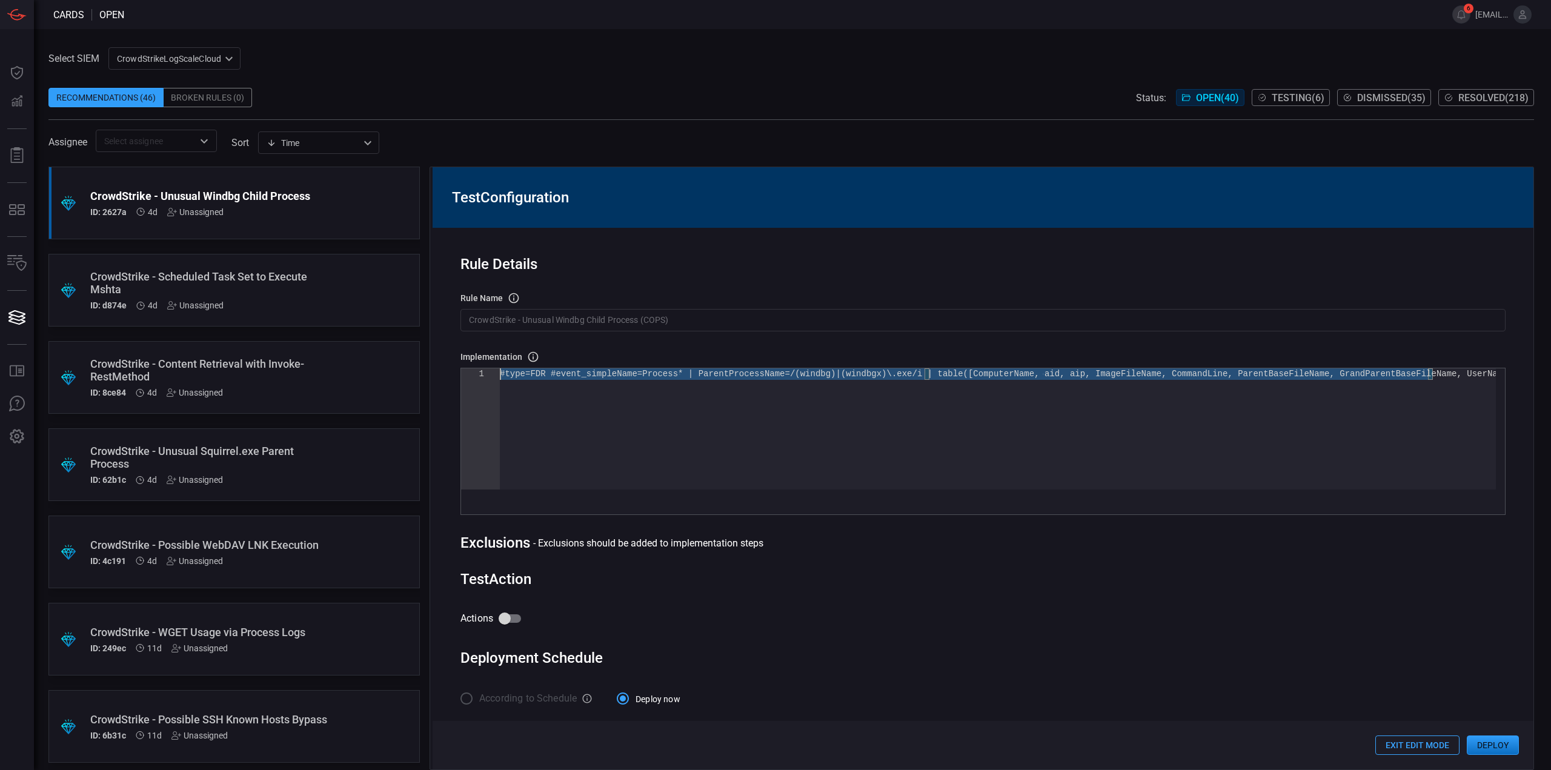
drag, startPoint x: 1345, startPoint y: 376, endPoint x: 277, endPoint y: 267, distance: 1072.9
click at [500, 368] on div "#type=FDR #event_simpleName=Process* | ParentProce ssName=/(windbg)|(windbgx)\.…" at bounding box center [998, 428] width 996 height 121
type textarea "#type=FDR #event_simpleName=Process* | ImageFileName = /excel\.exe/i CommandLin…"
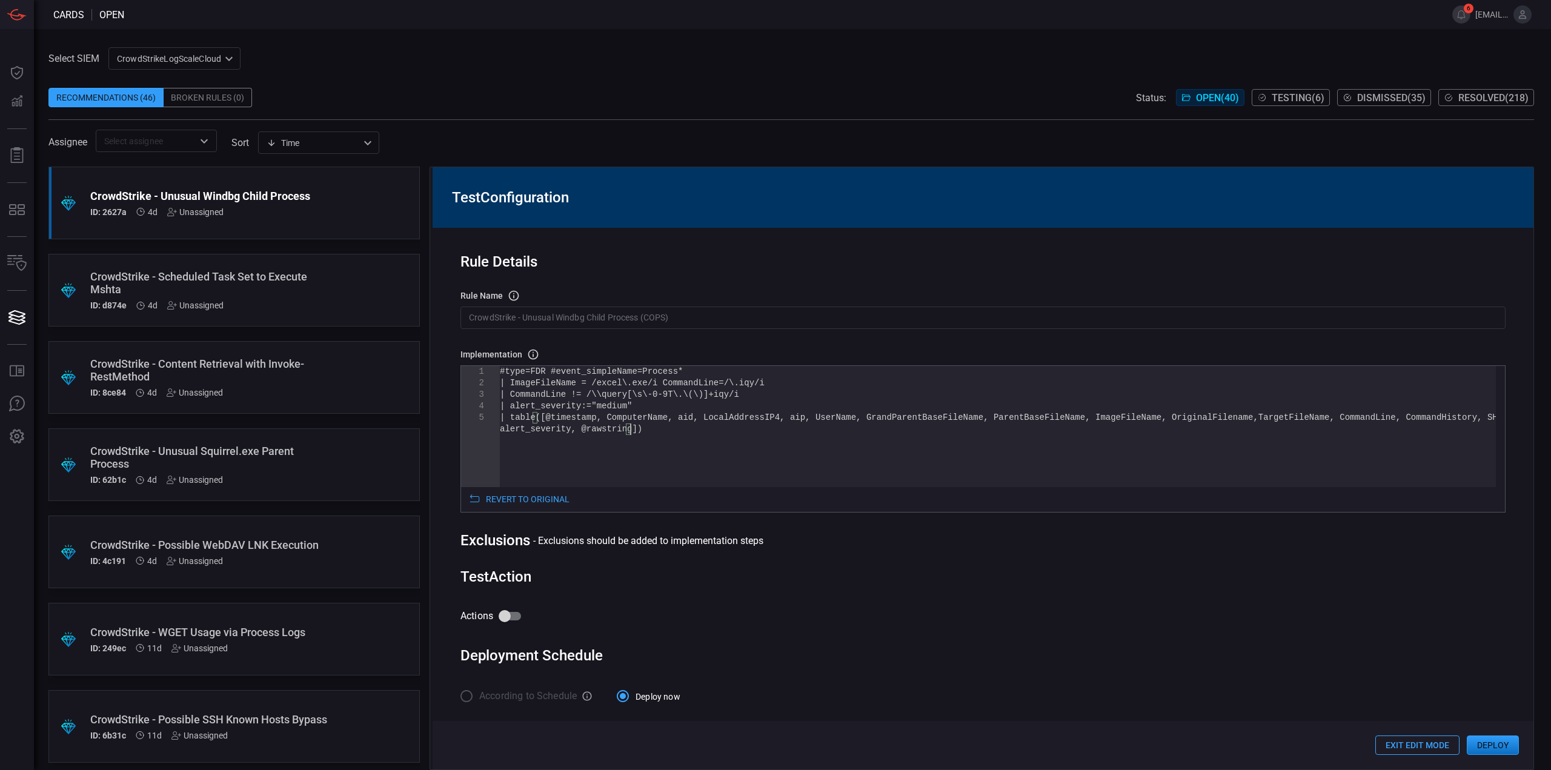
scroll to position [5, 0]
click at [500, 618] on input "Actions" at bounding box center [504, 616] width 69 height 23
checkbox input "true"
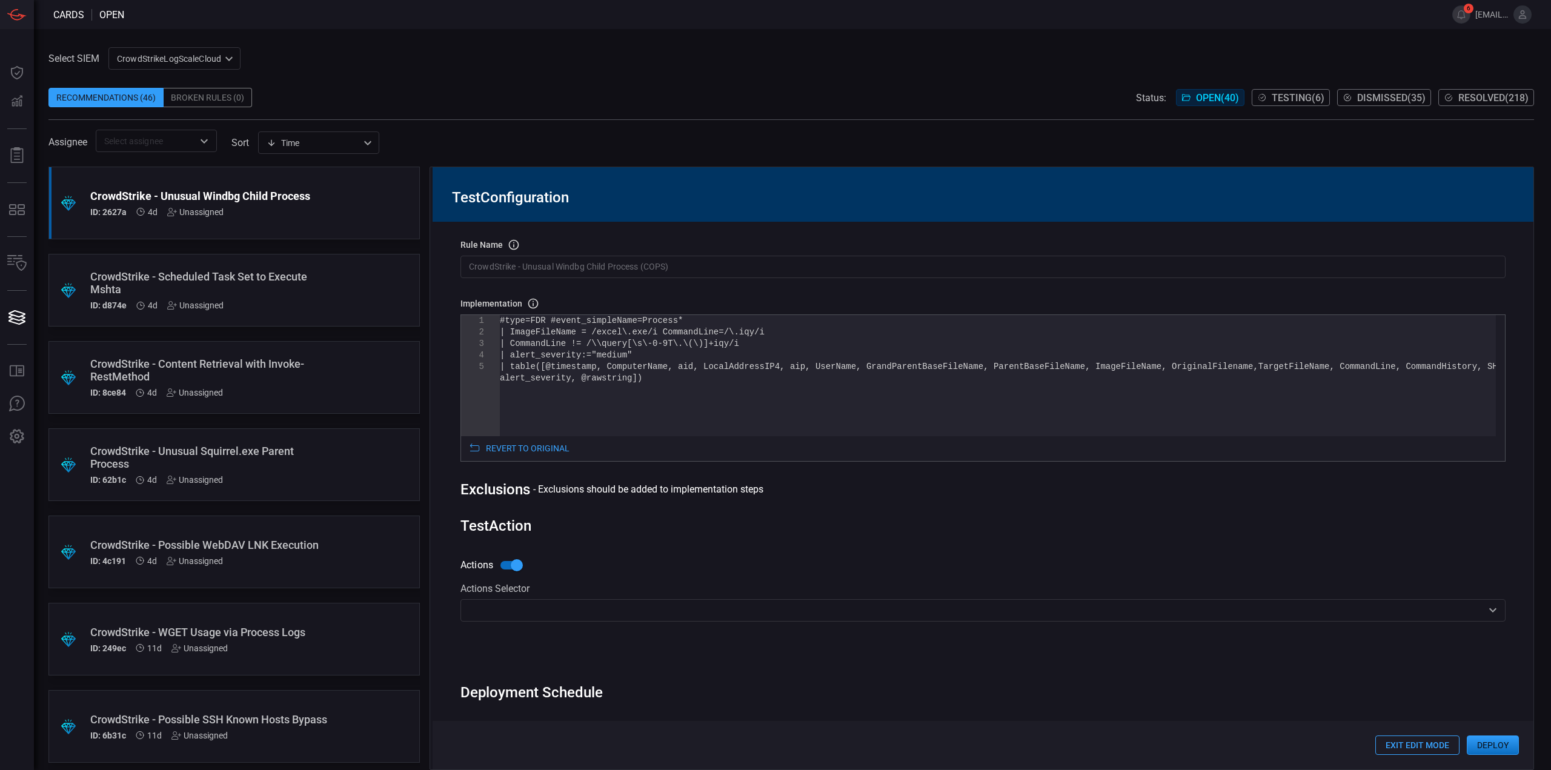
scroll to position [86, 0]
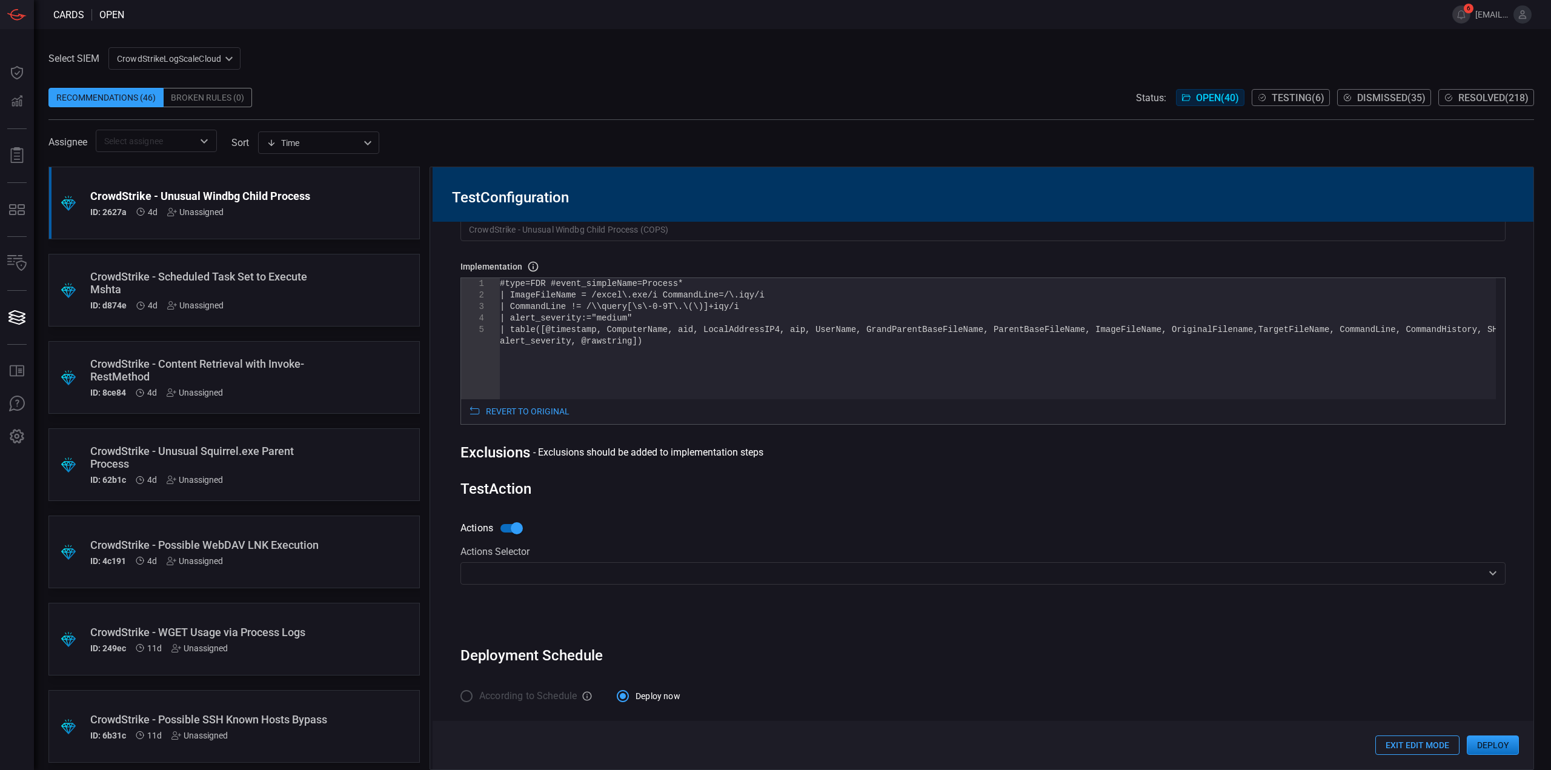
click at [570, 572] on input "text" at bounding box center [973, 573] width 1018 height 15
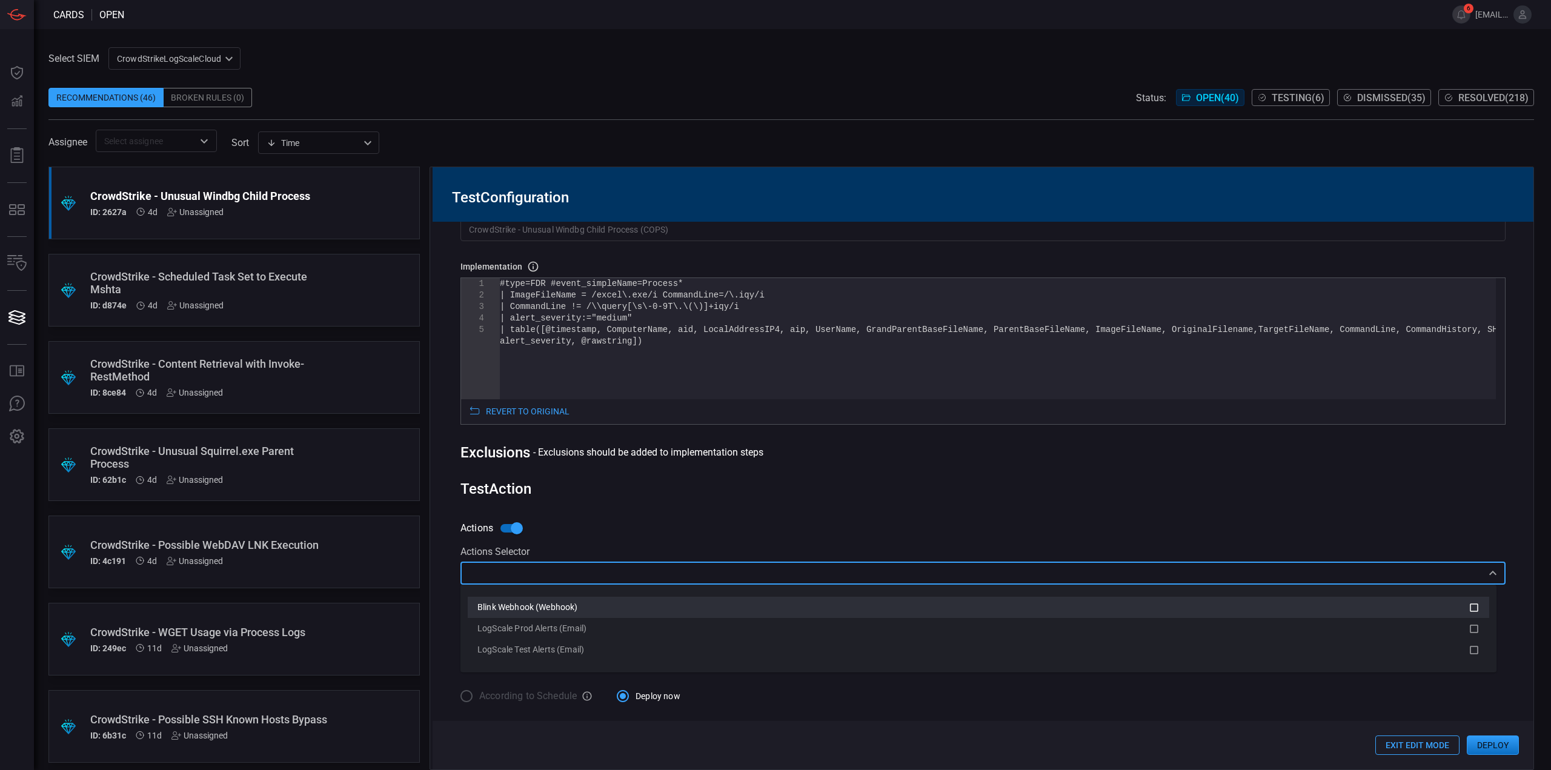
click at [545, 610] on span "Blink Webhook (Webhook)" at bounding box center [527, 607] width 100 height 10
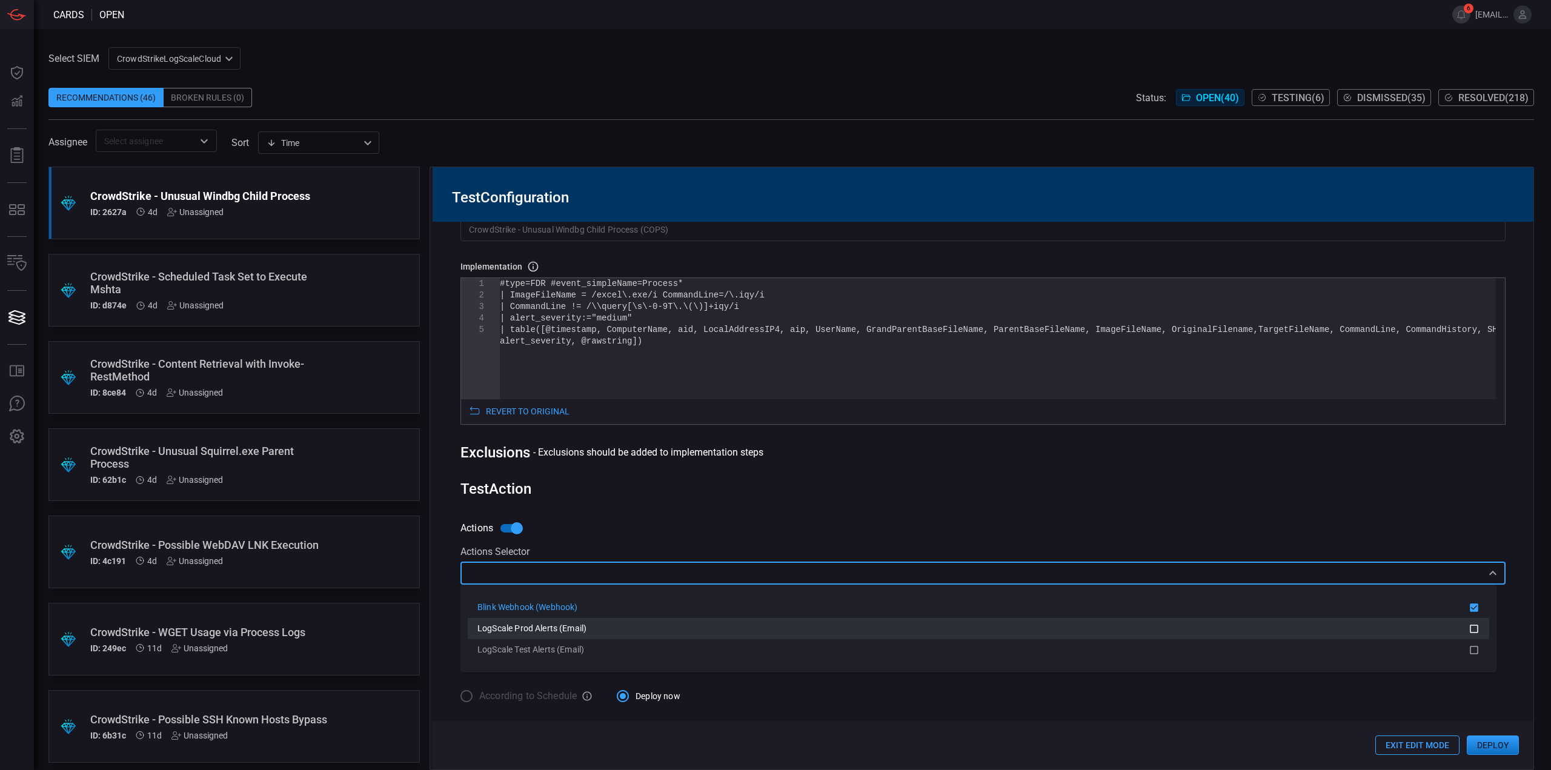
click at [545, 631] on span "LogScale Prod Alerts (Email)" at bounding box center [531, 628] width 109 height 10
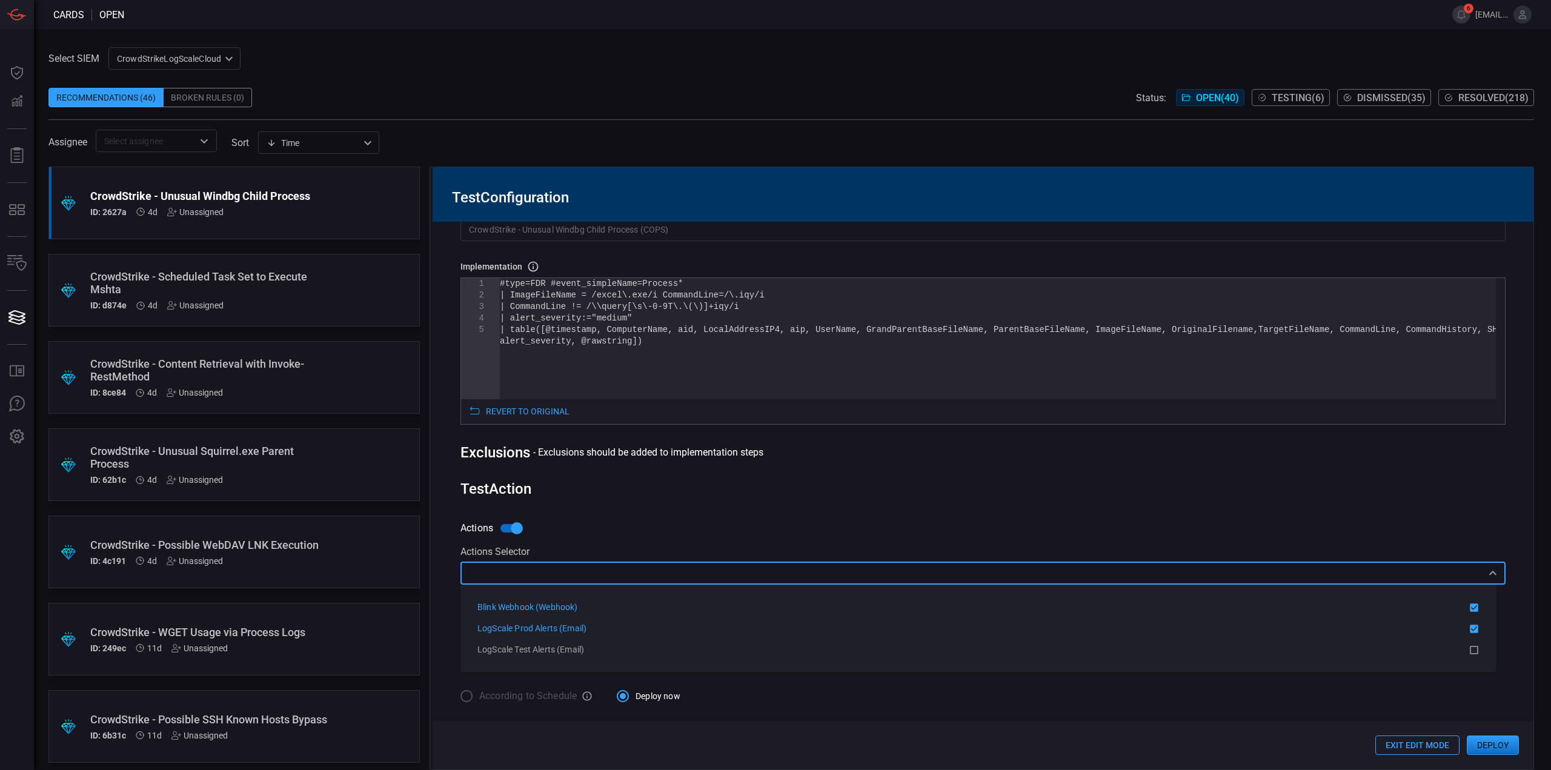
click at [621, 517] on div "Actions Actions Selector ​ Blink Webhook (Webhook) LogScale Prod Alerts (Email)" at bounding box center [982, 572] width 1045 height 111
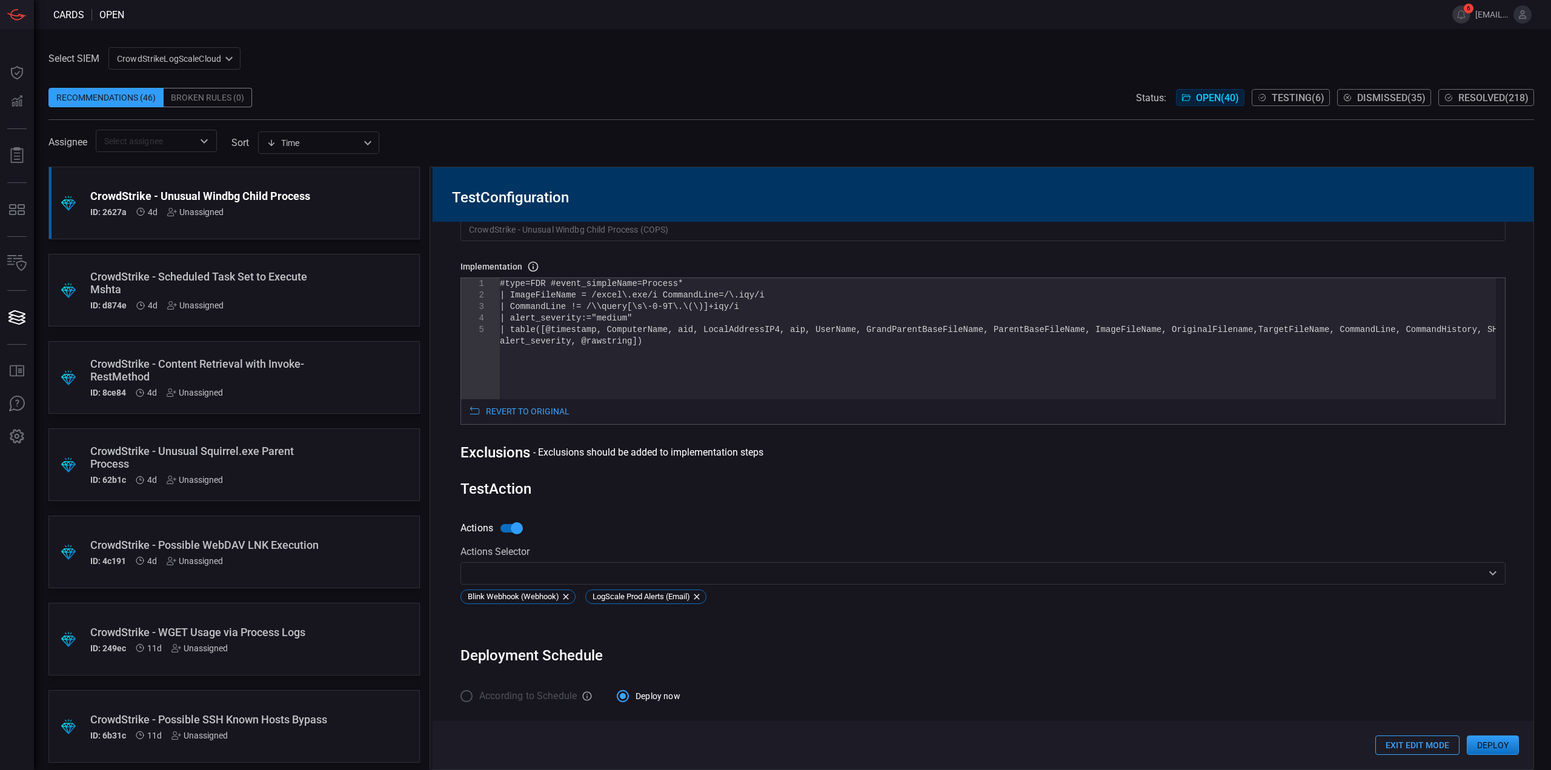
click at [1394, 745] on button "Exit Edit Mode" at bounding box center [1417, 744] width 84 height 19
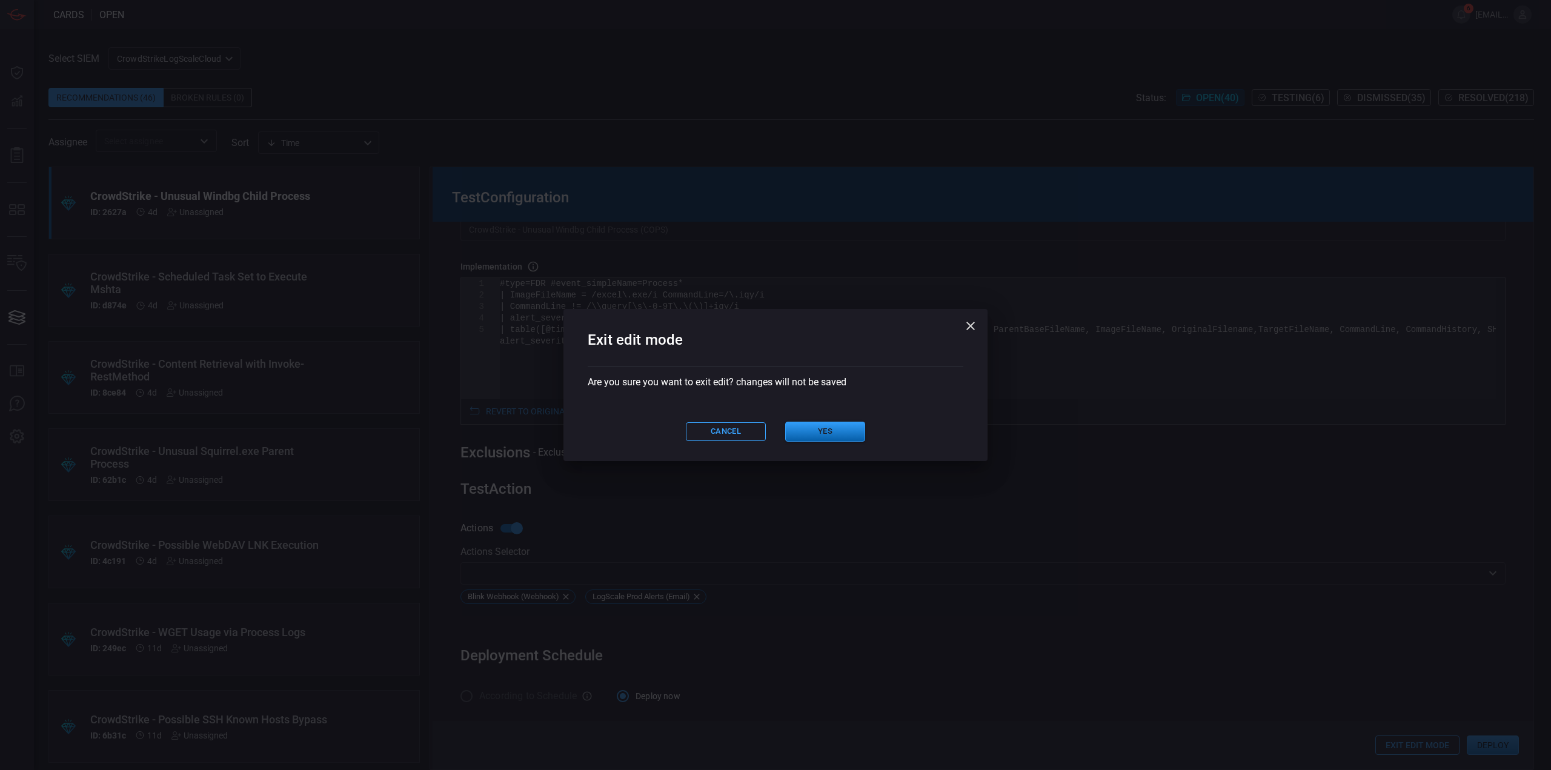
click at [827, 429] on button "Yes" at bounding box center [825, 432] width 80 height 20
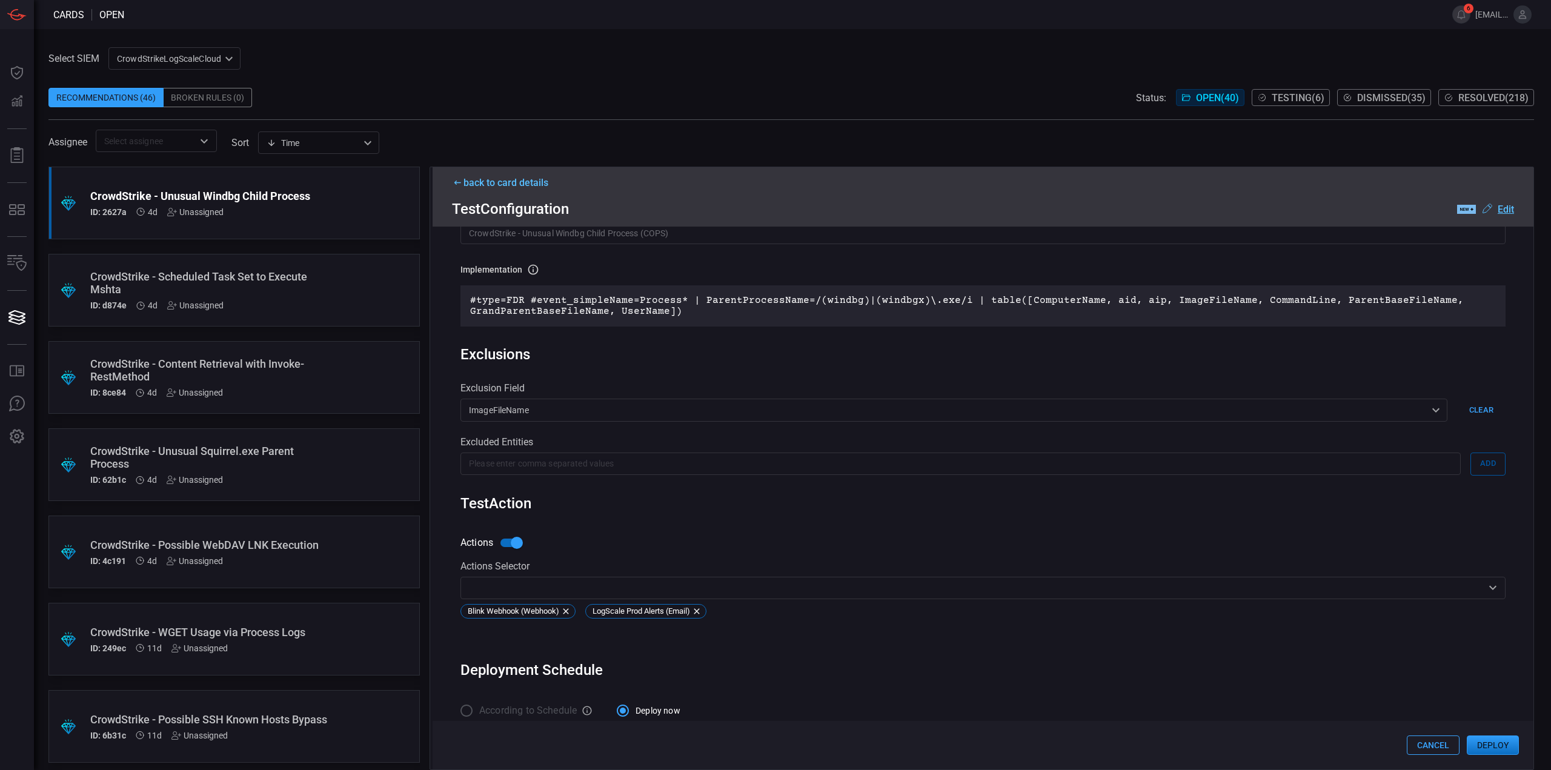
click at [1427, 744] on button "Cancel" at bounding box center [1433, 744] width 53 height 19
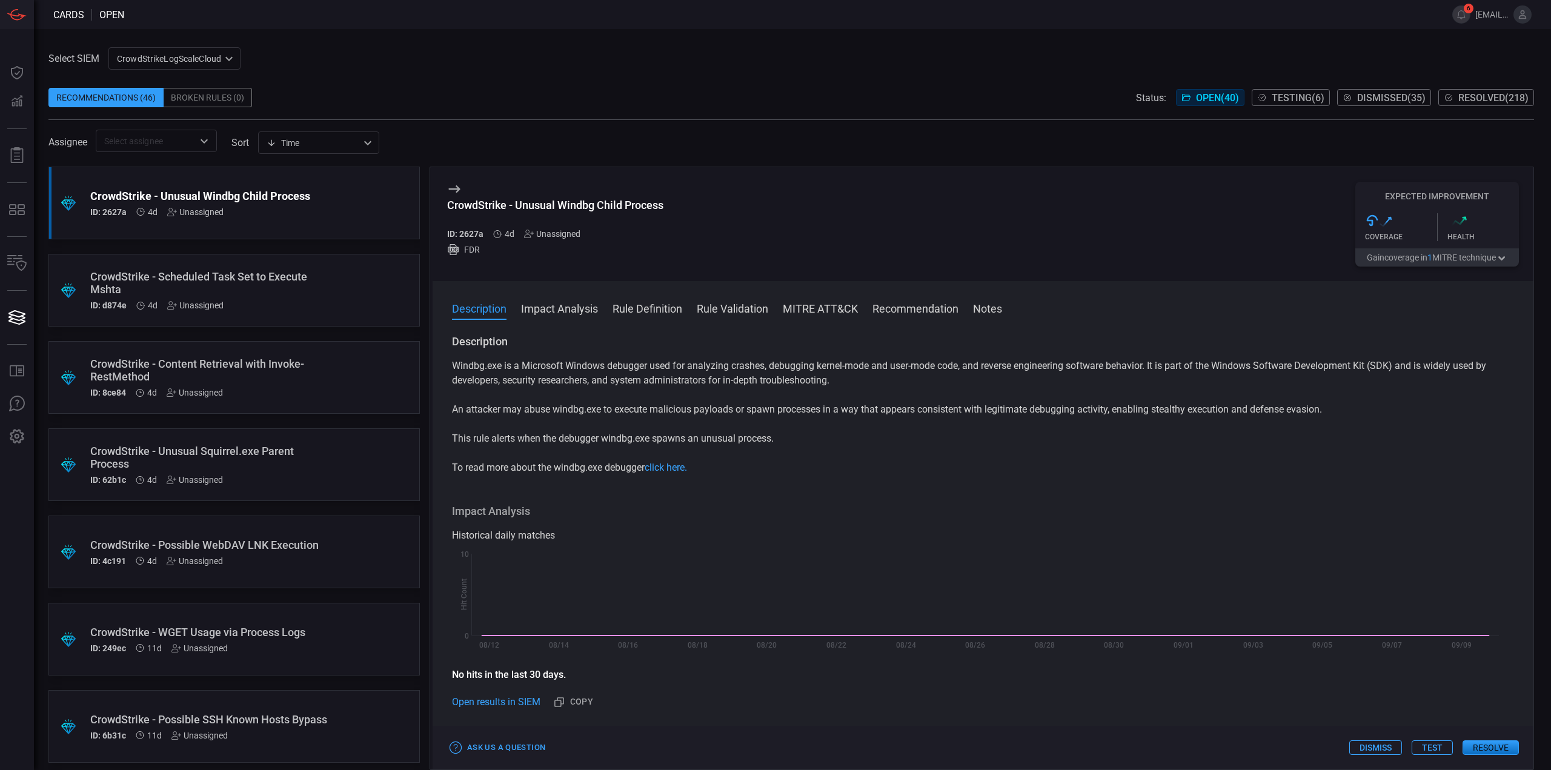
drag, startPoint x: 1110, startPoint y: 512, endPoint x: 1058, endPoint y: 505, distance: 52.6
click at [1110, 512] on h3 "Impact Analysis" at bounding box center [983, 511] width 1062 height 15
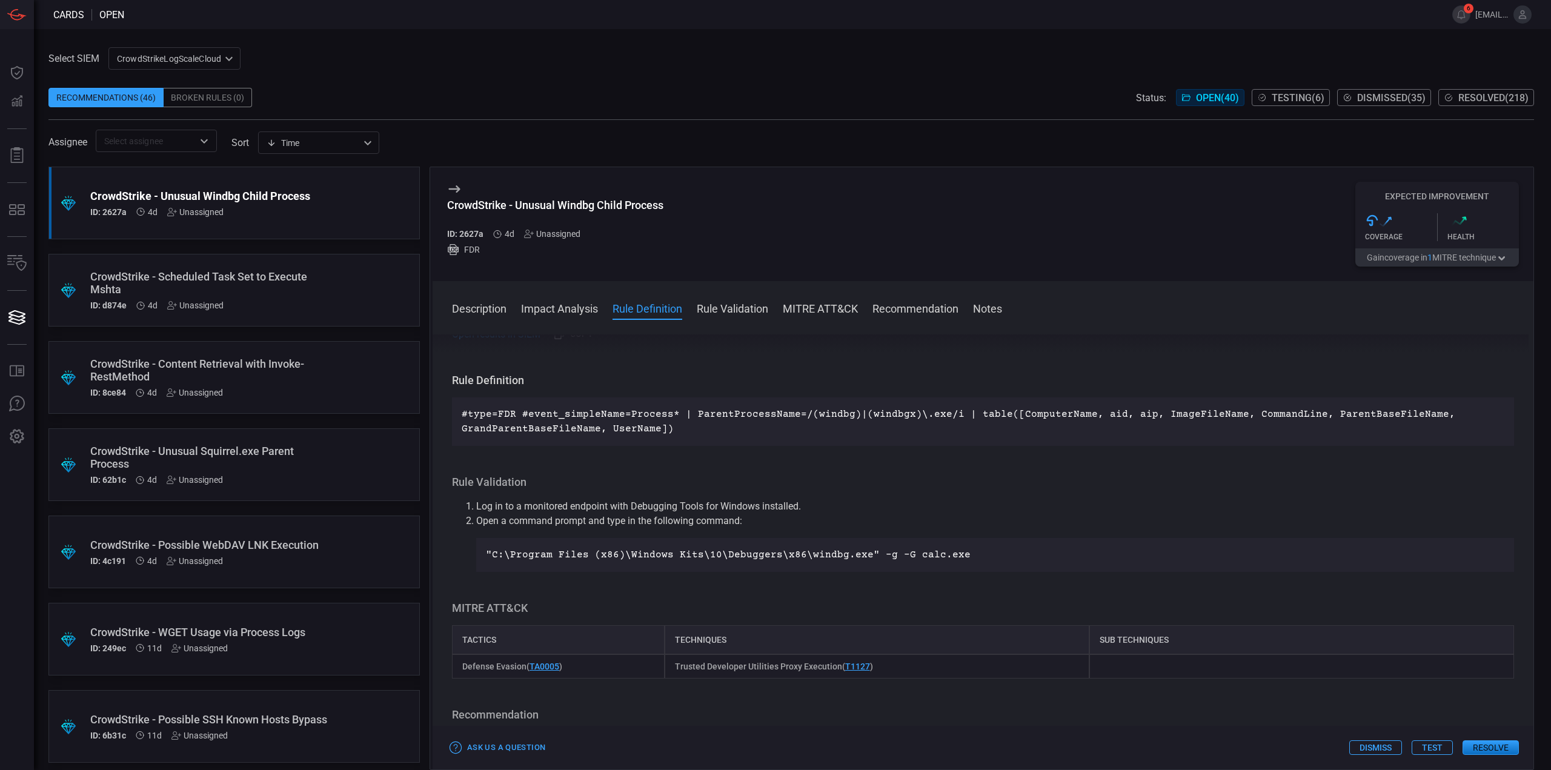
scroll to position [363, 0]
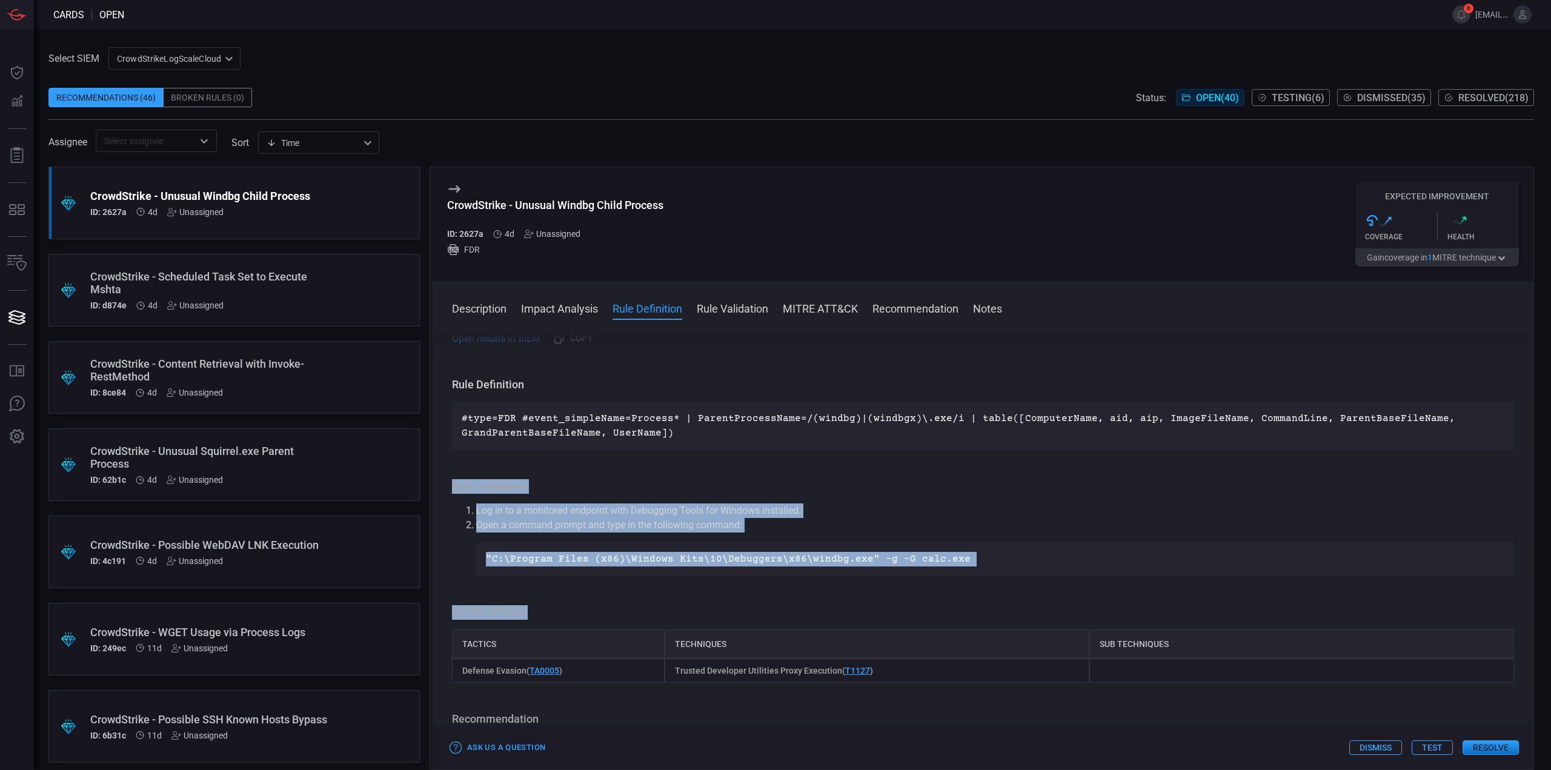
drag, startPoint x: 456, startPoint y: 456, endPoint x: 1029, endPoint y: 586, distance: 588.4
click at [1029, 586] on div "Description Windbg.exe is a Microsoft Windows debugger used for analyzing crash…" at bounding box center [982, 549] width 1101 height 431
drag, startPoint x: 1086, startPoint y: 207, endPoint x: 1002, endPoint y: 114, distance: 125.2
click at [1086, 207] on div "CrowdStrike - Unusual Windbg Child Process ID: 2627a 4d Unassigned FDR Expected…" at bounding box center [982, 224] width 1101 height 114
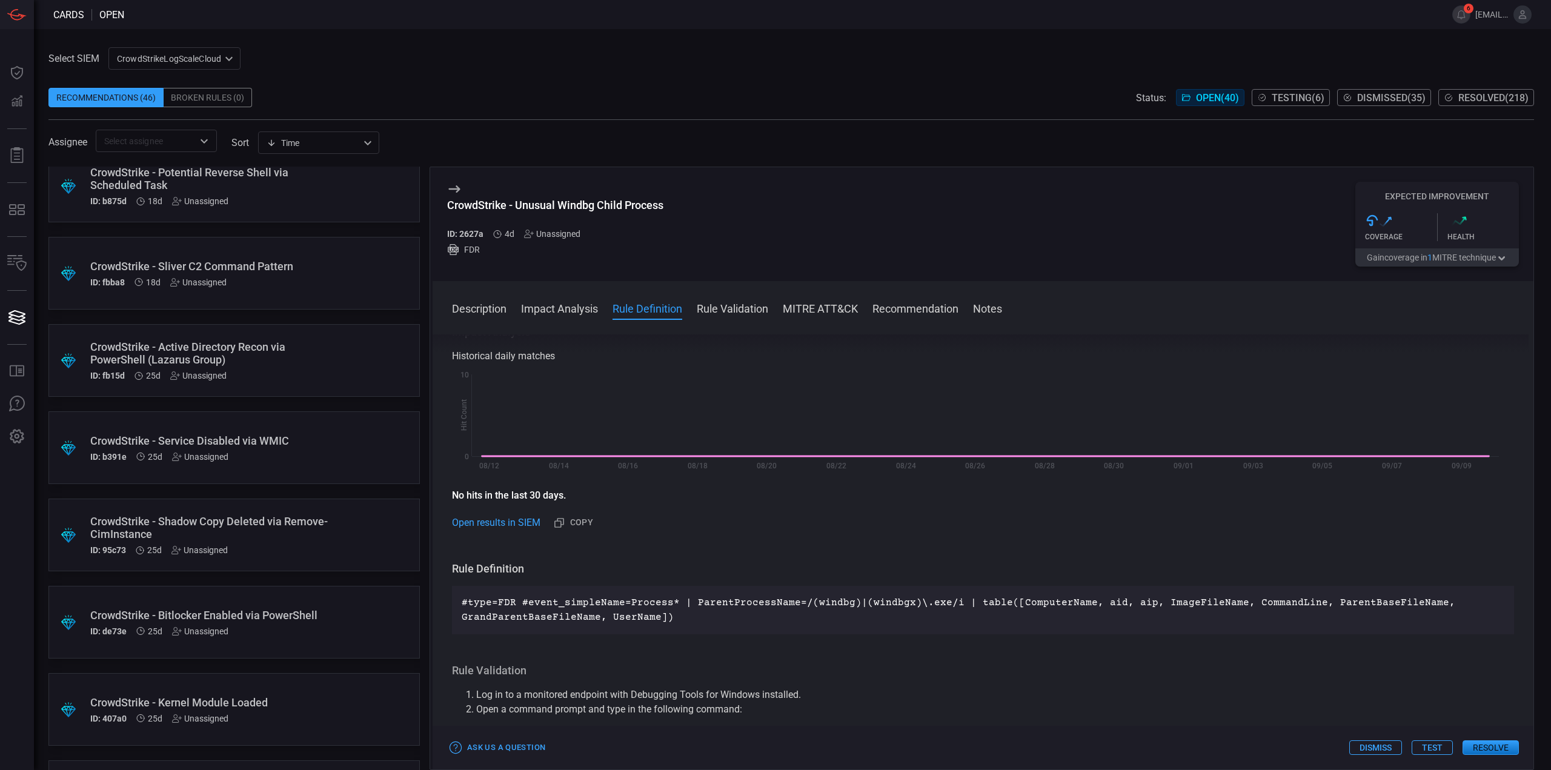
scroll to position [303, 0]
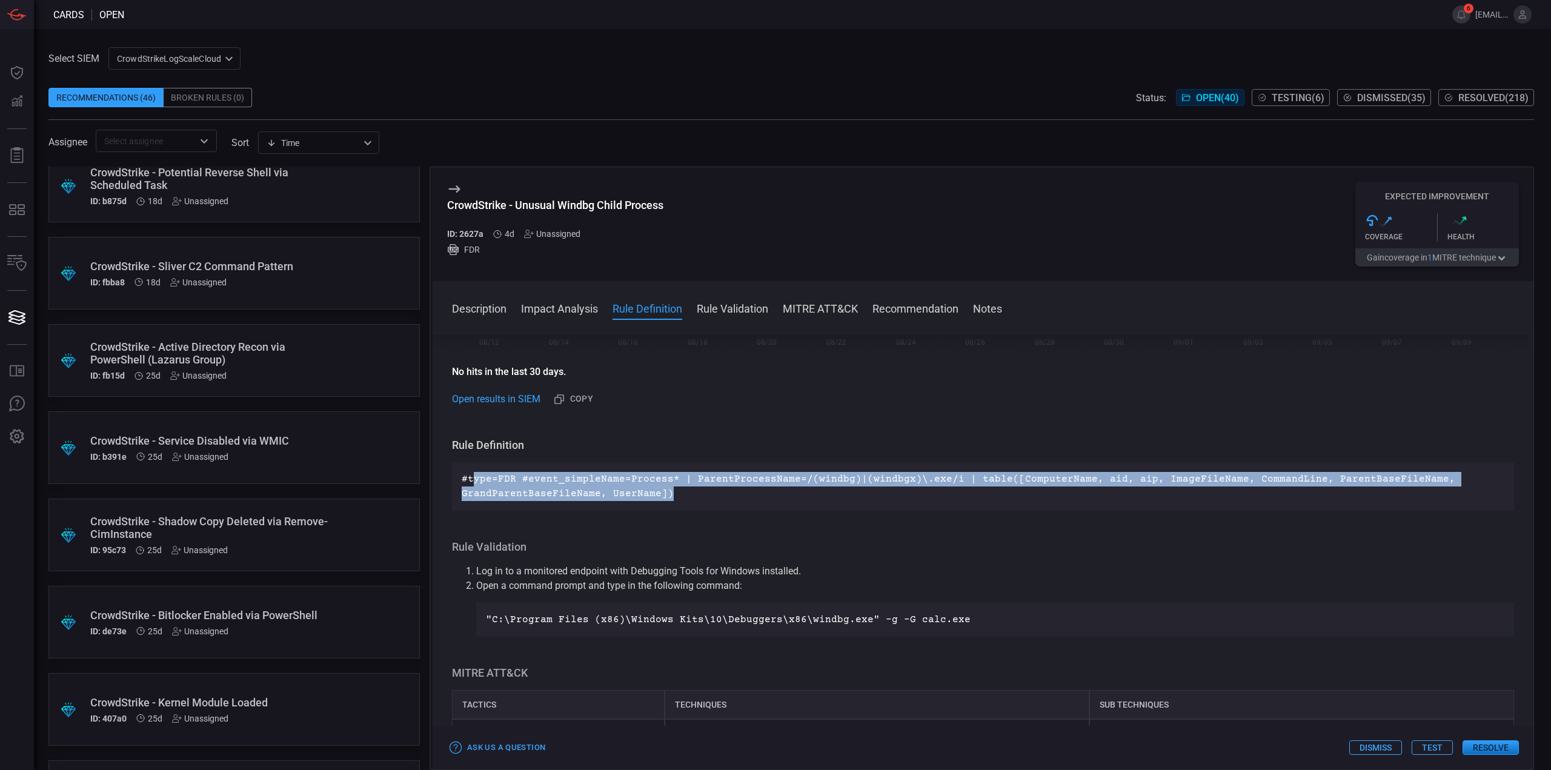
drag, startPoint x: 700, startPoint y: 499, endPoint x: 470, endPoint y: 474, distance: 230.9
click at [470, 474] on p "#type=FDR #event_simpleName=Process* | ParentProcessName=/(windbg)|(windbgx)\.e…" at bounding box center [983, 486] width 1042 height 29
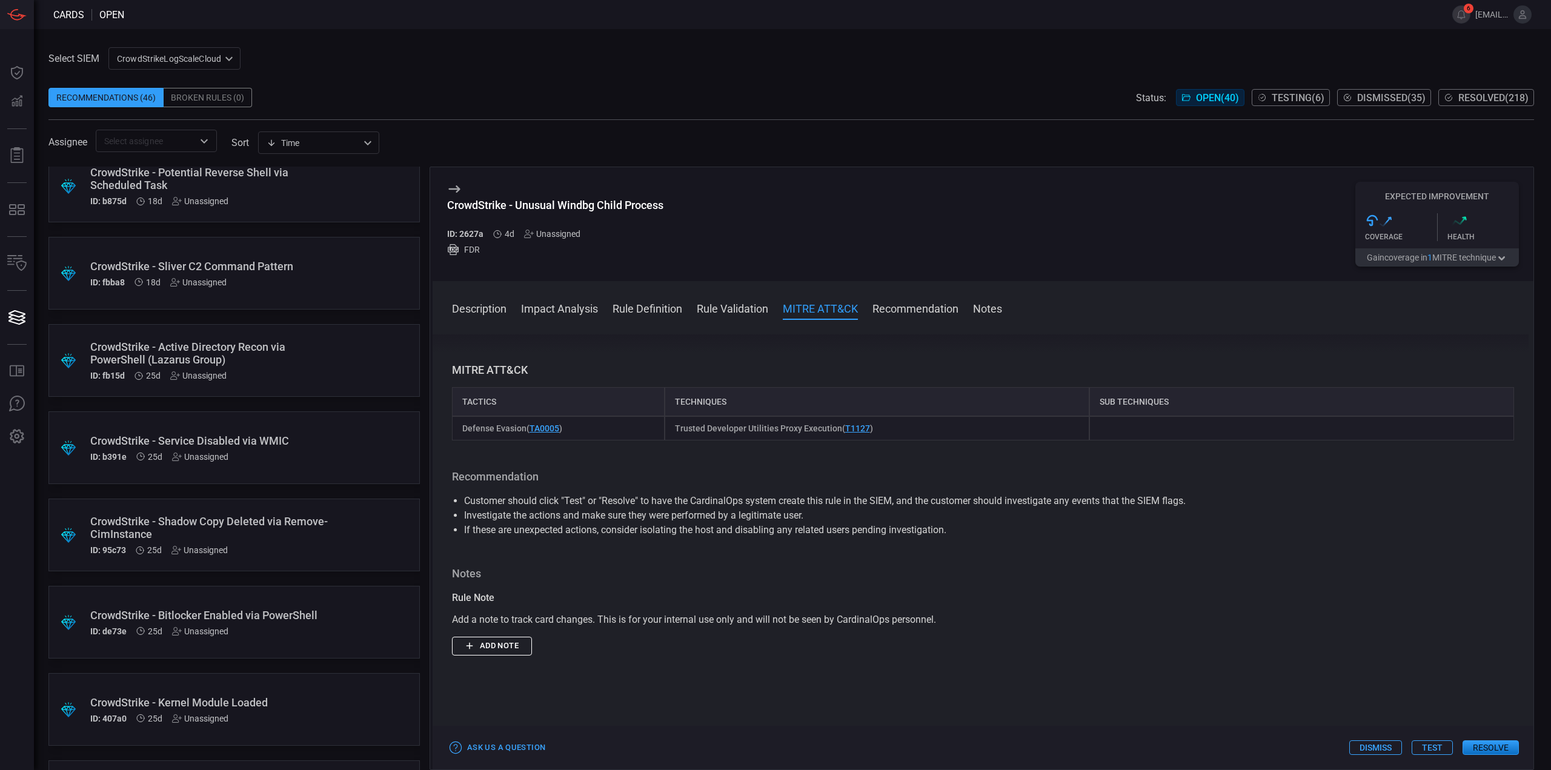
scroll to position [485, 0]
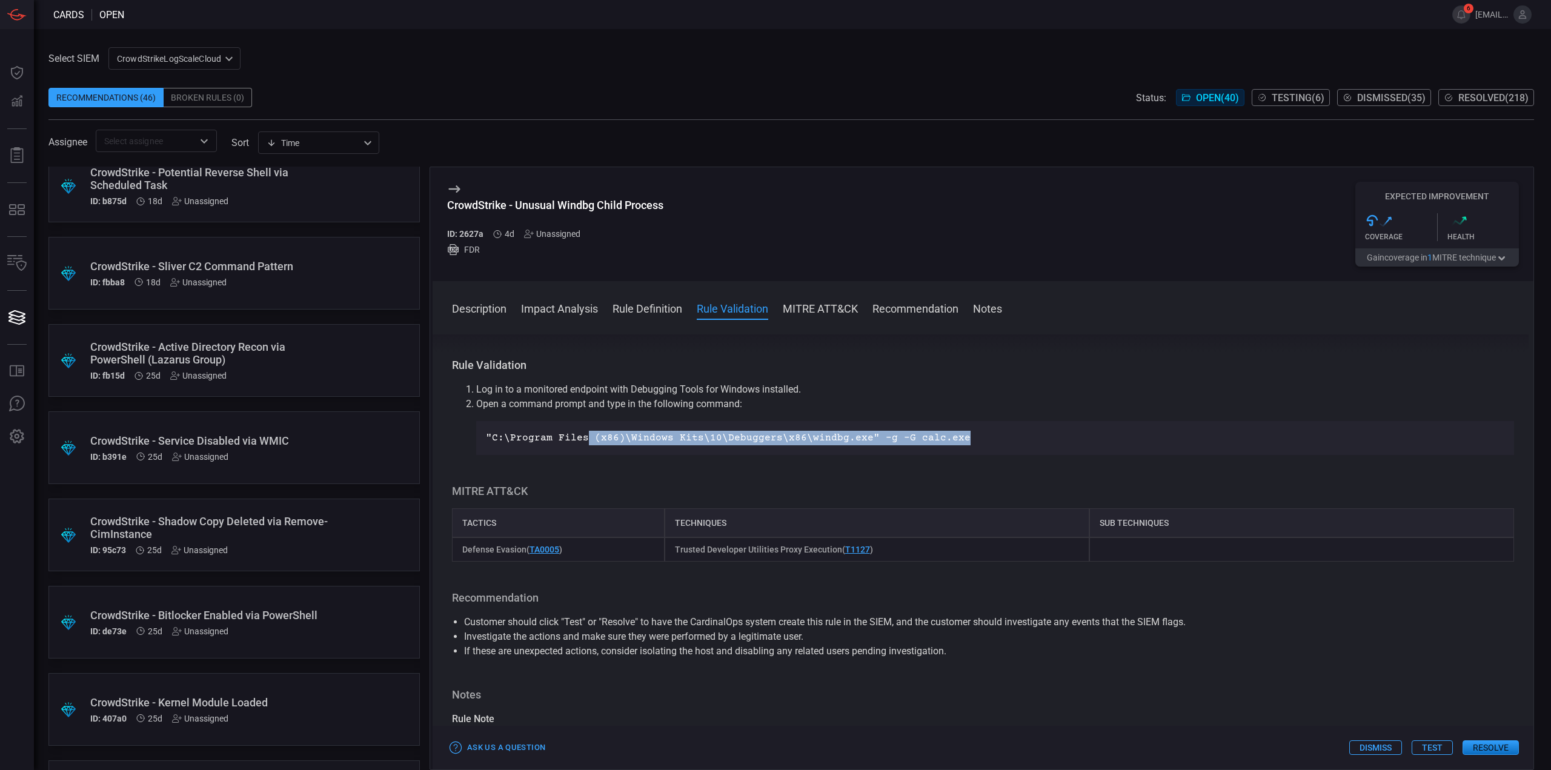
drag, startPoint x: 951, startPoint y: 453, endPoint x: 586, endPoint y: 436, distance: 365.1
click at [586, 436] on div ""C:\Program Files (x86)\Windows Kits\10\Debuggers\x86\windbg.exe" -g -G calc.exe" at bounding box center [995, 438] width 1038 height 34
click at [586, 436] on p ""C:\Program Files (x86)\Windows Kits\10\Debuggers\x86\windbg.exe" -g -G calc.exe" at bounding box center [995, 438] width 1018 height 15
drag, startPoint x: 979, startPoint y: 430, endPoint x: 475, endPoint y: 437, distance: 504.6
click at [475, 437] on ol "Log in to a monitored endpoint with Debugging Tools for Windows installed. Open…" at bounding box center [983, 418] width 1062 height 73
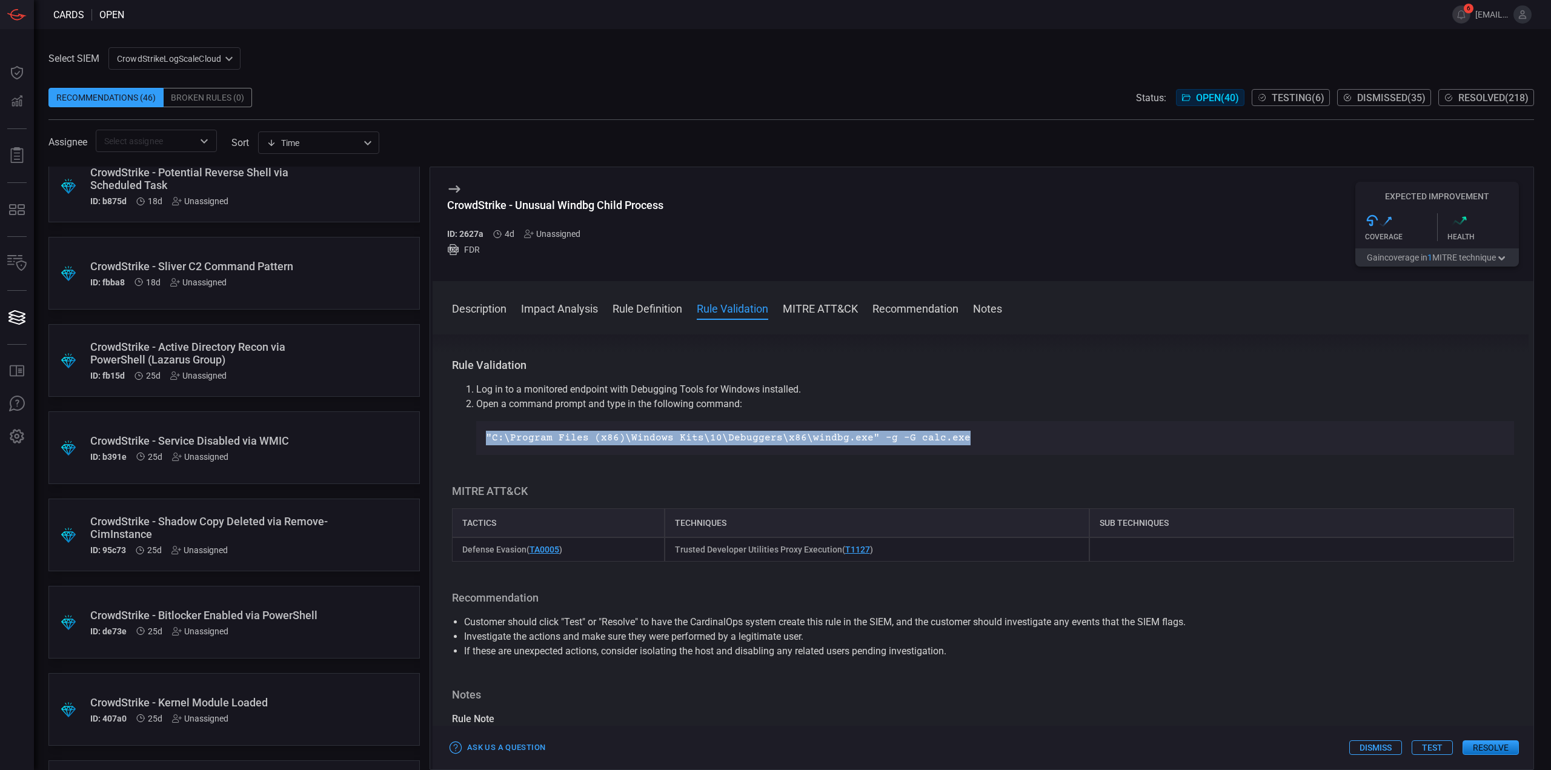
click at [490, 437] on p ""C:\Program Files (x86)\Windows Kits\10\Debuggers\x86\windbg.exe" -g -G calc.exe" at bounding box center [995, 438] width 1018 height 15
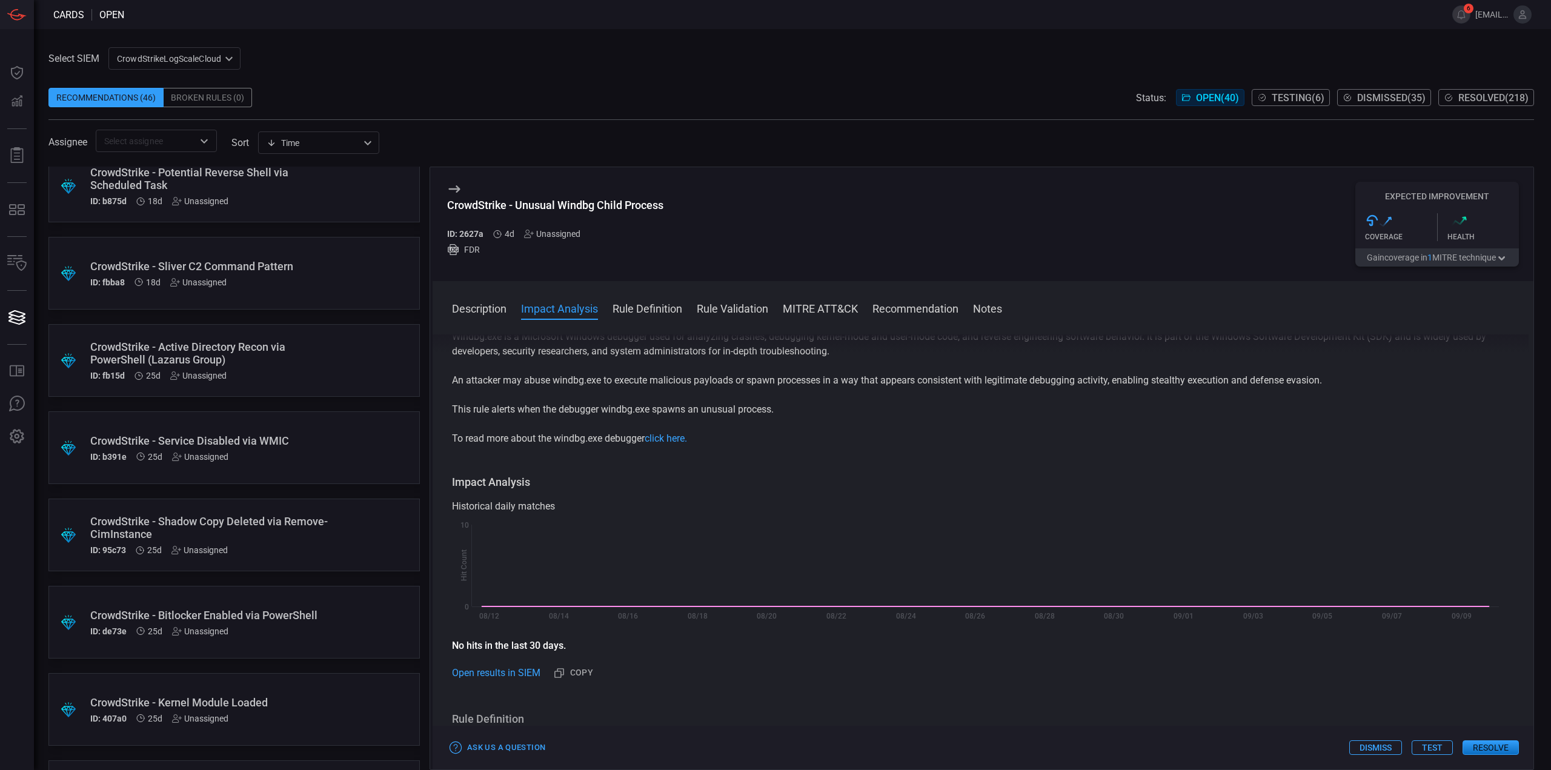
scroll to position [0, 0]
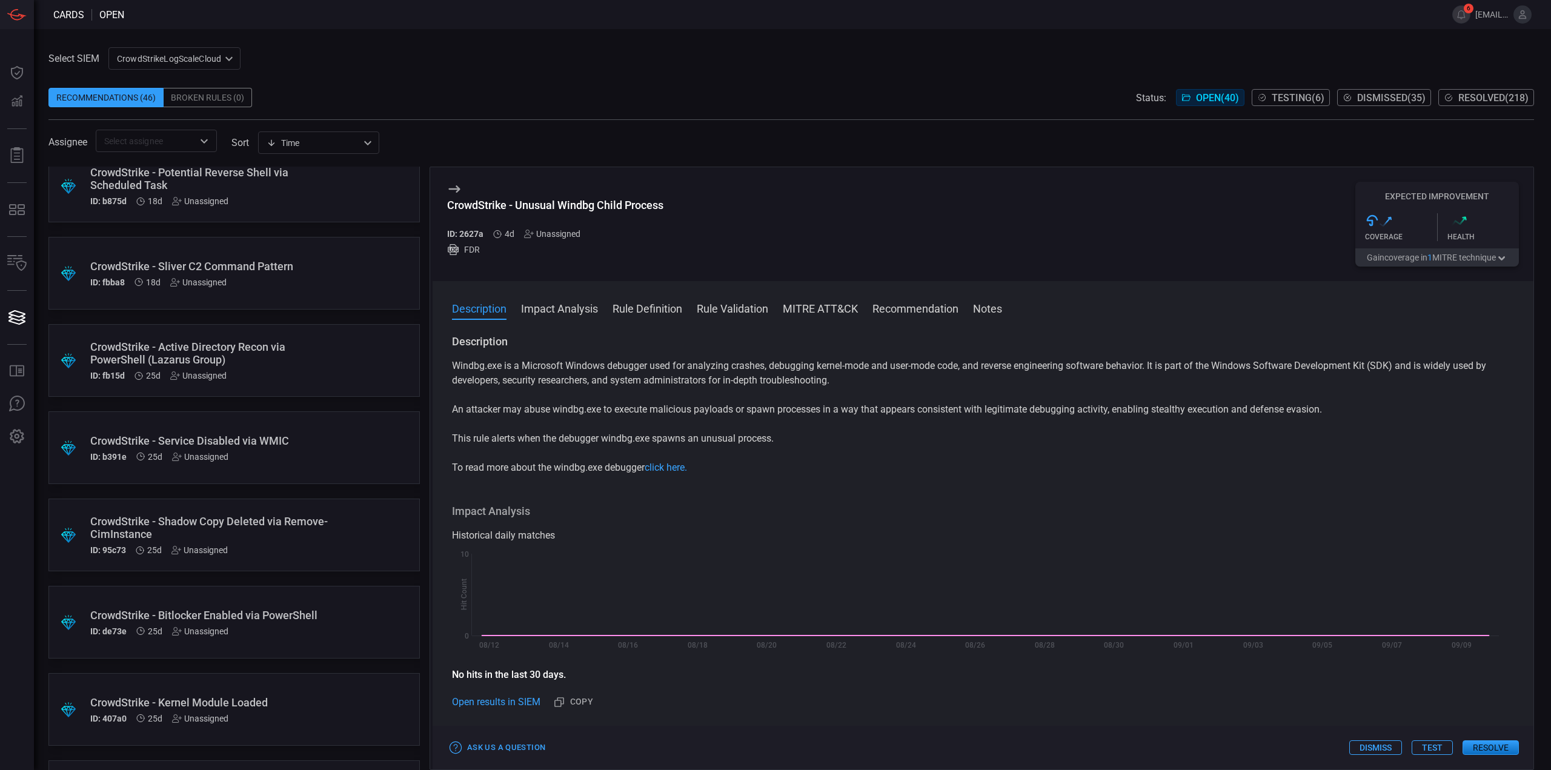
drag, startPoint x: 1119, startPoint y: 484, endPoint x: 909, endPoint y: 448, distance: 213.2
click at [1119, 484] on div "Description Windbg.exe is a Microsoft Windows debugger used for analyzing crash…" at bounding box center [982, 549] width 1101 height 431
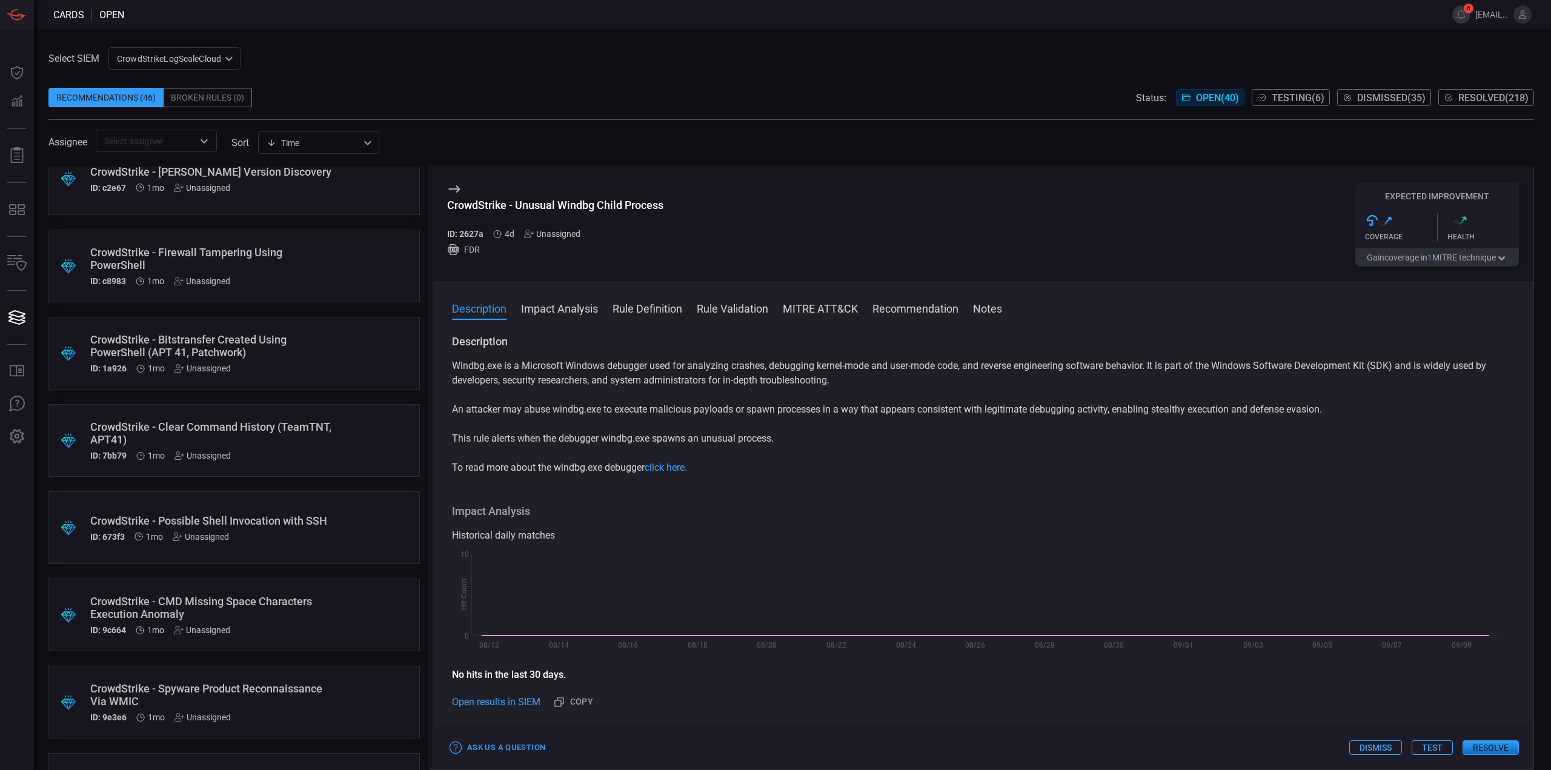
scroll to position [1938, 0]
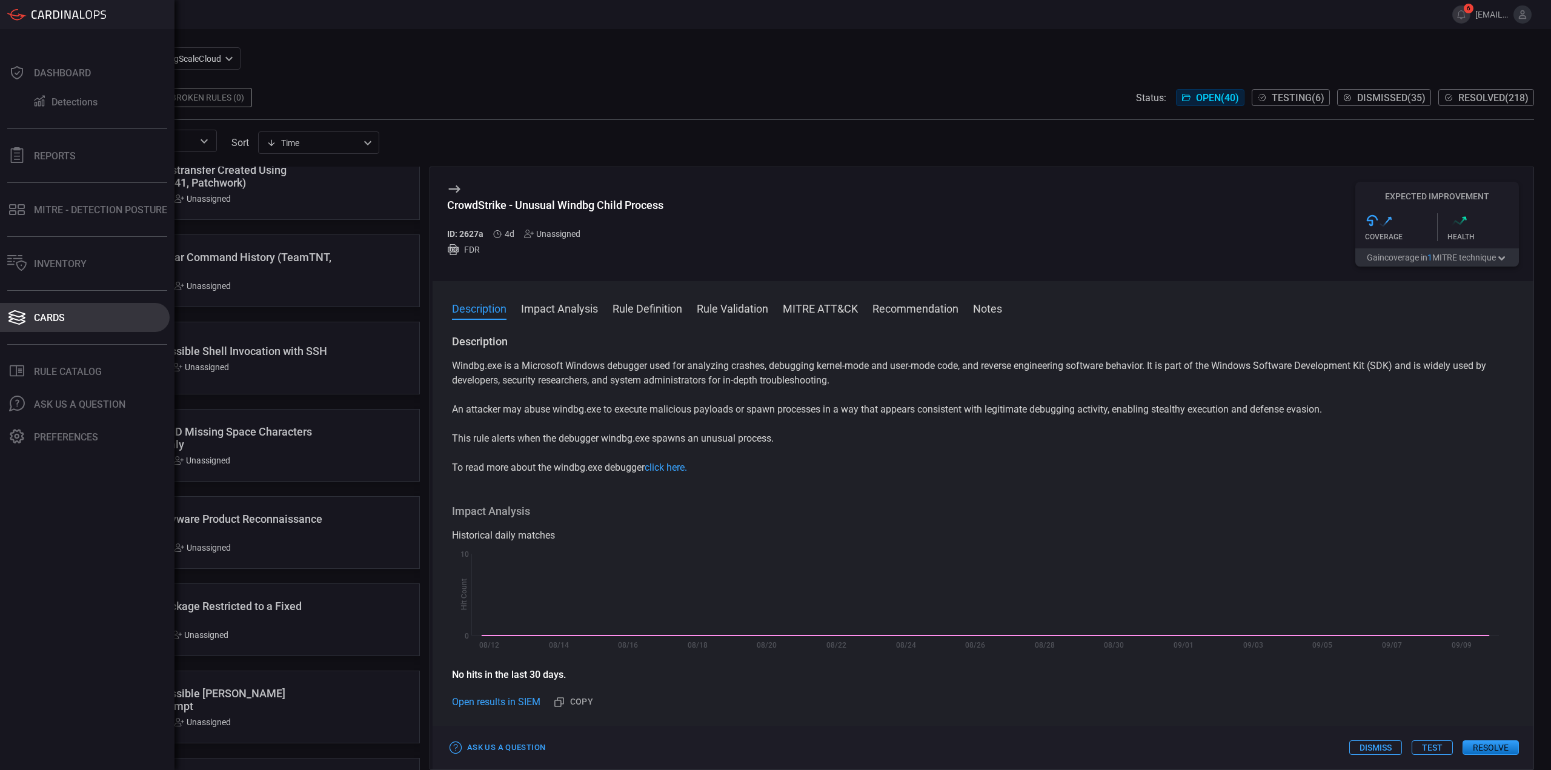
click at [45, 325] on button "Cards" at bounding box center [85, 317] width 170 height 29
click at [46, 321] on div "Cards" at bounding box center [49, 318] width 31 height 12
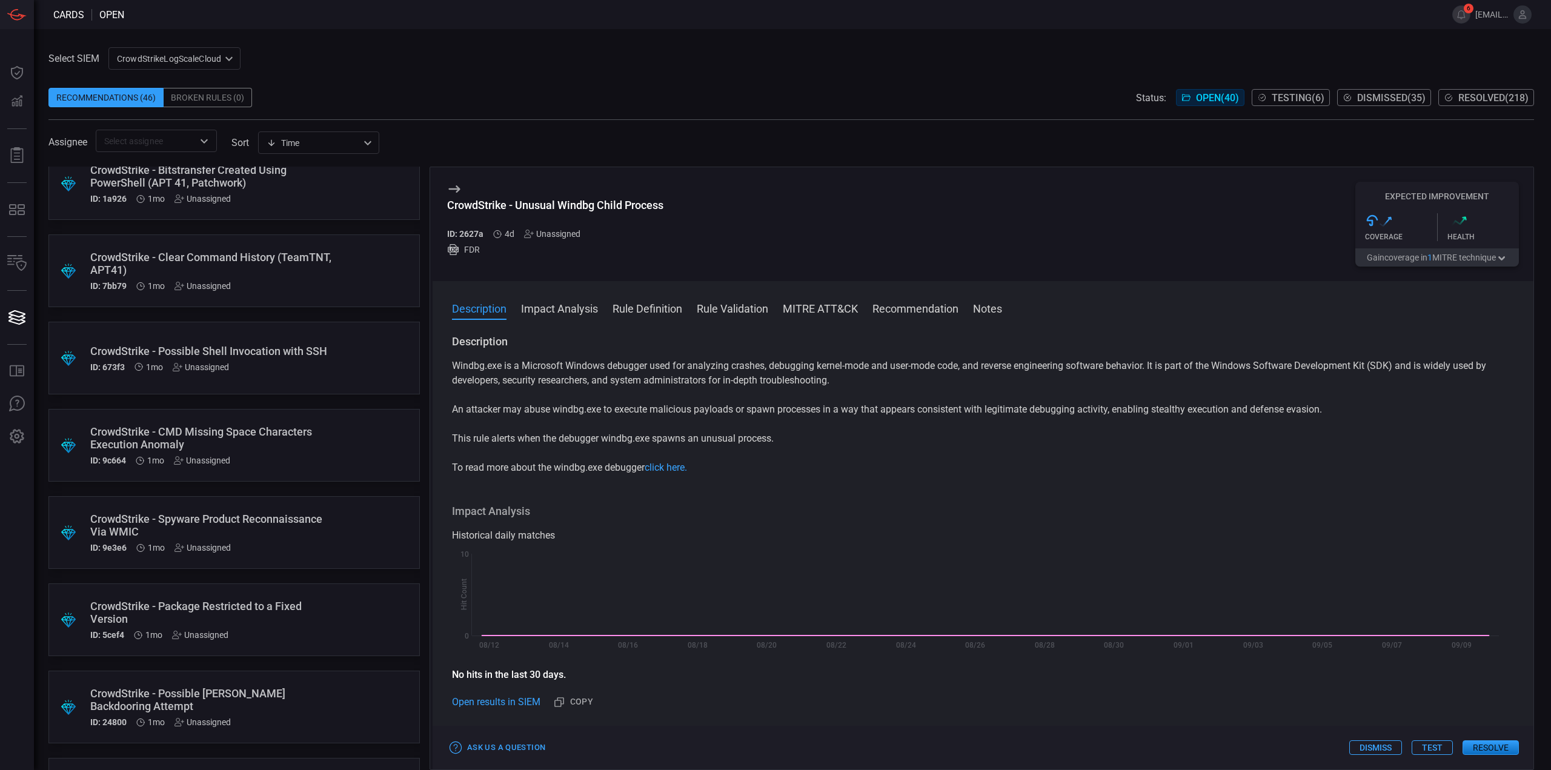
click at [509, 419] on div "Windbg.exe is a Microsoft Windows debugger used for analyzing crashes, debuggin…" at bounding box center [983, 417] width 1062 height 116
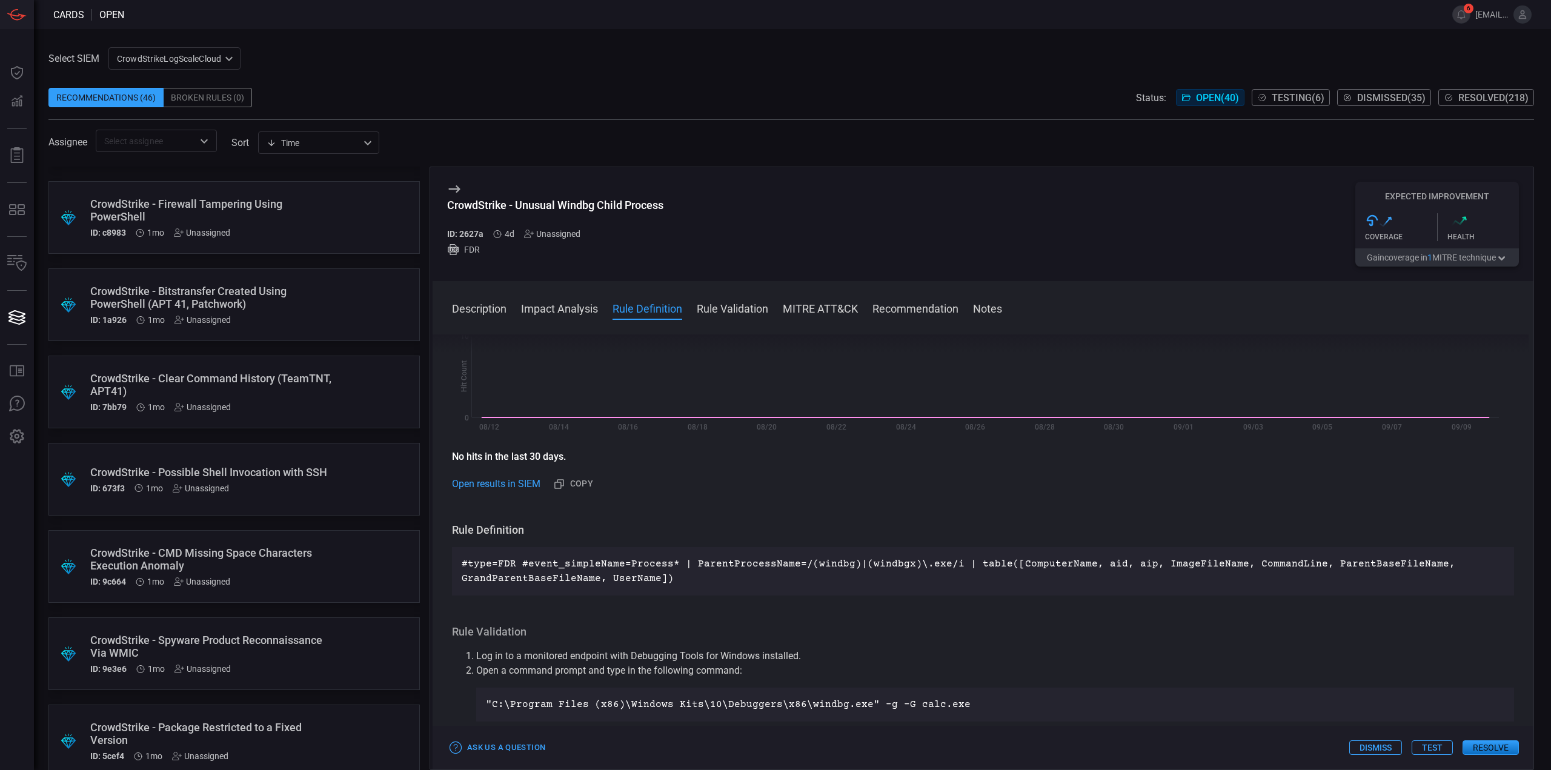
scroll to position [182, 0]
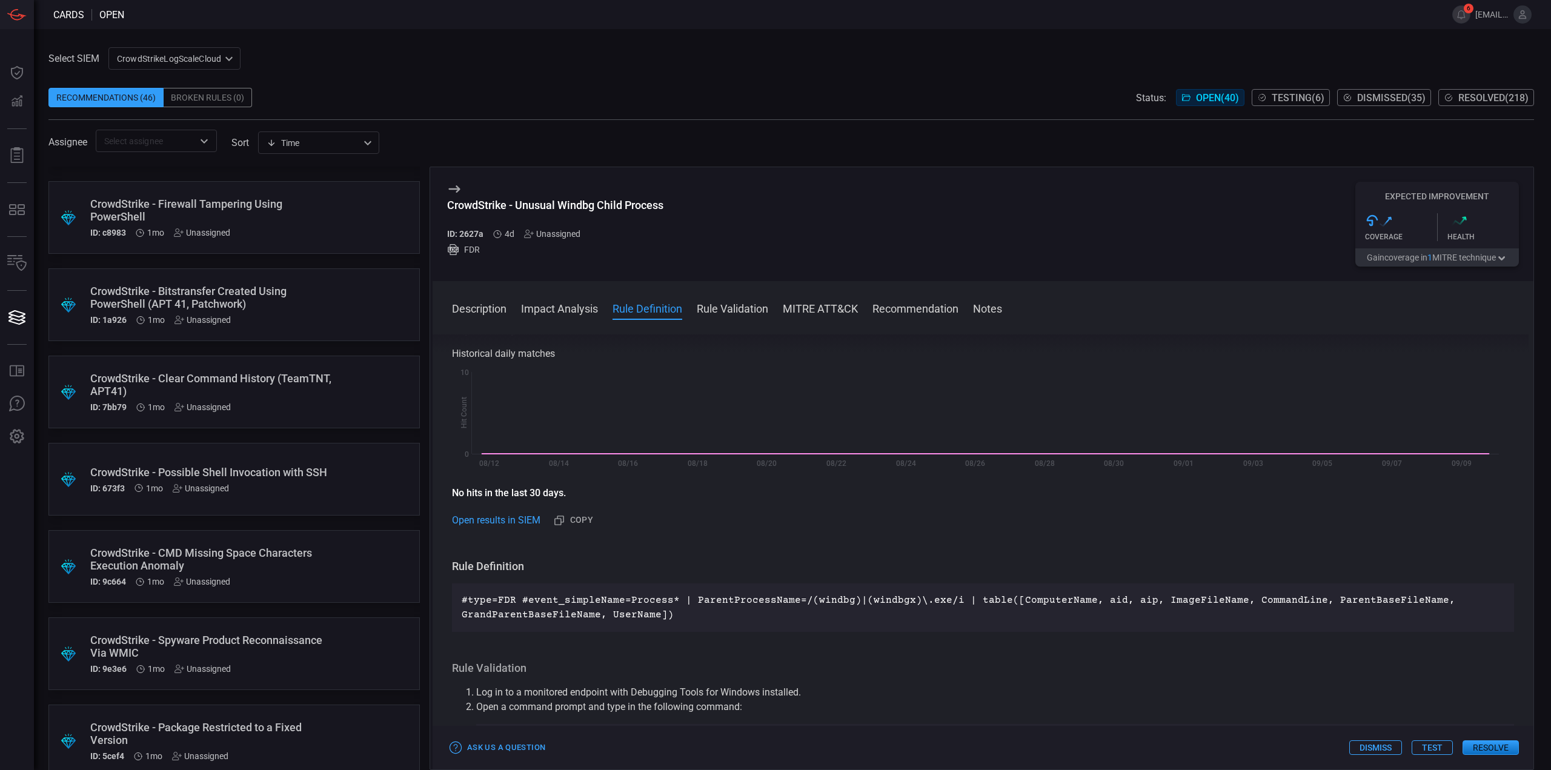
click at [173, 58] on div "CrowdStrikeLogScaleCloud 78f20ec8-c797-40bc-8367-483aa705ff6d ​" at bounding box center [174, 58] width 132 height 22
click at [131, 123] on div "Cribl" at bounding box center [128, 124] width 18 height 13
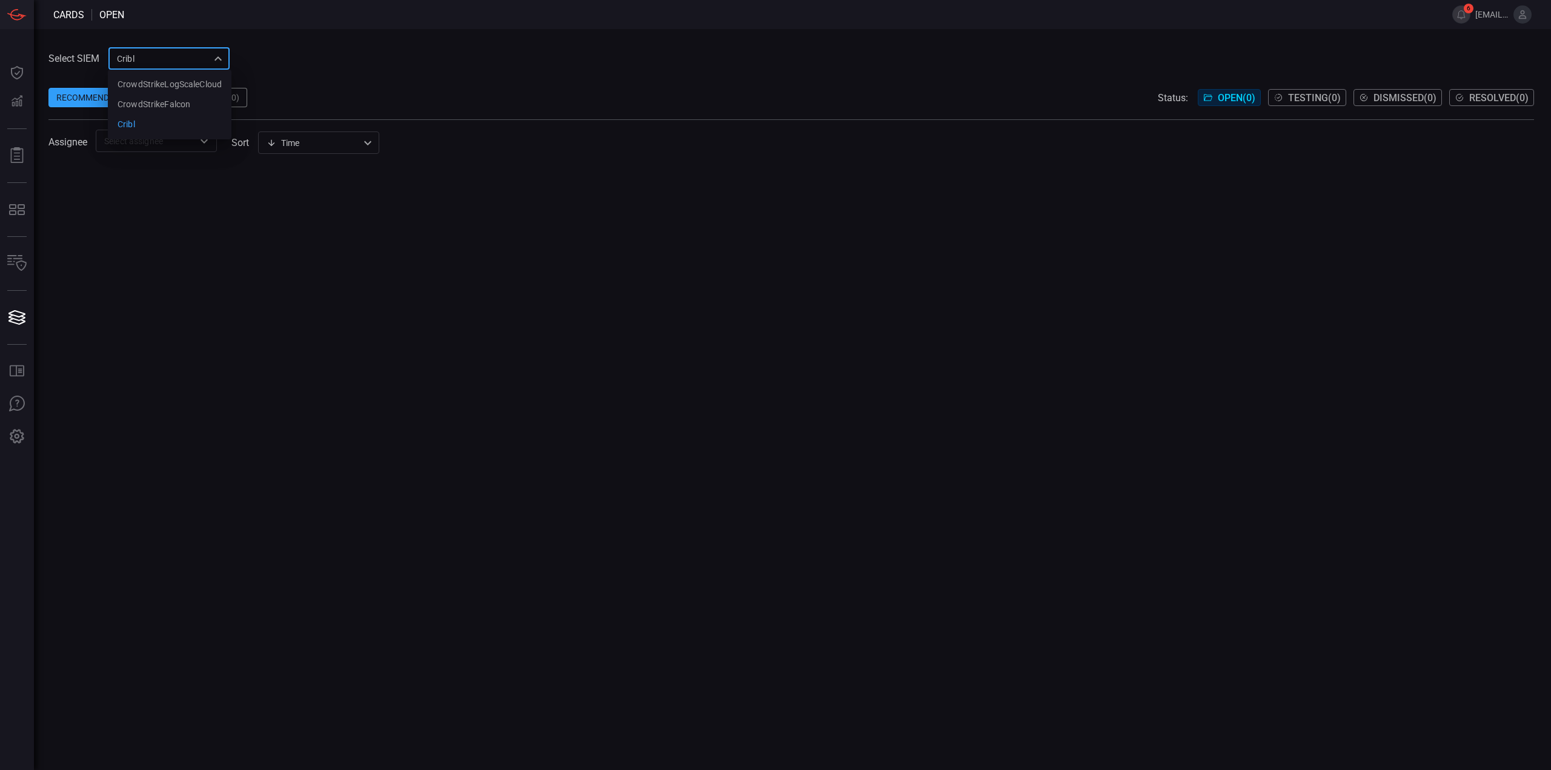
click at [149, 58] on div "Cribl 1b83e882-3aef-4f94-b868-545f04fc2a08 CrowdStrikeLogScaleCloud CrowdStrike…" at bounding box center [168, 58] width 121 height 22
click at [136, 90] on div "CrowdStrikeLogScaleCloud" at bounding box center [170, 84] width 104 height 13
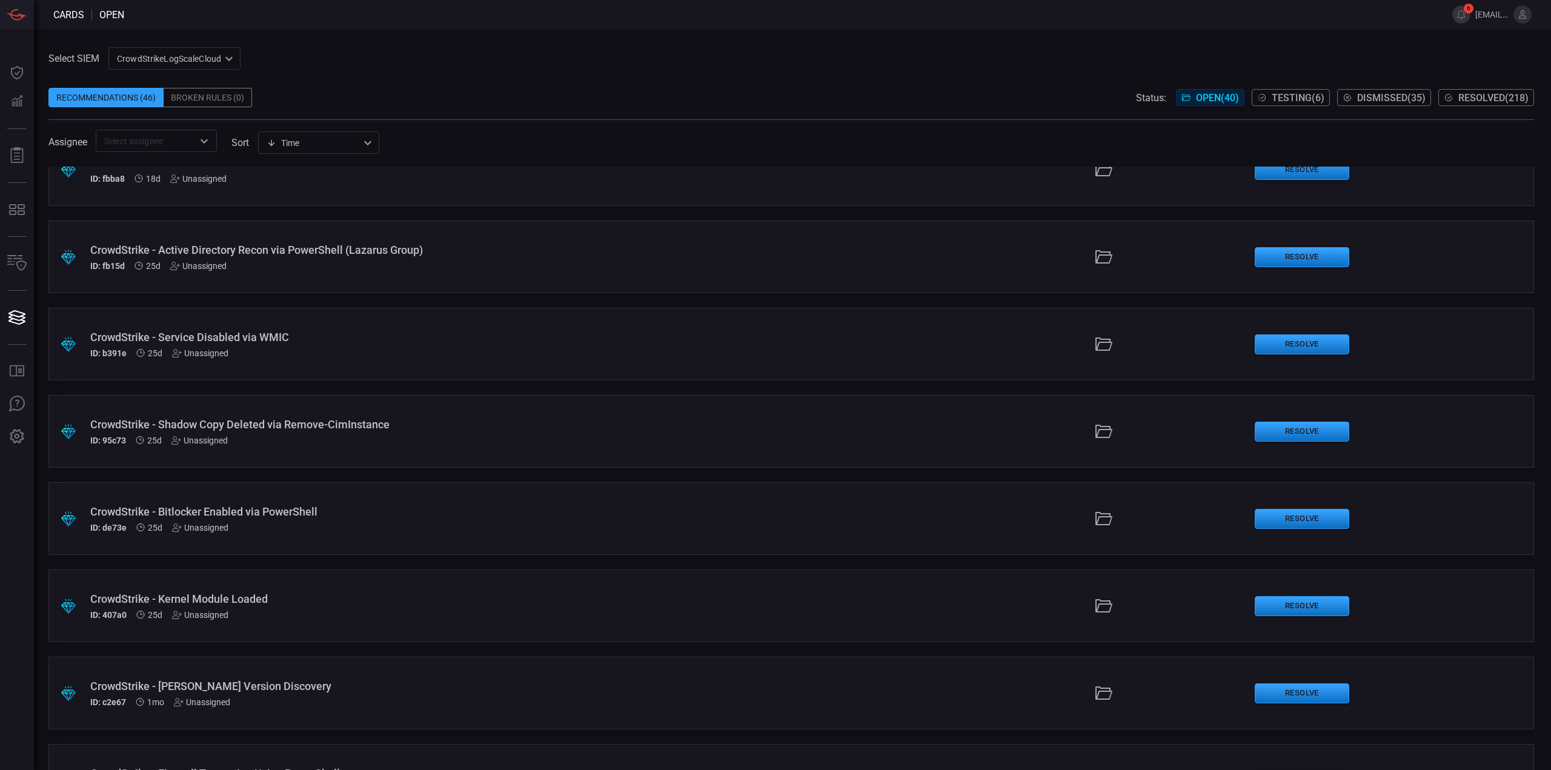
scroll to position [1454, 0]
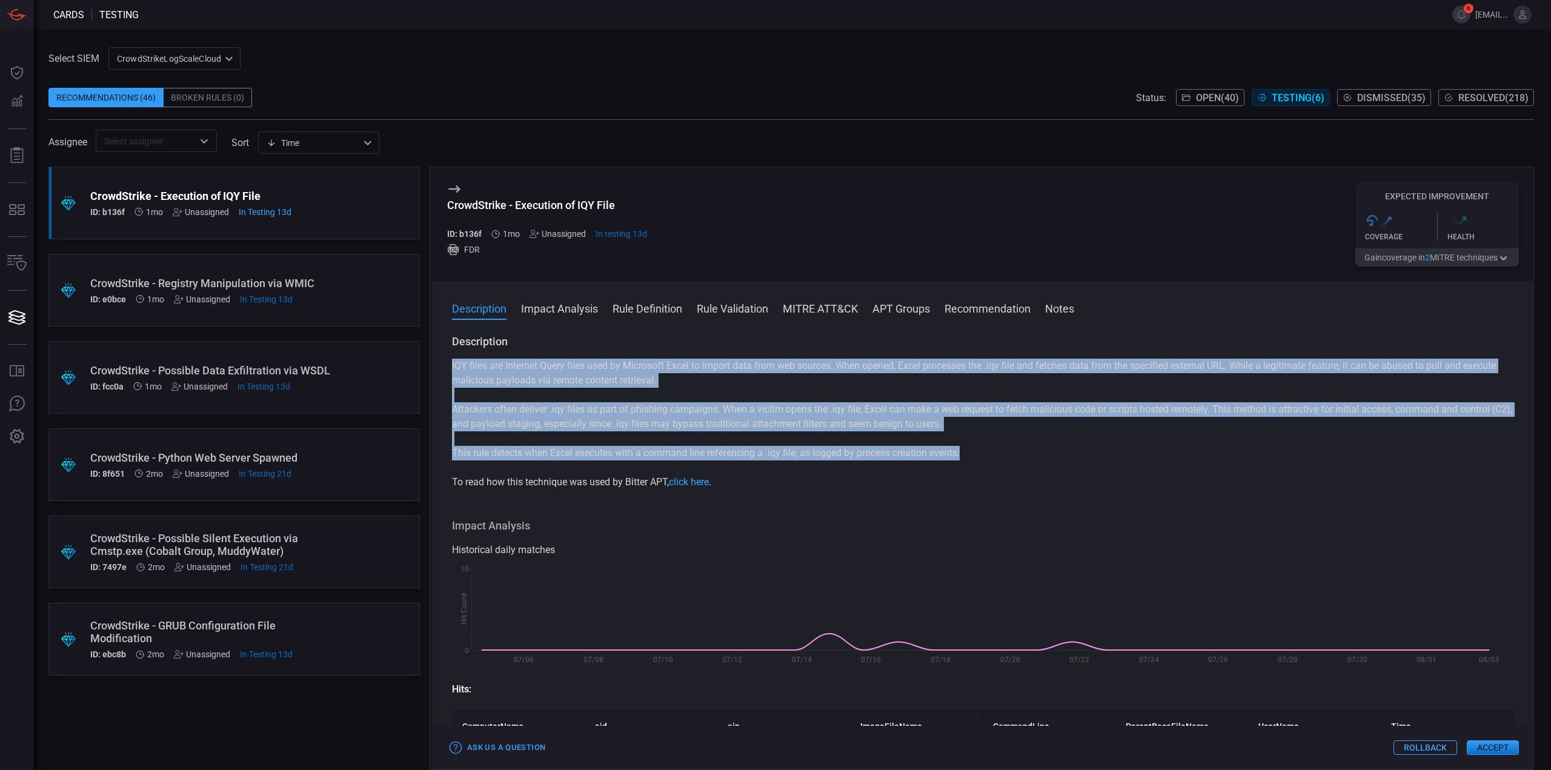
drag, startPoint x: 975, startPoint y: 459, endPoint x: 443, endPoint y: 365, distance: 540.0
click at [443, 365] on div "Description IQY files are Internet Query files used by Microsoft Excel to impor…" at bounding box center [982, 549] width 1101 height 431
drag, startPoint x: 1161, startPoint y: 457, endPoint x: 819, endPoint y: 477, distance: 342.3
click at [1161, 457] on p "This rule detects when Excel executes with a command line referencing a .iqy fi…" at bounding box center [983, 453] width 1062 height 15
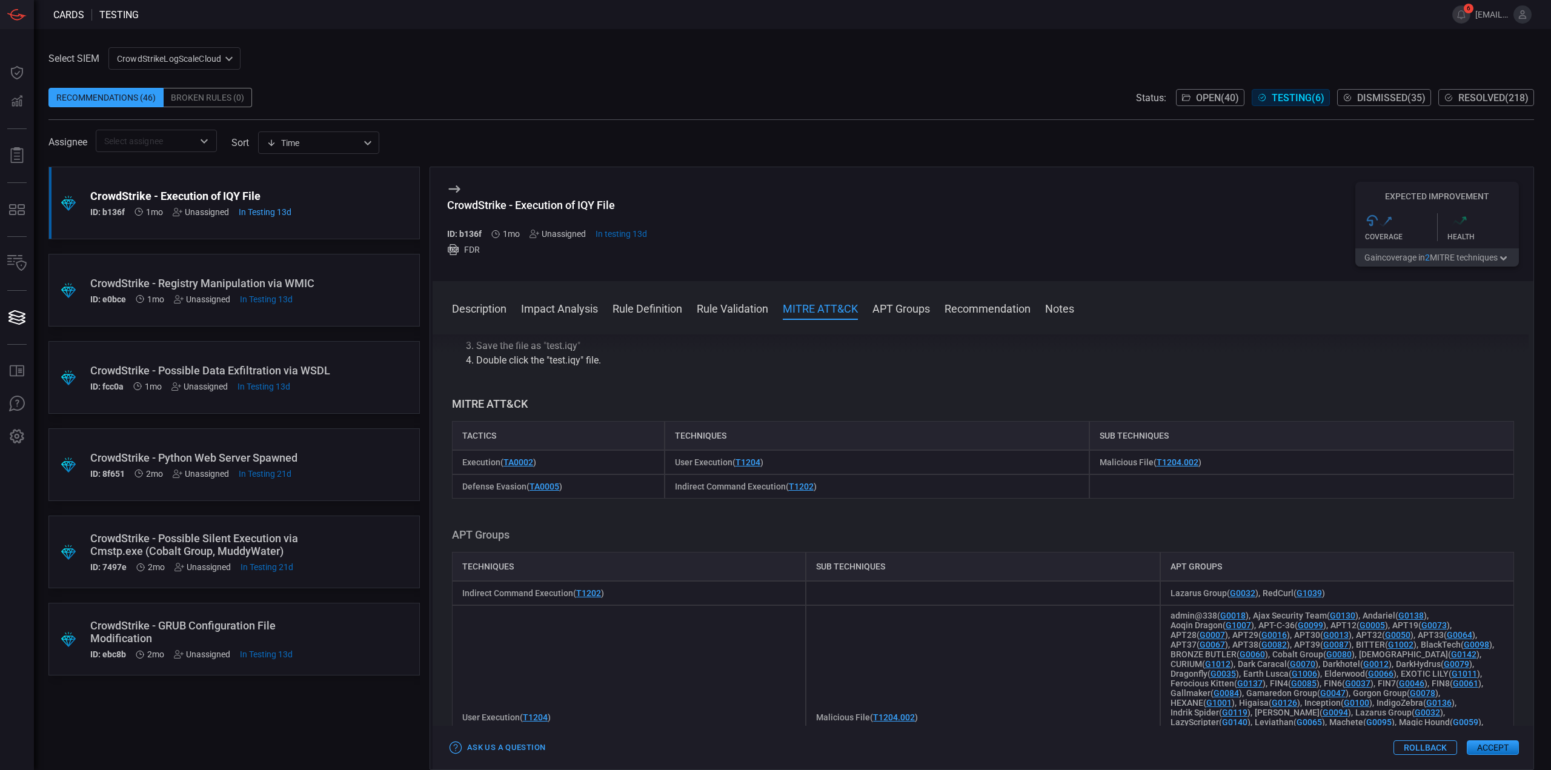
scroll to position [1151, 0]
drag, startPoint x: 792, startPoint y: 459, endPoint x: 648, endPoint y: 461, distance: 144.8
click at [648, 461] on div "Execution ( TA0002 ) User Execution ( T1204 ) Malicious File ( T1204.002 )" at bounding box center [983, 463] width 1062 height 24
click at [814, 462] on div "User Execution ( T1204 )" at bounding box center [876, 463] width 425 height 24
drag, startPoint x: 778, startPoint y: 463, endPoint x: 669, endPoint y: 464, distance: 109.6
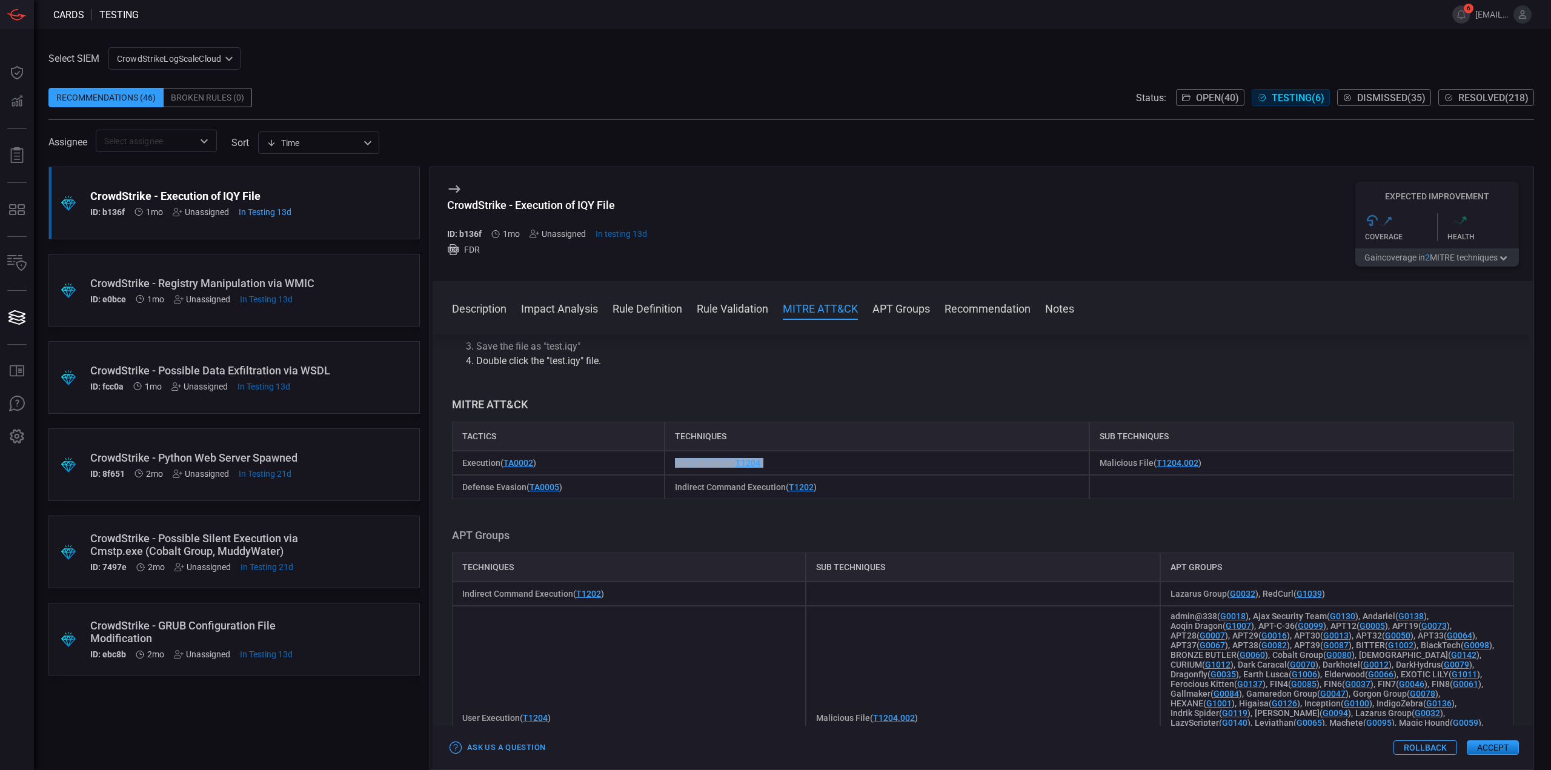
click at [669, 464] on div "User Execution ( T1204 )" at bounding box center [876, 463] width 425 height 24
drag, startPoint x: 1136, startPoint y: 377, endPoint x: 1065, endPoint y: 395, distance: 72.4
click at [1136, 377] on div "Description IQY files are Internet Query files used by Microsoft Excel to impor…" at bounding box center [982, 549] width 1101 height 431
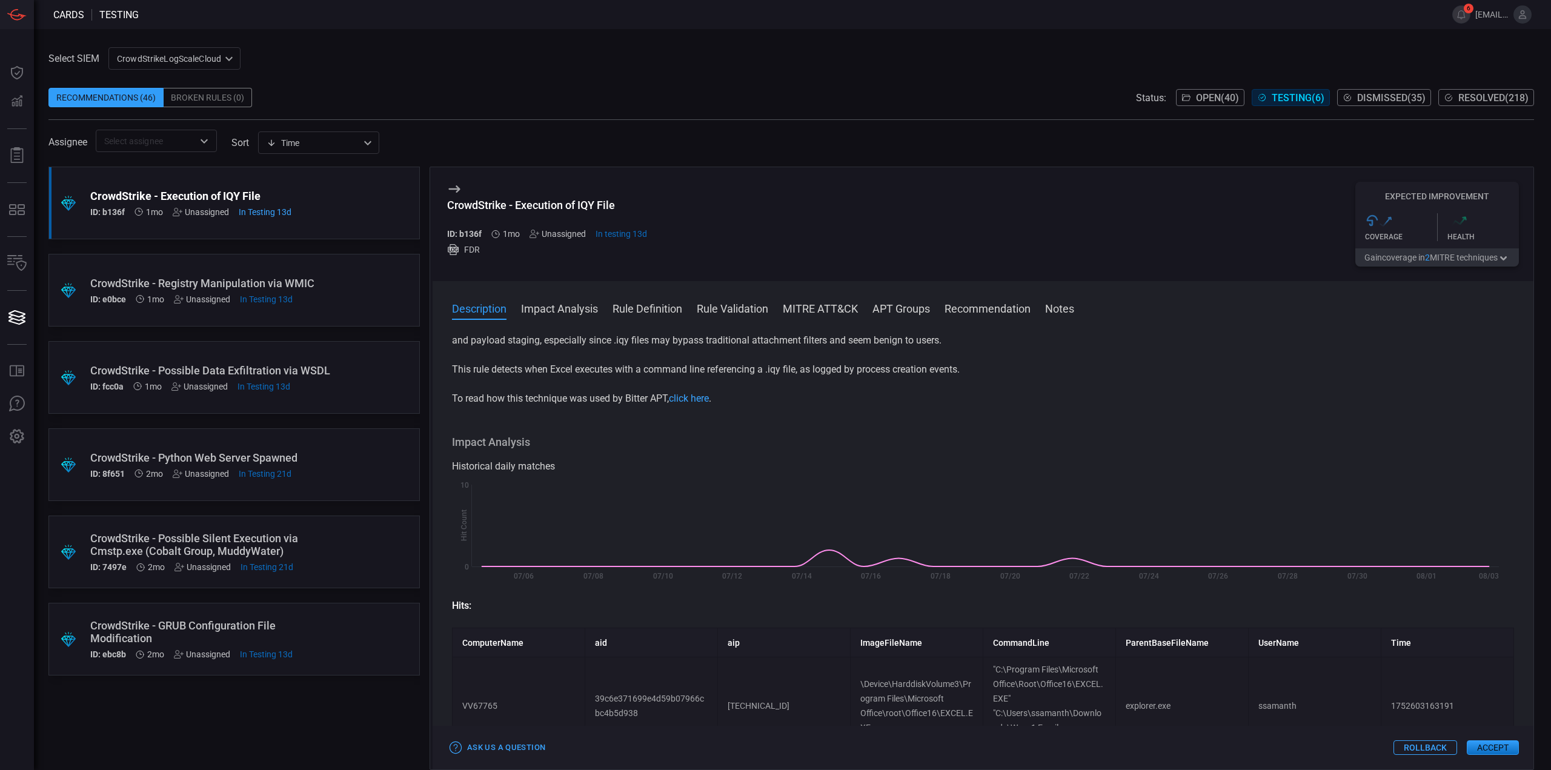
scroll to position [0, 0]
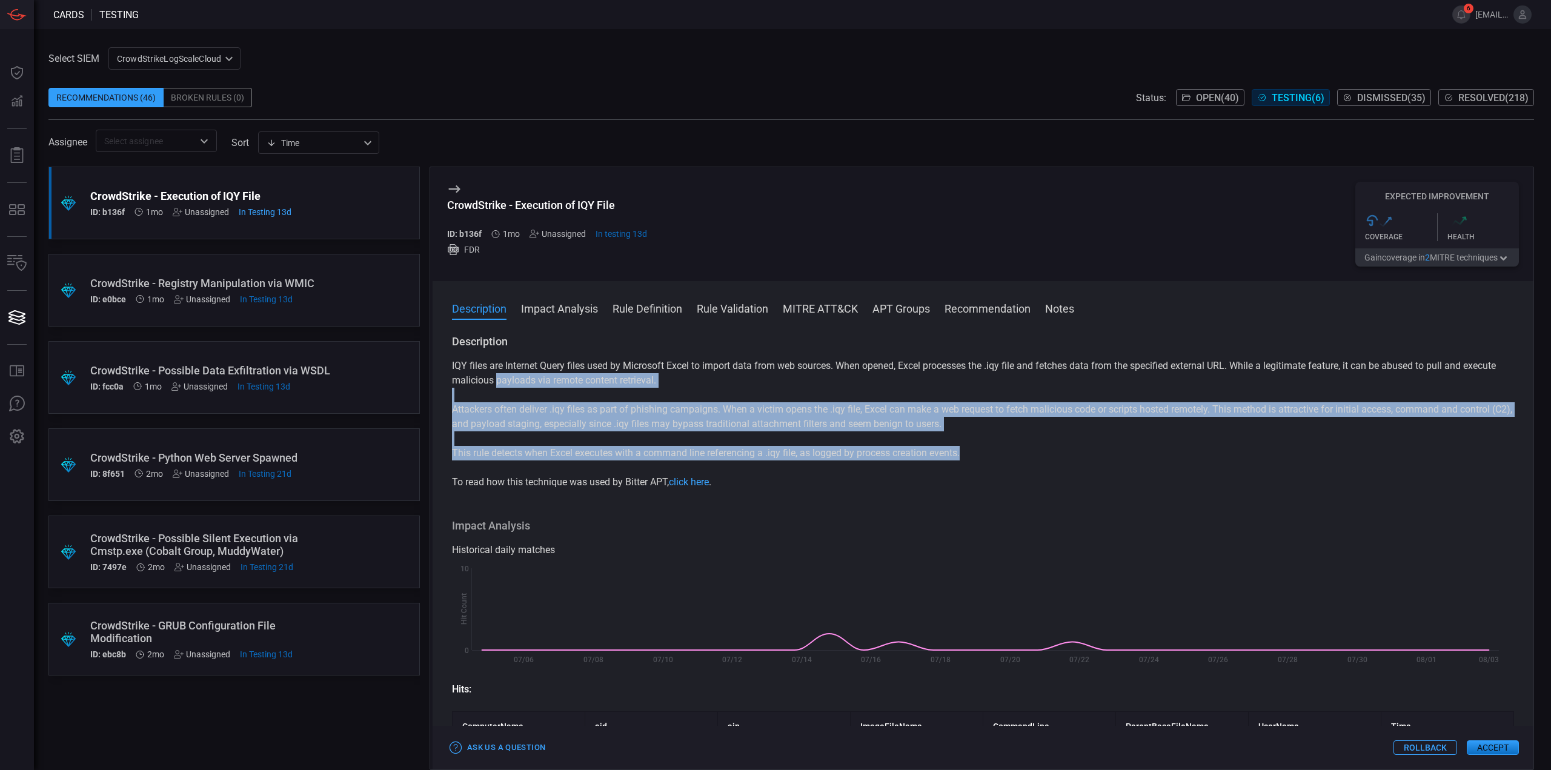
drag, startPoint x: 995, startPoint y: 459, endPoint x: 534, endPoint y: 385, distance: 466.9
click at [534, 385] on div "IQY files are Internet Query files used by Microsoft Excel to import data from …" at bounding box center [983, 424] width 1062 height 131
click at [549, 400] on div "IQY files are Internet Query files used by Microsoft Excel to import data from …" at bounding box center [983, 424] width 1062 height 131
click at [548, 402] on div "IQY files are Internet Query files used by Microsoft Excel to import data from …" at bounding box center [983, 424] width 1062 height 131
click at [599, 418] on p "Attackers often deliver .iqy files as part of phishing campaigns. When a victim…" at bounding box center [983, 416] width 1062 height 29
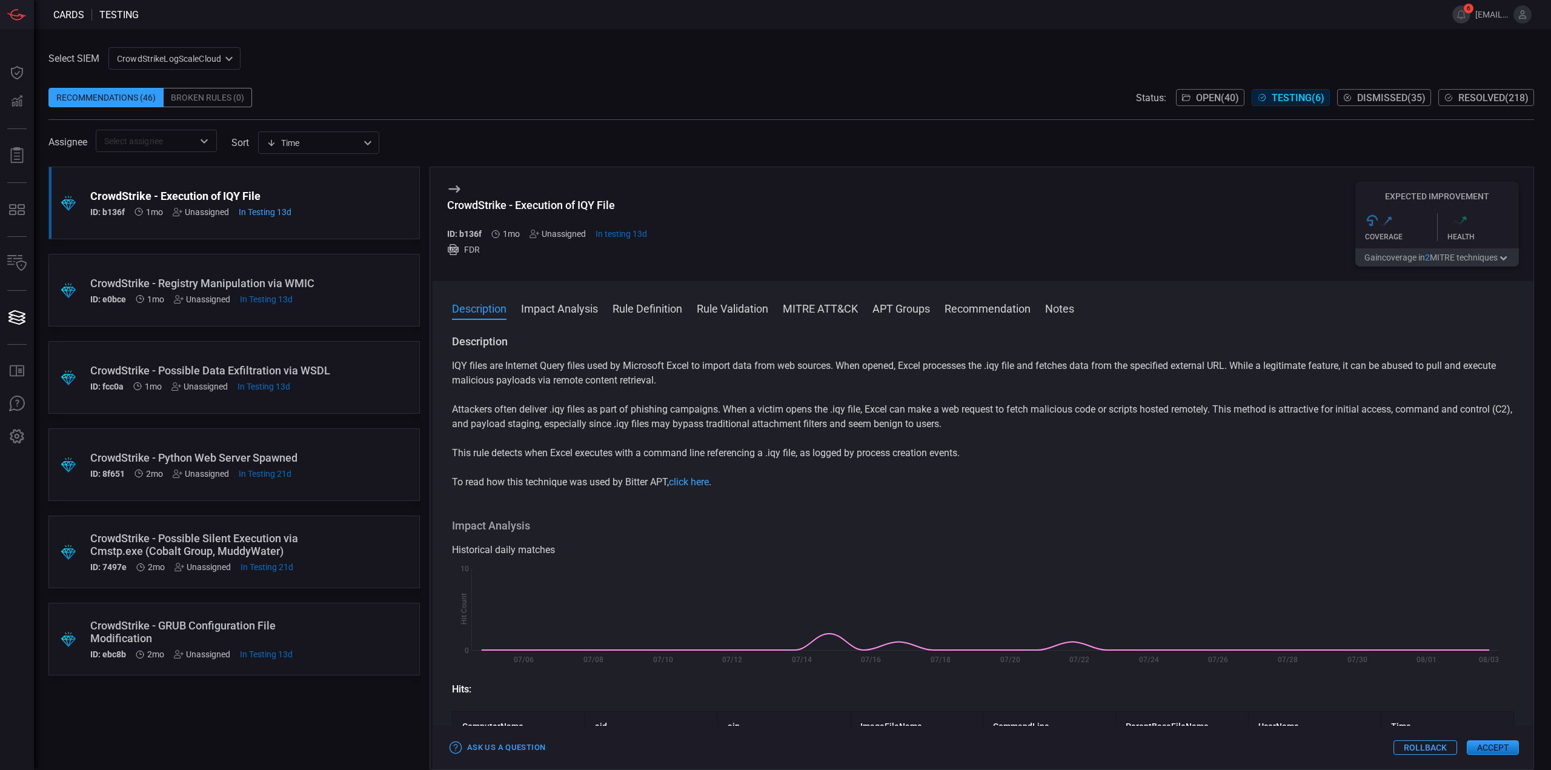
click at [1190, 454] on p "This rule detects when Excel executes with a command line referencing a .iqy fi…" at bounding box center [983, 453] width 1062 height 15
click at [1048, 465] on div "IQY files are Internet Query files used by Microsoft Excel to import data from …" at bounding box center [983, 424] width 1062 height 131
drag, startPoint x: 1065, startPoint y: 447, endPoint x: 888, endPoint y: 511, distance: 188.7
click at [1065, 447] on p "This rule detects when Excel executes with a command line referencing a .iqy fi…" at bounding box center [983, 453] width 1062 height 15
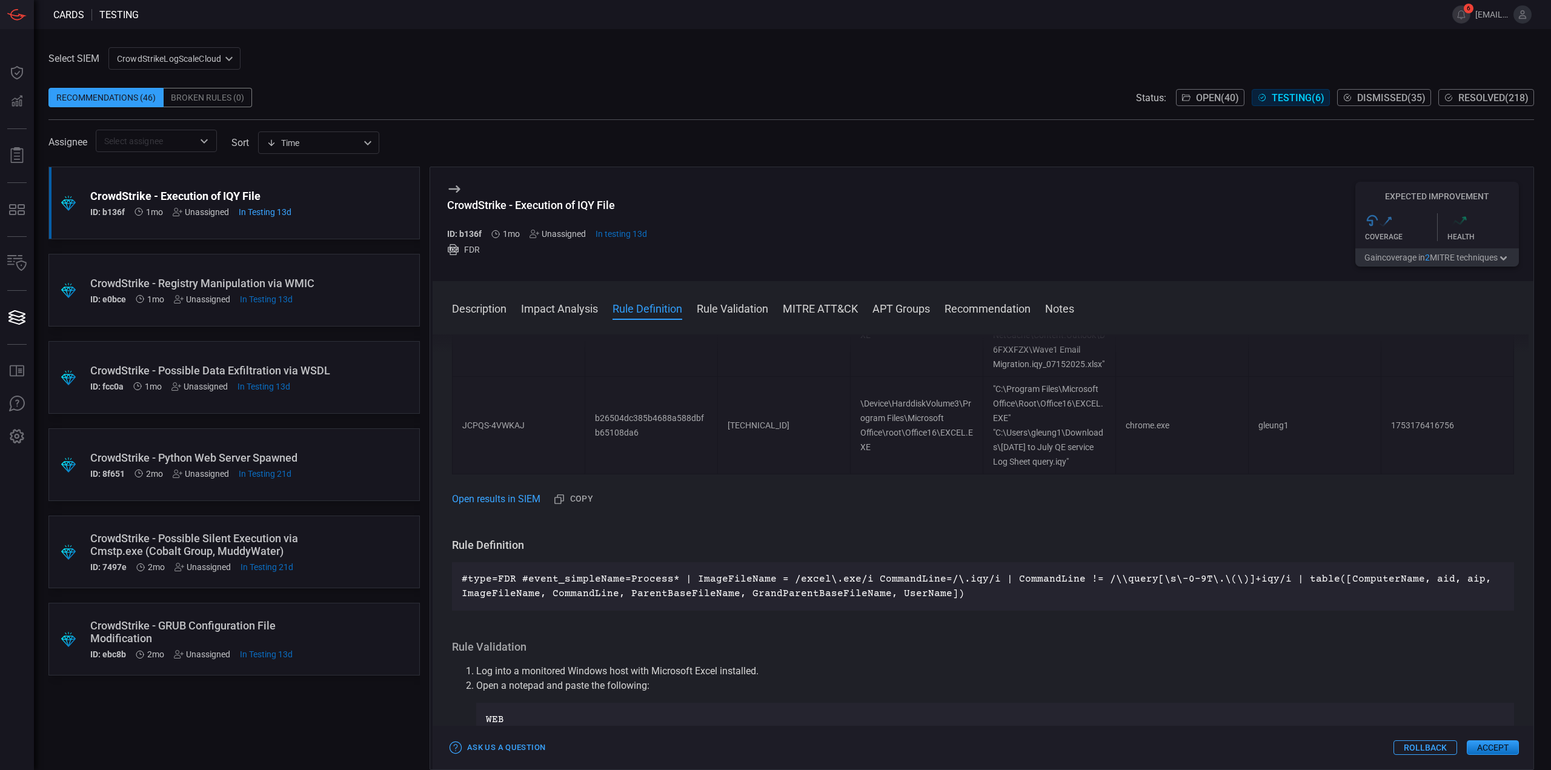
scroll to position [909, 0]
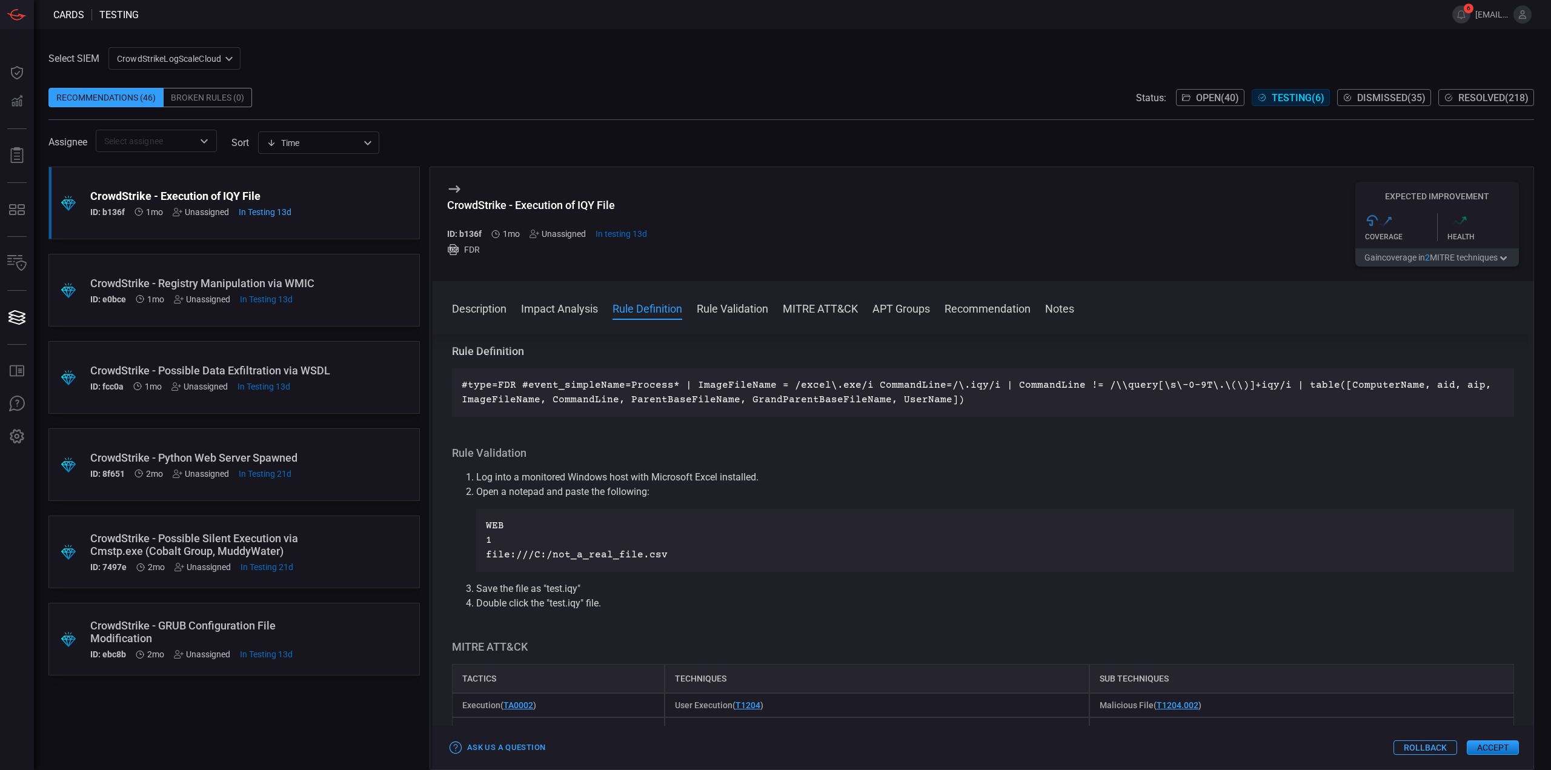
click at [883, 472] on li "Log into a monitored Windows host with Microsoft Excel installed." at bounding box center [995, 477] width 1038 height 15
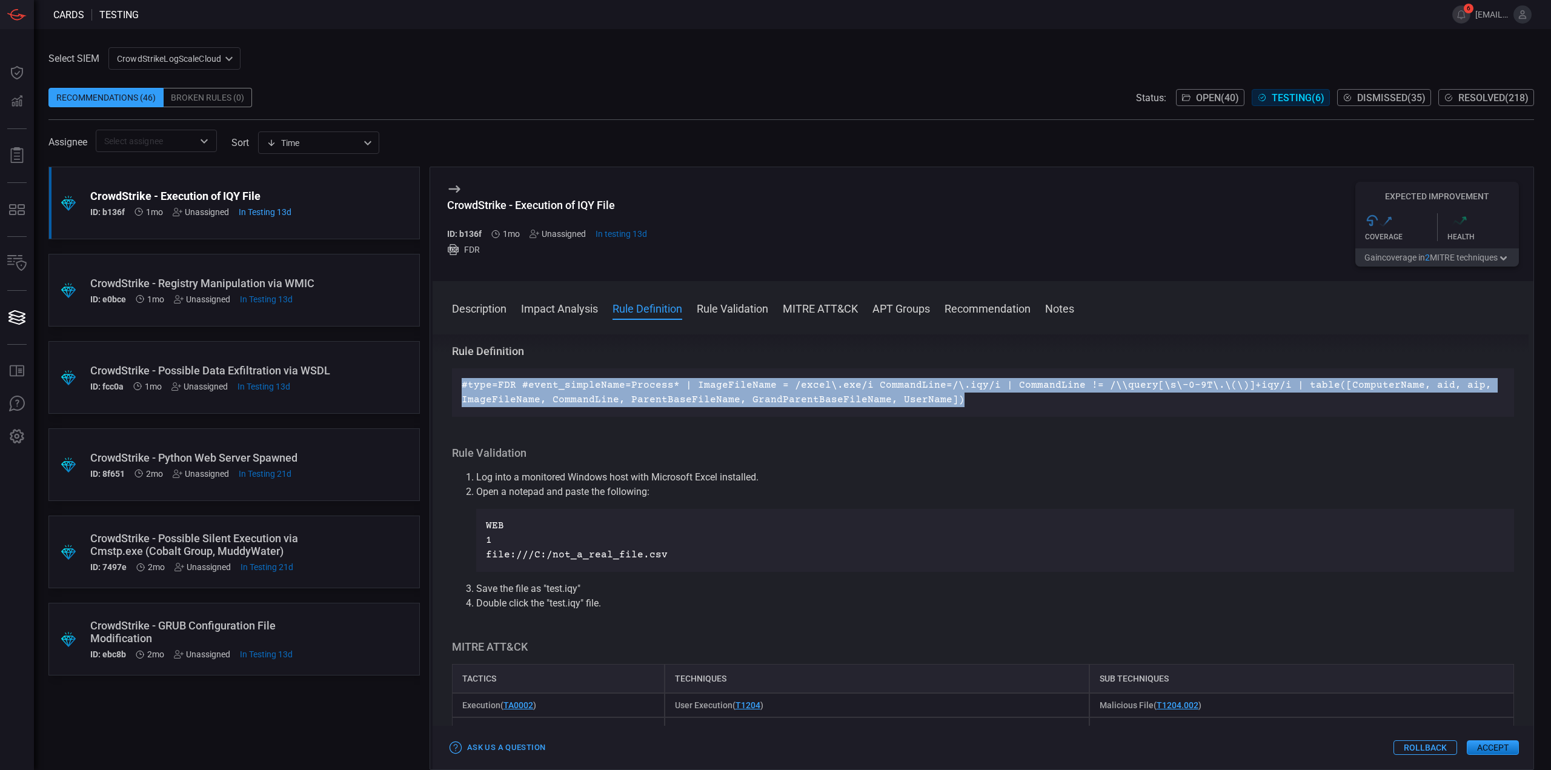
drag, startPoint x: 961, startPoint y: 399, endPoint x: 463, endPoint y: 389, distance: 498.6
click at [463, 389] on p "#type=FDR #event_simpleName=Process* | ImageFileName = /excel\.exe/i CommandLin…" at bounding box center [983, 392] width 1042 height 29
copy p "#type=FDR #event_simpleName=Process* | ImageFileName = /excel\.exe/i CommandLin…"
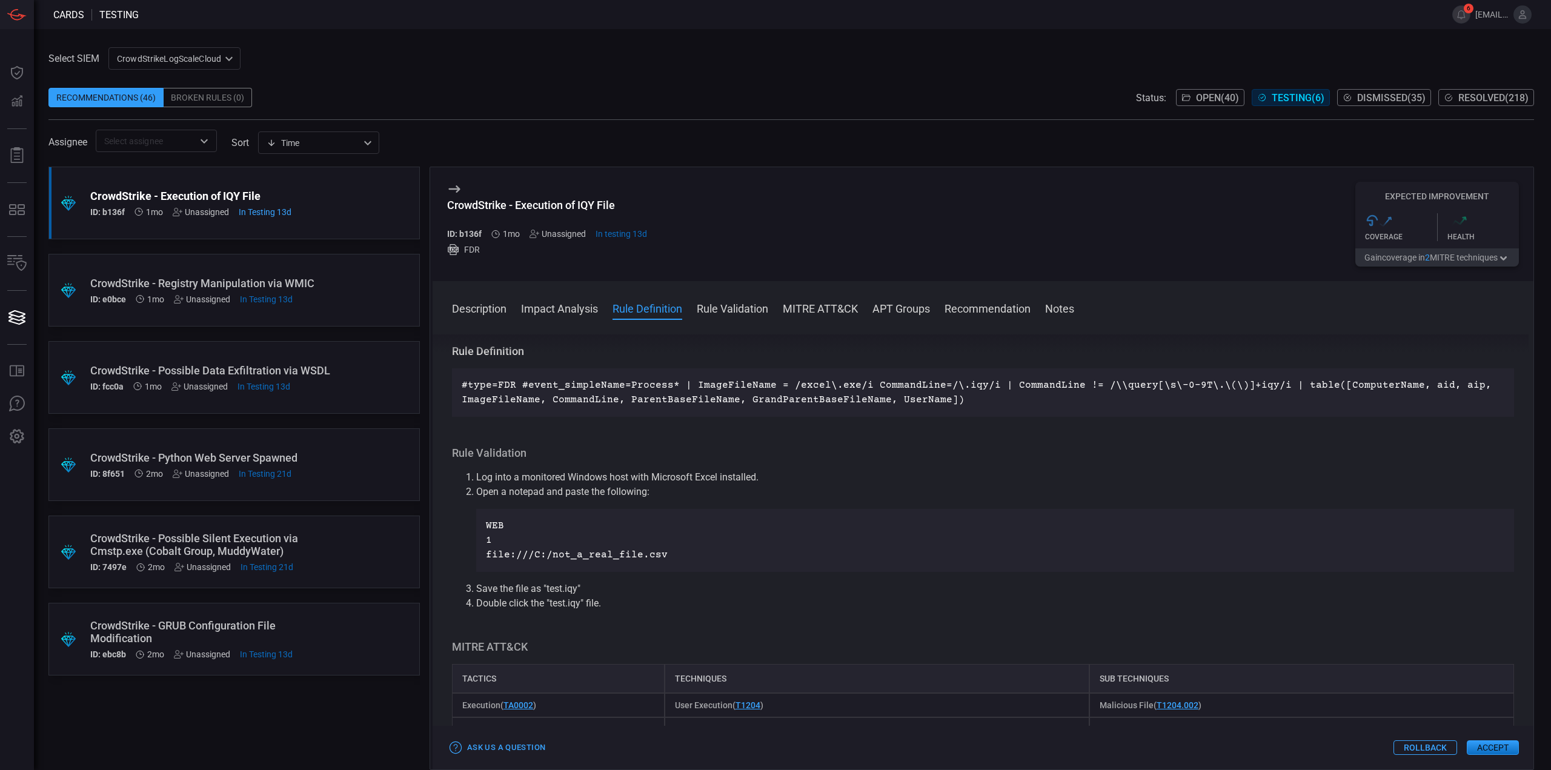
click at [937, 426] on div "Description IQY files are Internet Query files used by Microsoft Excel to impor…" at bounding box center [982, 549] width 1101 height 431
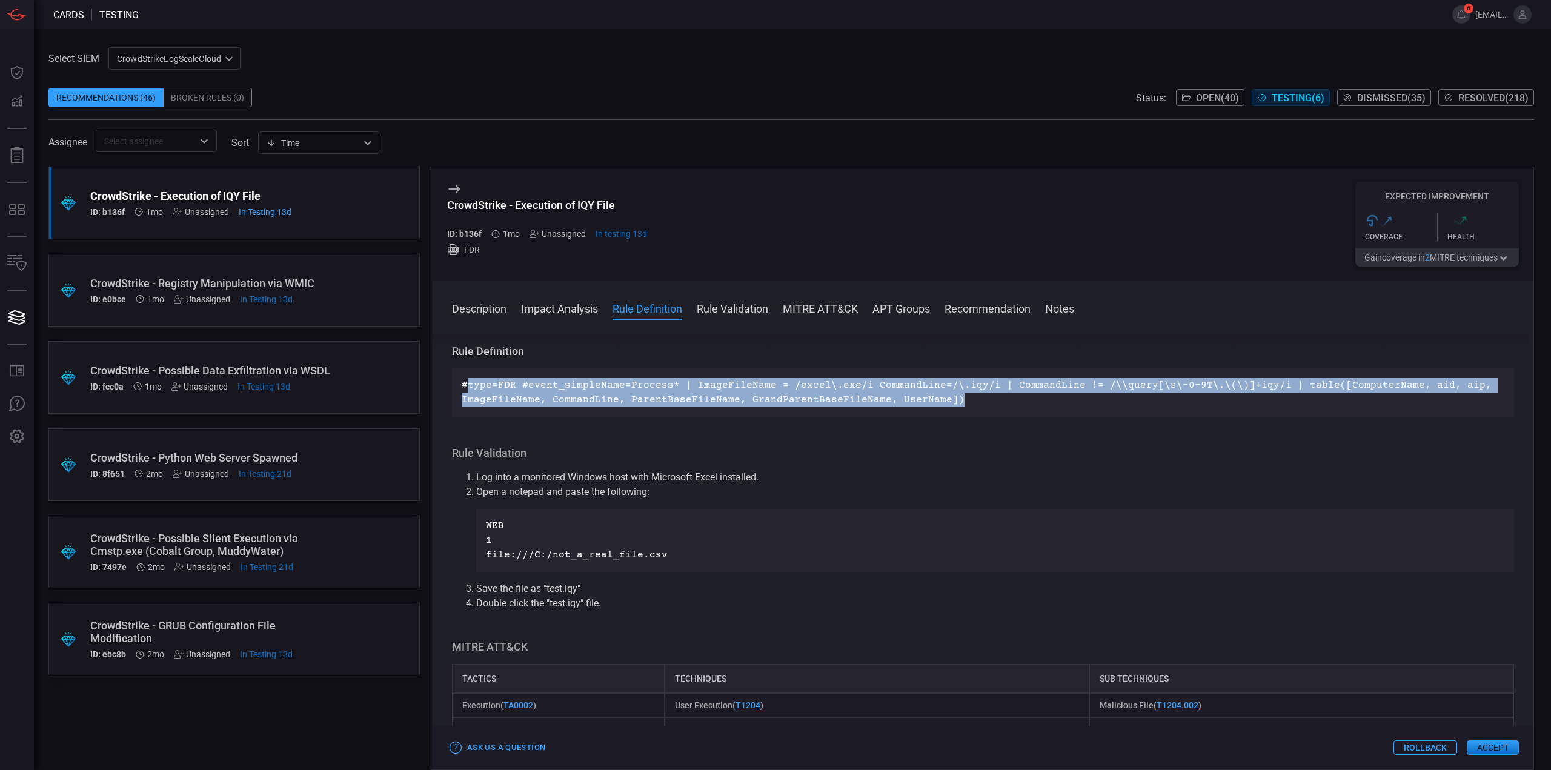
drag, startPoint x: 950, startPoint y: 403, endPoint x: 460, endPoint y: 365, distance: 491.5
click at [460, 368] on div "Rule Definition #type=FDR #event_simpleName=Process* | ImageFileName = /excel\.…" at bounding box center [983, 380] width 1062 height 73
click at [1013, 386] on p "#type=FDR #event_simpleName=Process* | ImageFileName = /excel\.exe/i CommandLin…" at bounding box center [983, 392] width 1042 height 29
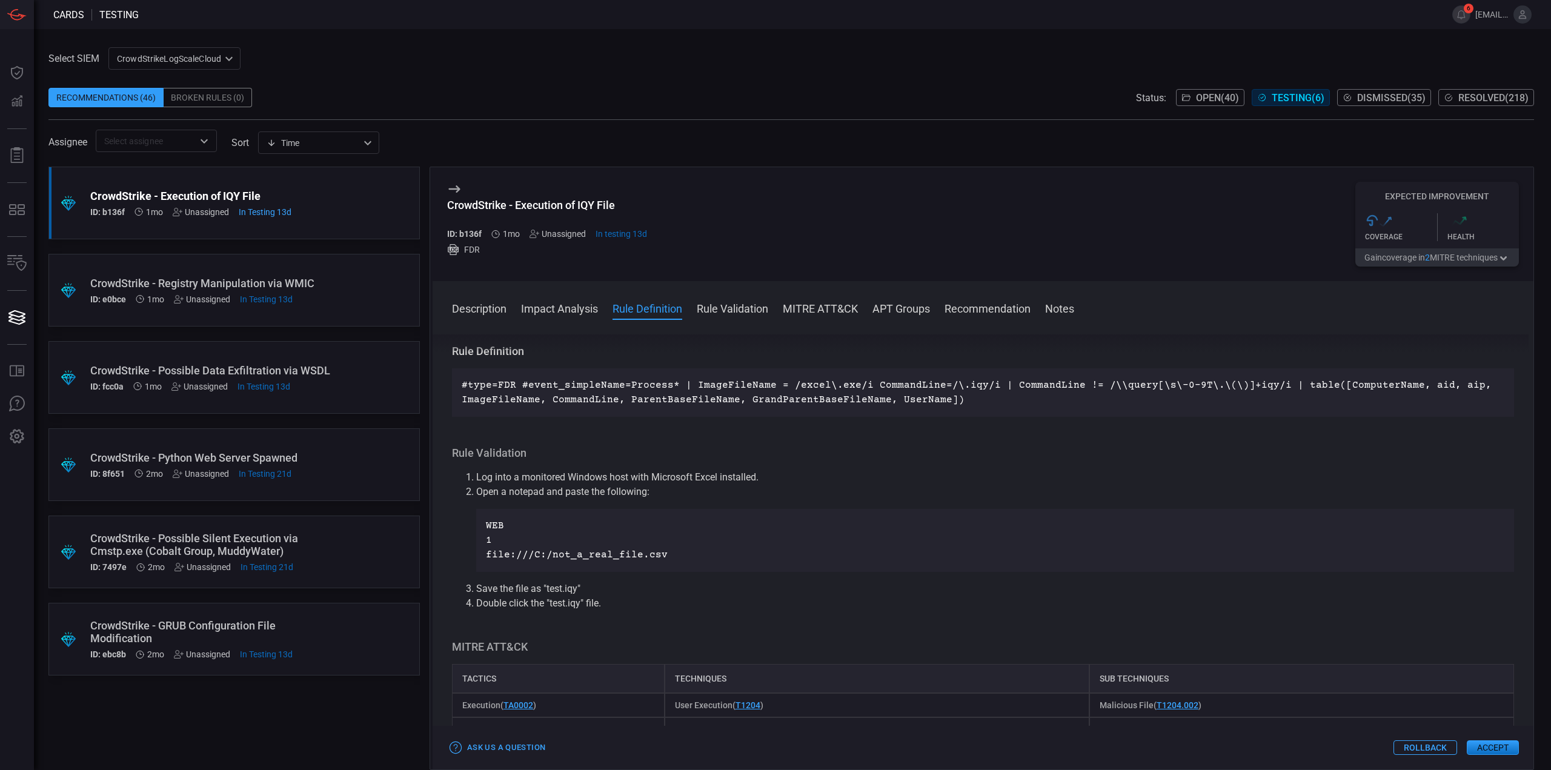
drag, startPoint x: 1322, startPoint y: 103, endPoint x: 1231, endPoint y: 177, distance: 117.6
click at [1231, 171] on div "Select SIEM CrowdStrikeLogScaleCloud 78f20ec8-c797-40bc-8367-483aa705ff6d ​ Rec…" at bounding box center [790, 408] width 1485 height 723
